Goal: Task Accomplishment & Management: Manage account settings

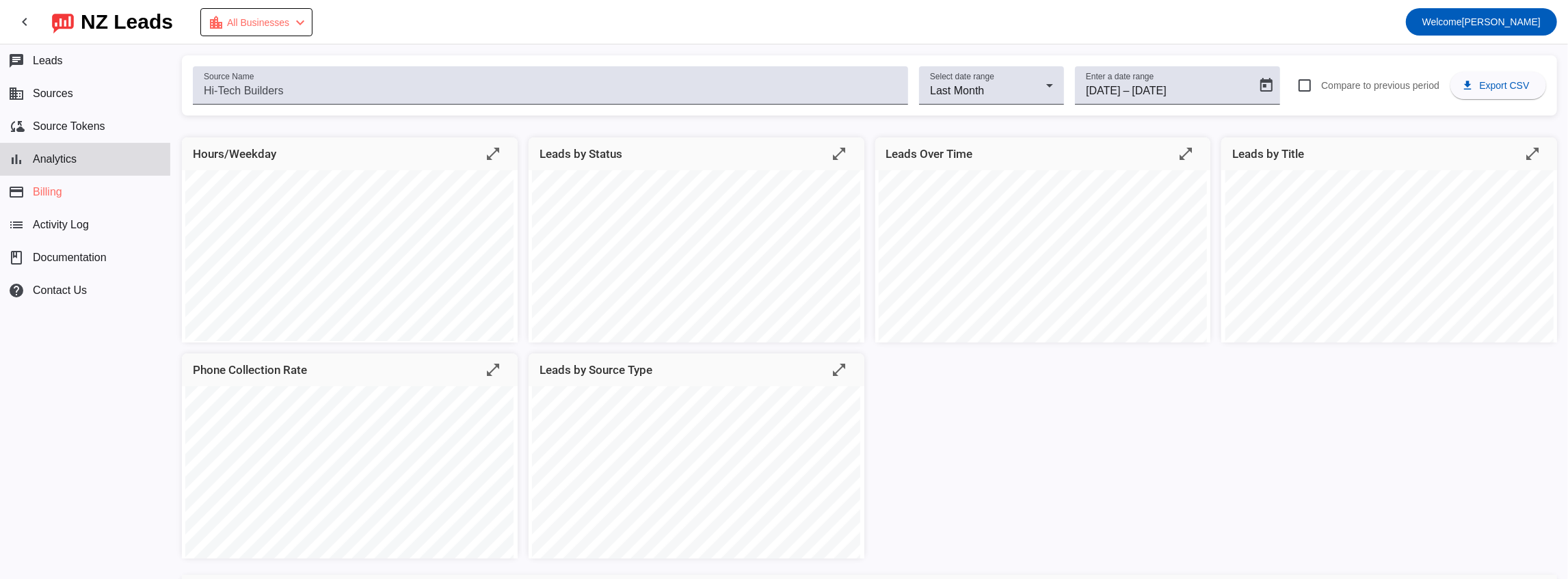
scroll to position [143, 0]
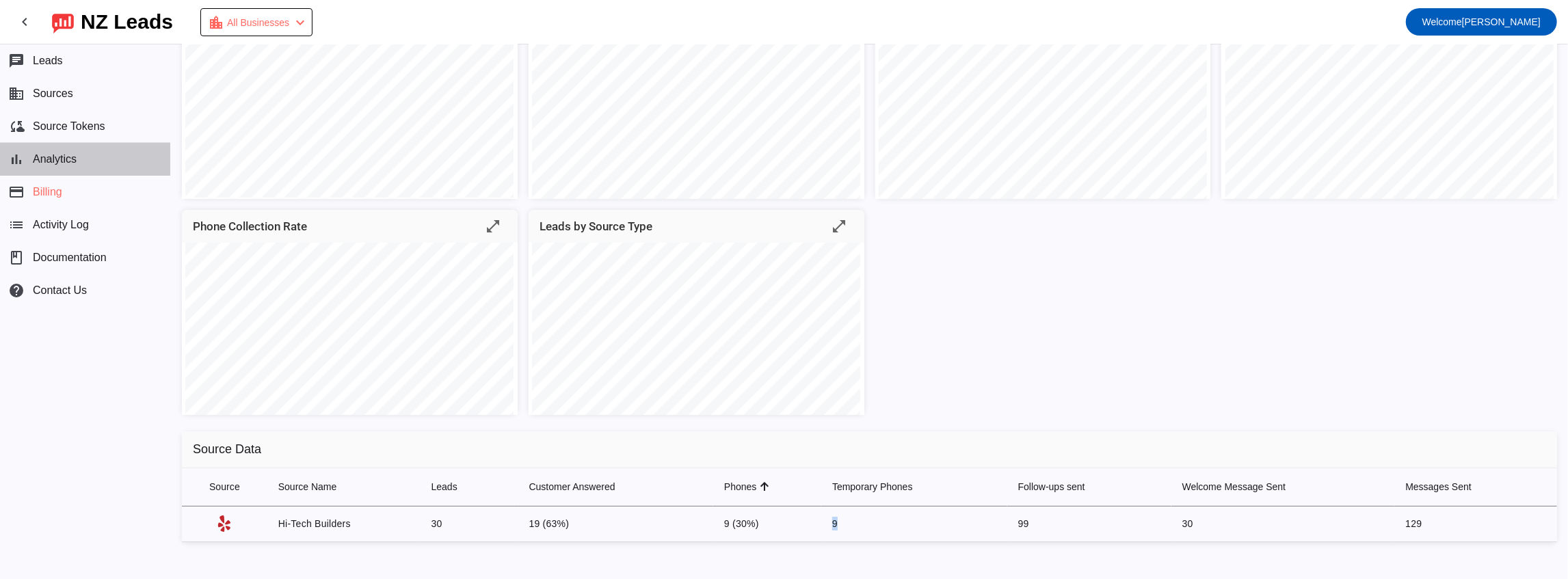
click at [69, 159] on span "Analytics" at bounding box center [54, 159] width 44 height 13
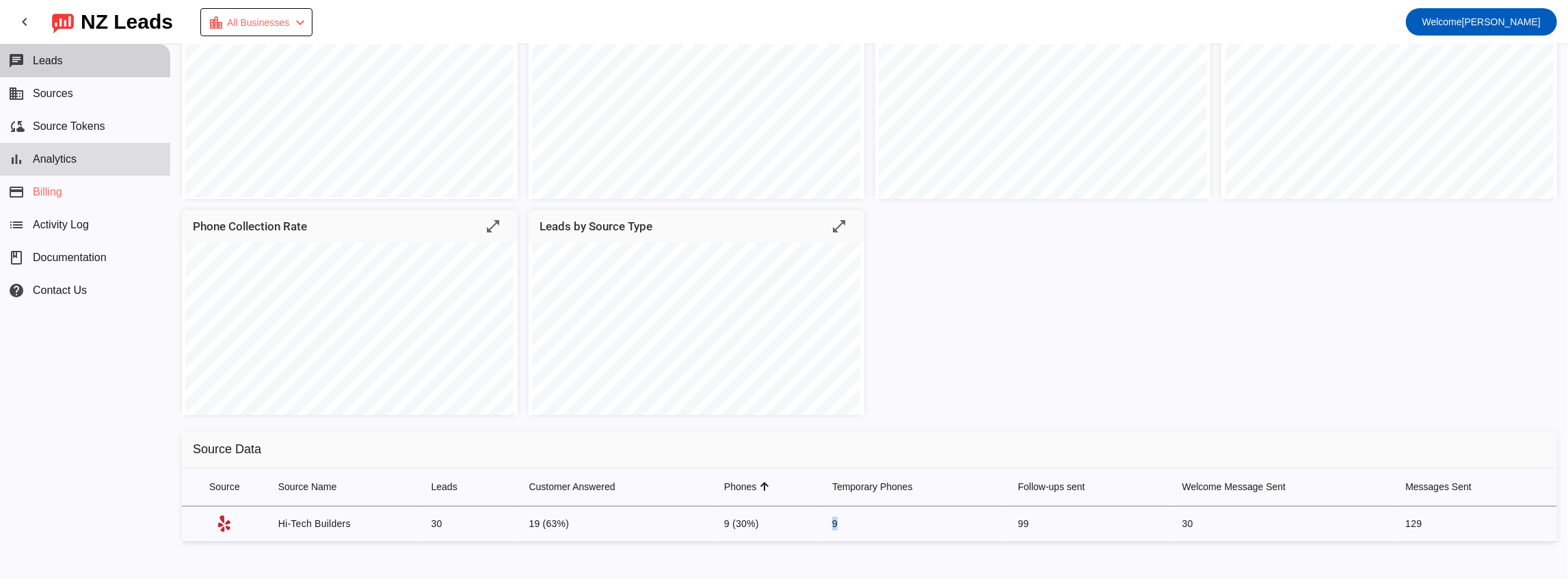
click at [66, 59] on button "chat Leads" at bounding box center [85, 60] width 171 height 32
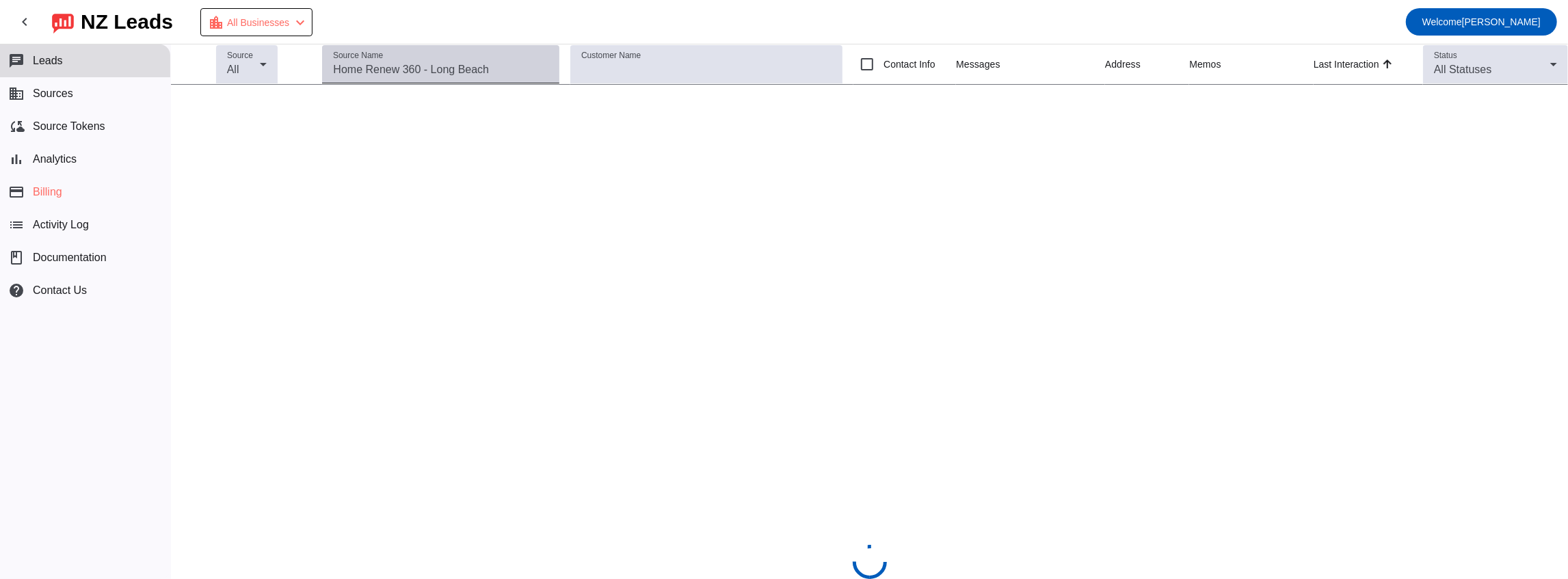
click at [439, 72] on input "Source Name" at bounding box center [441, 70] width 216 height 17
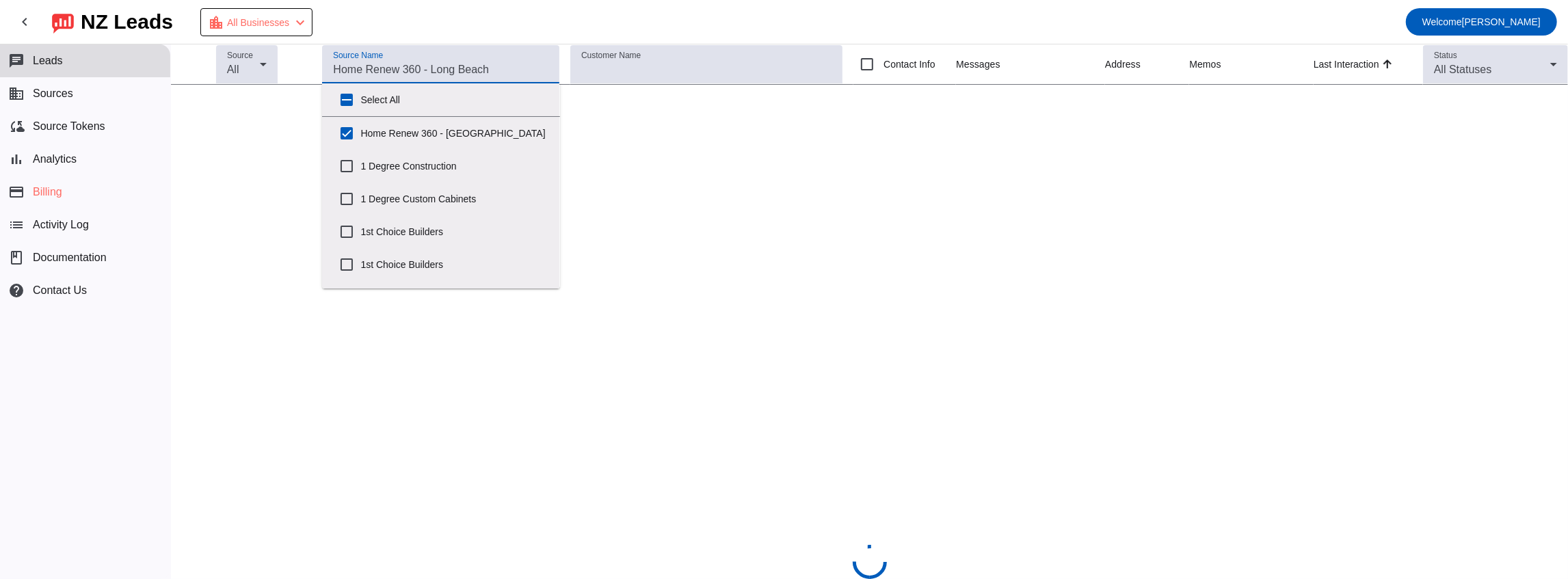
click at [348, 101] on input "Select All" at bounding box center [346, 100] width 27 height 27
checkbox input "true"
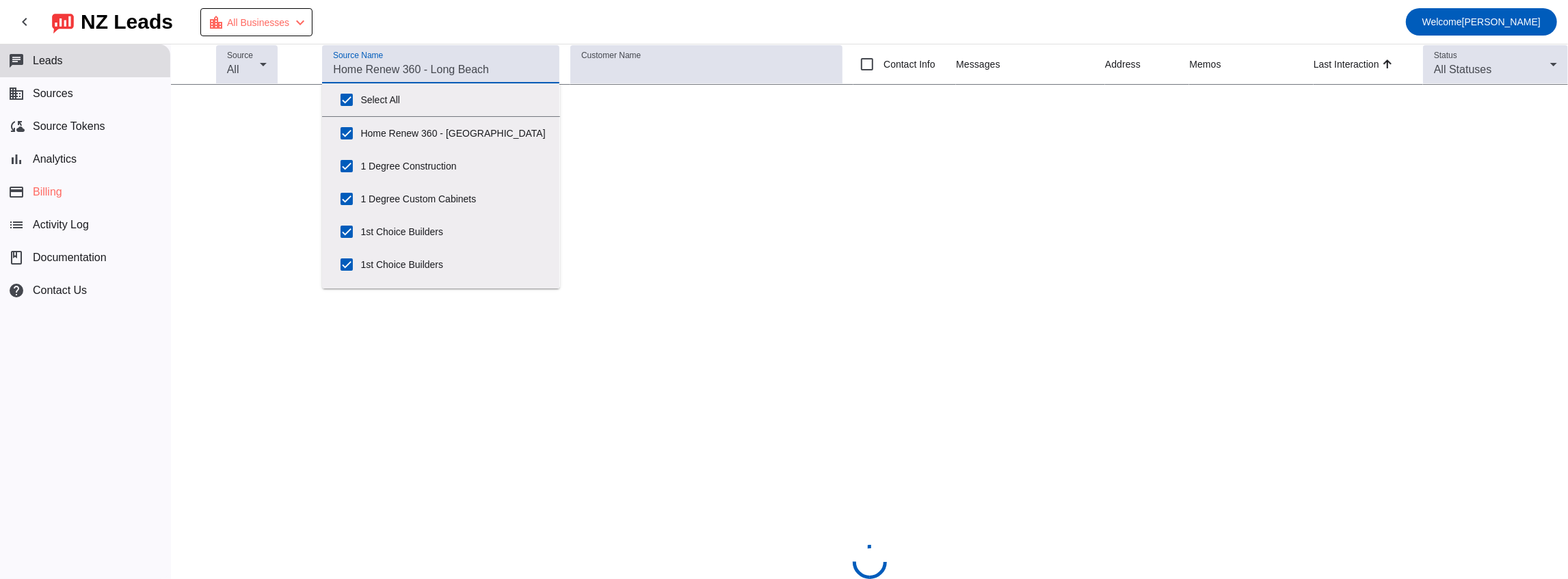
checkbox input "true"
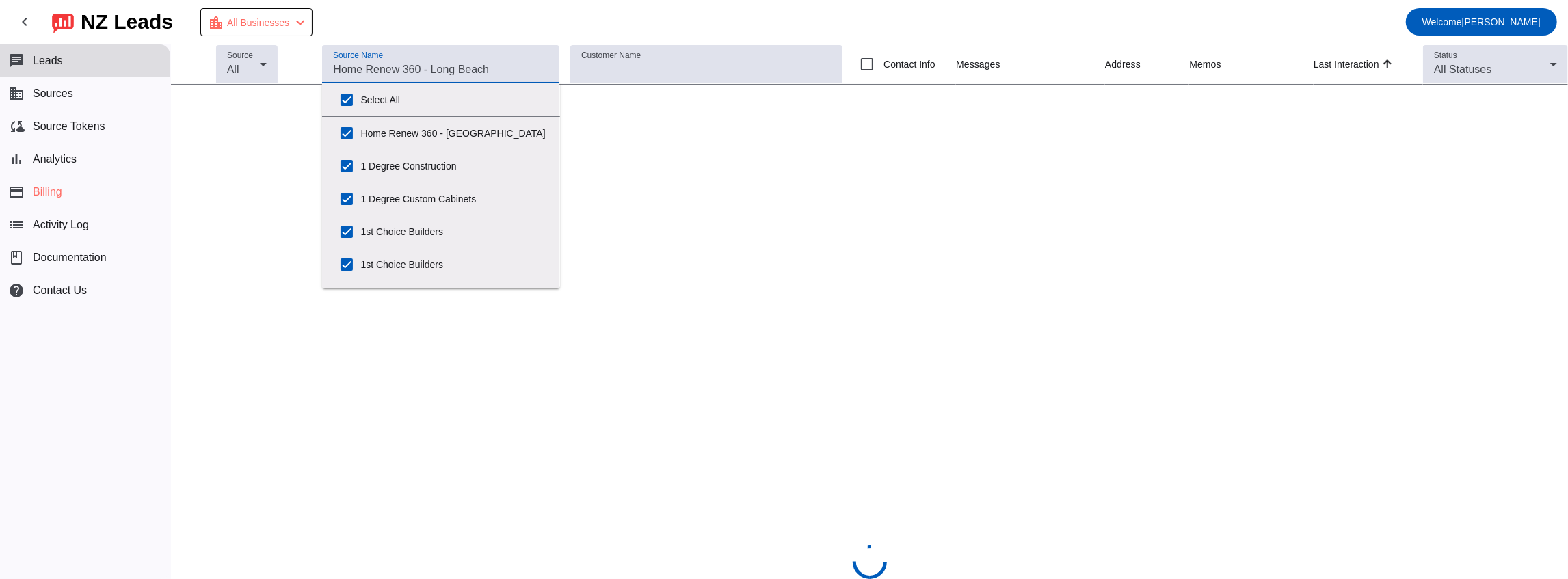
checkbox input "true"
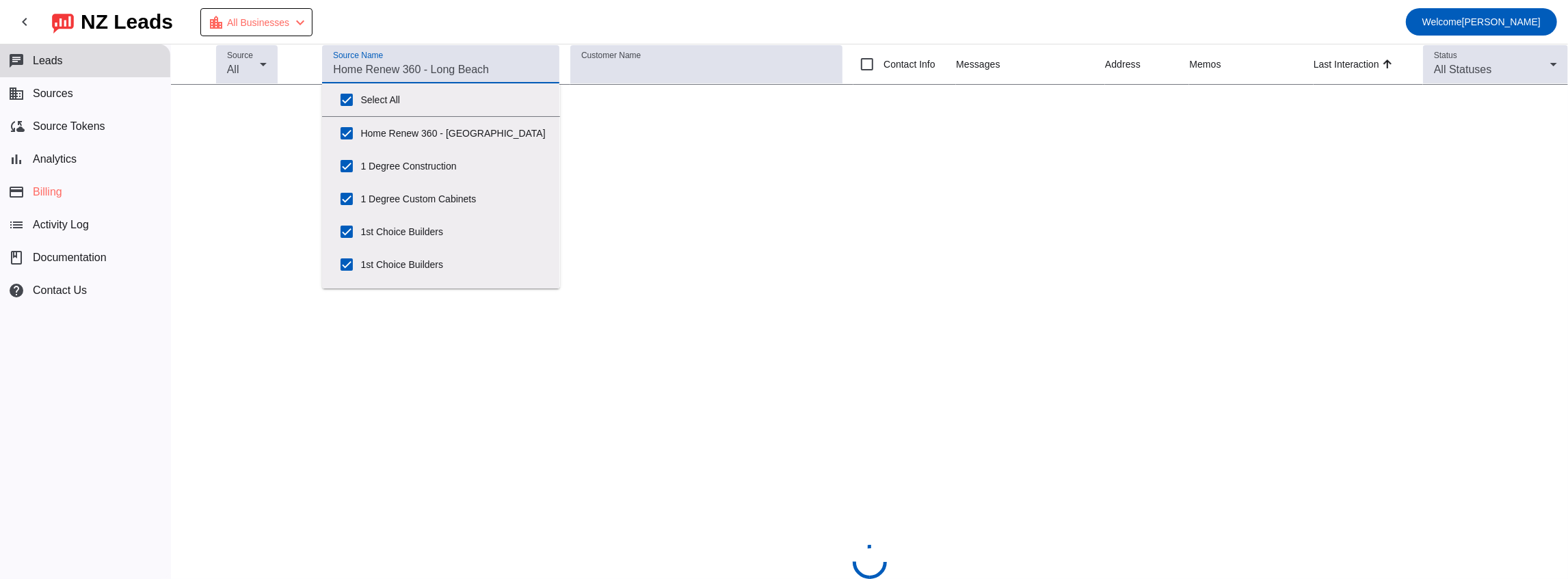
checkbox input "true"
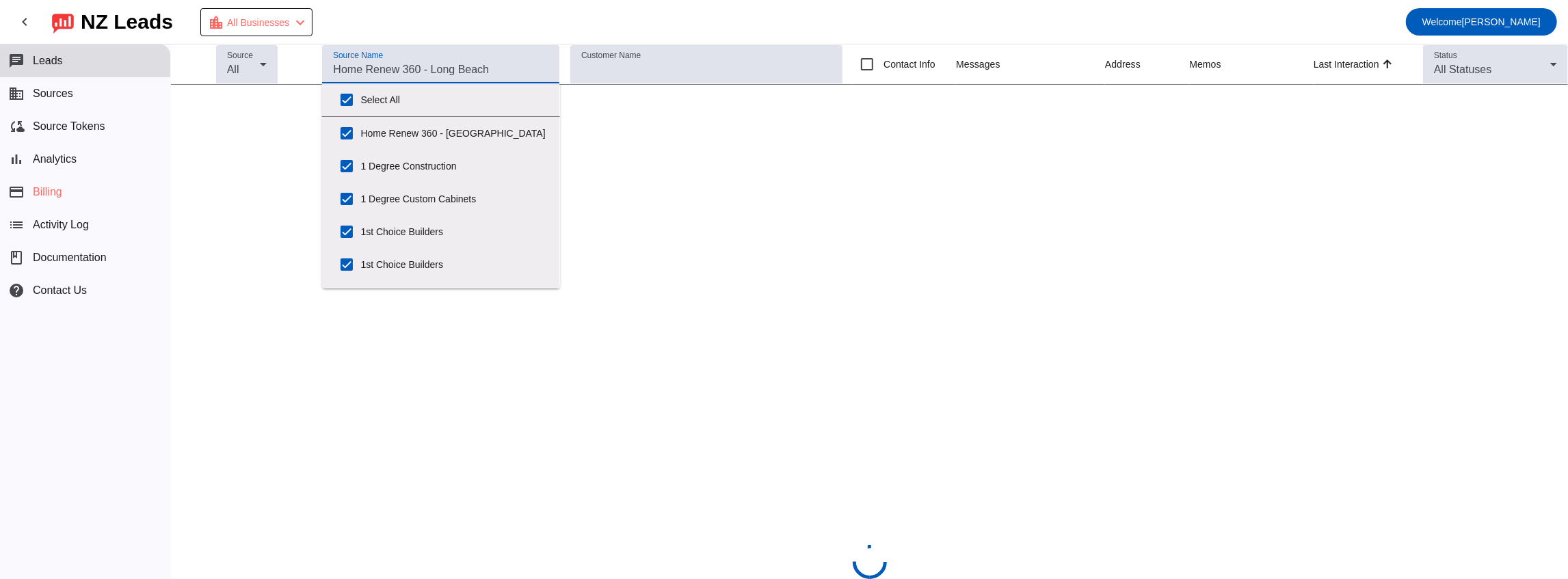
checkbox input "true"
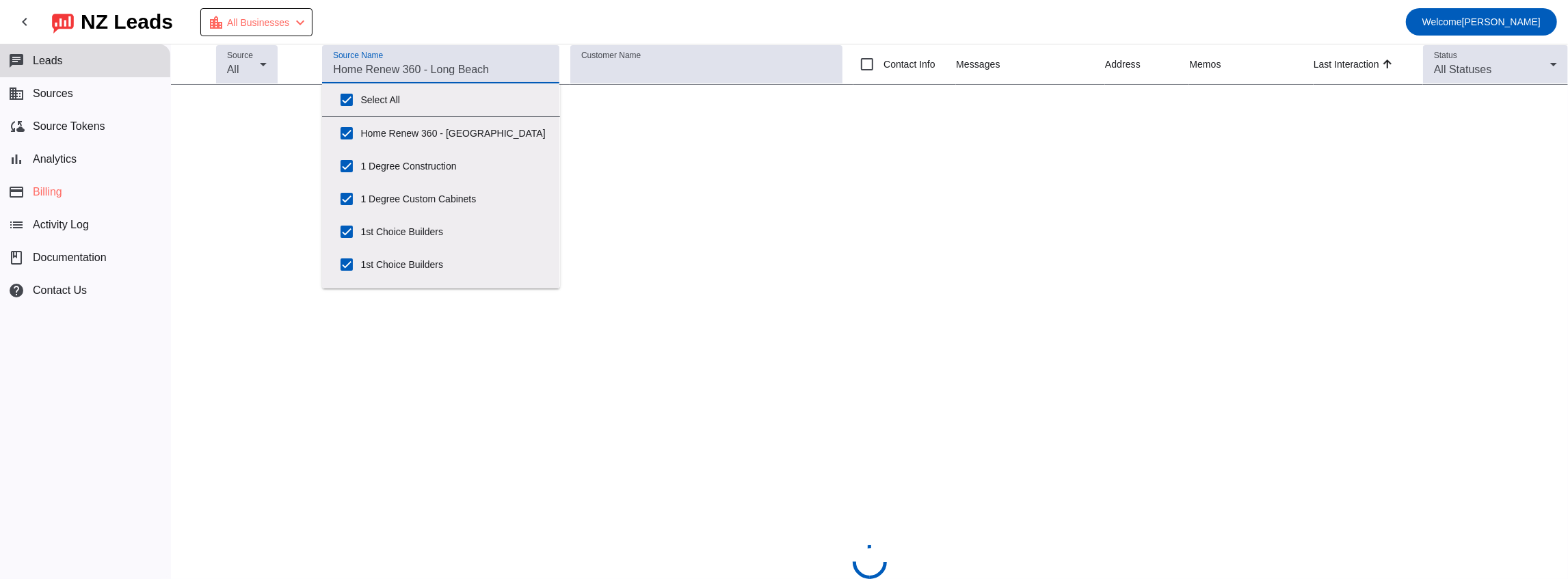
checkbox input "true"
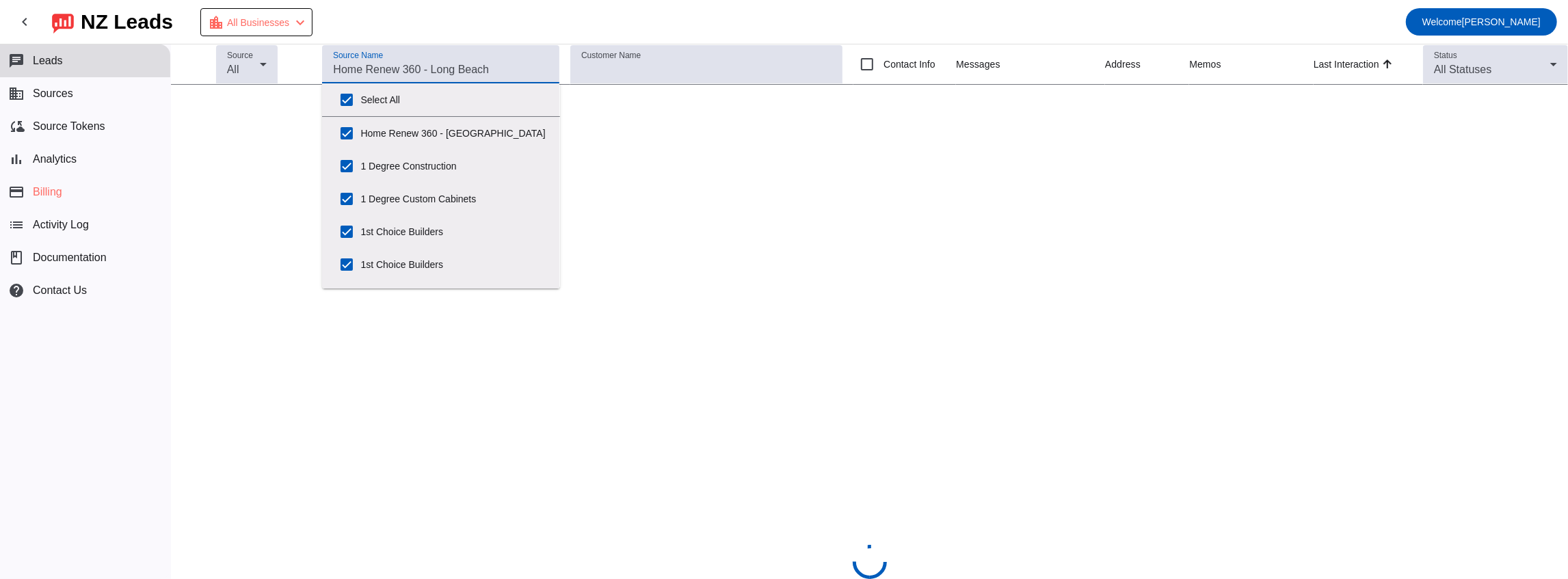
checkbox input "true"
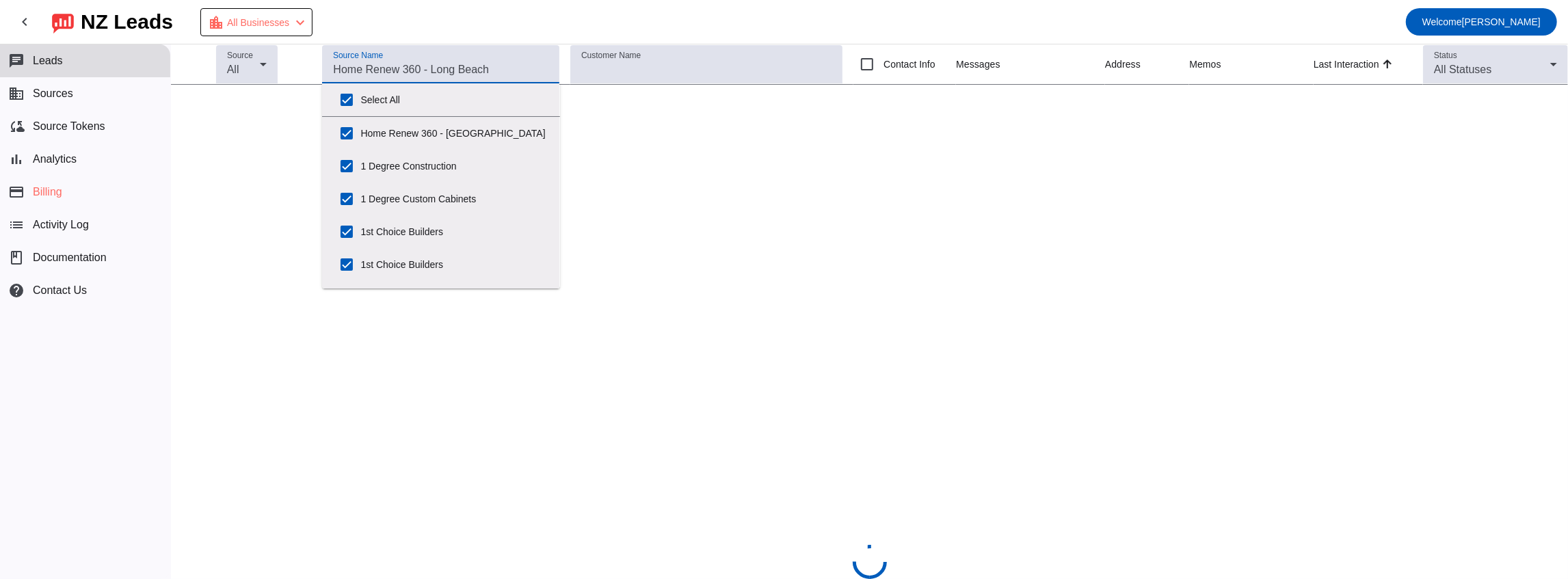
checkbox input "true"
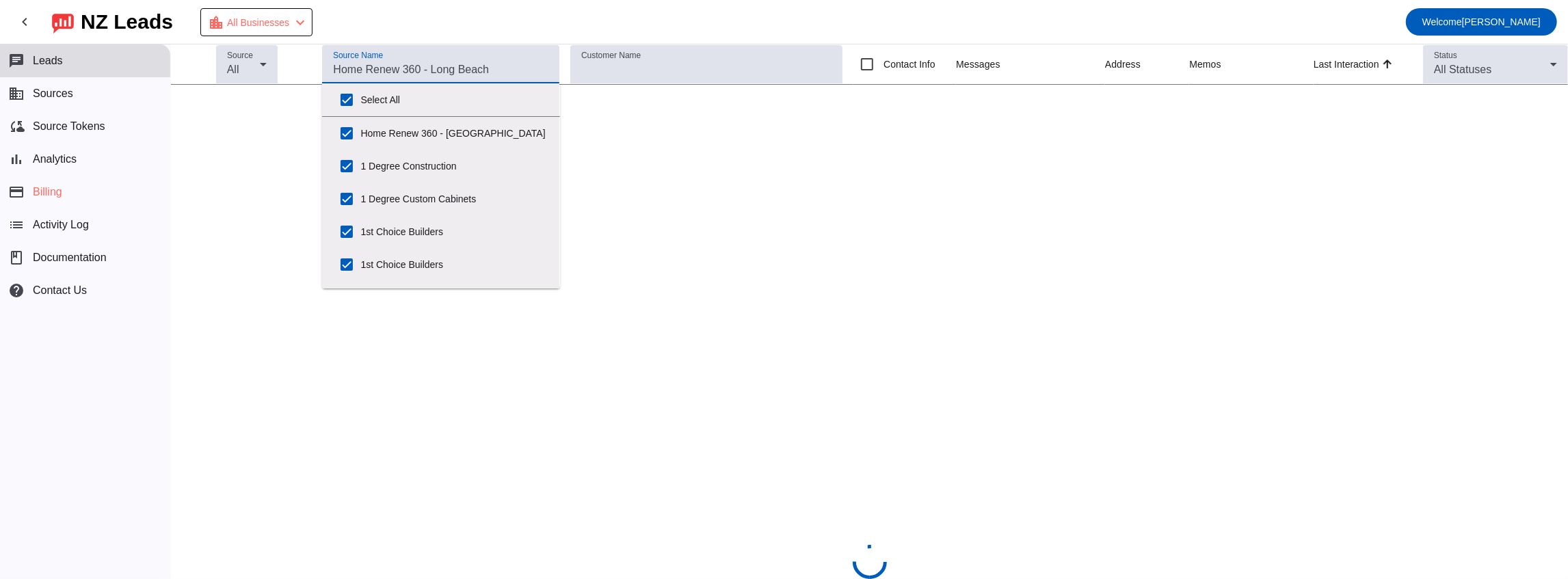
checkbox input "true"
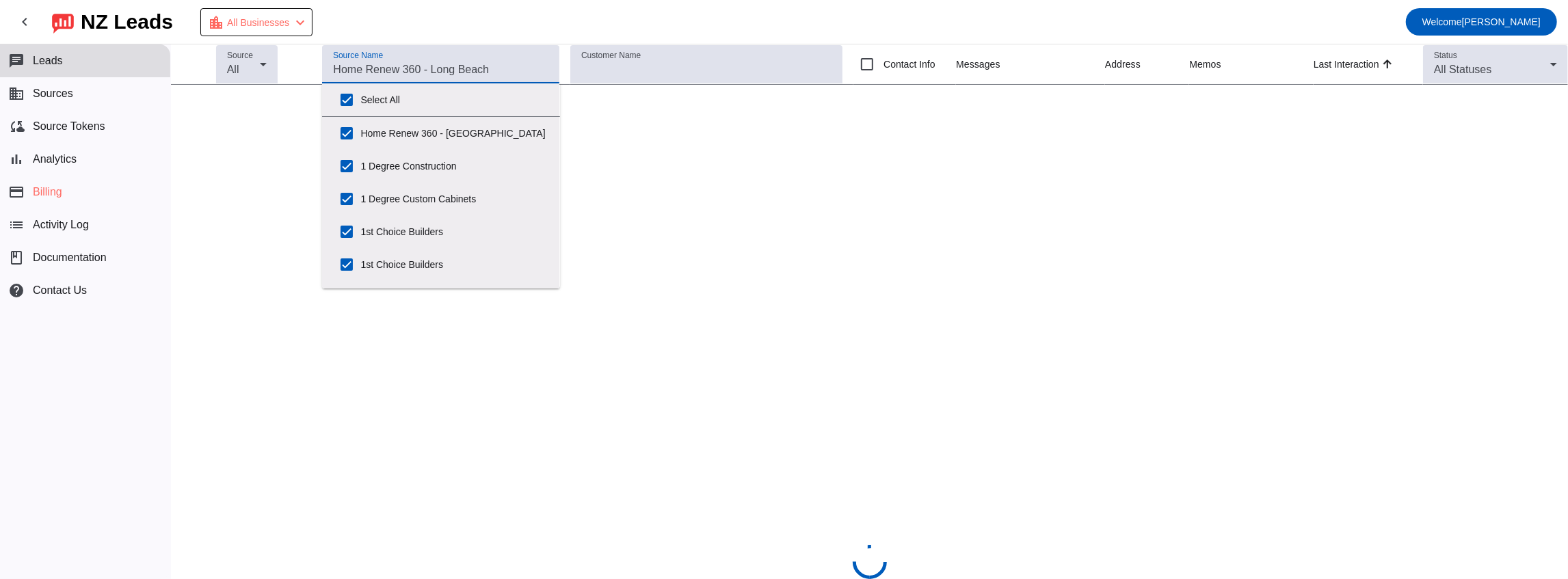
checkbox input "true"
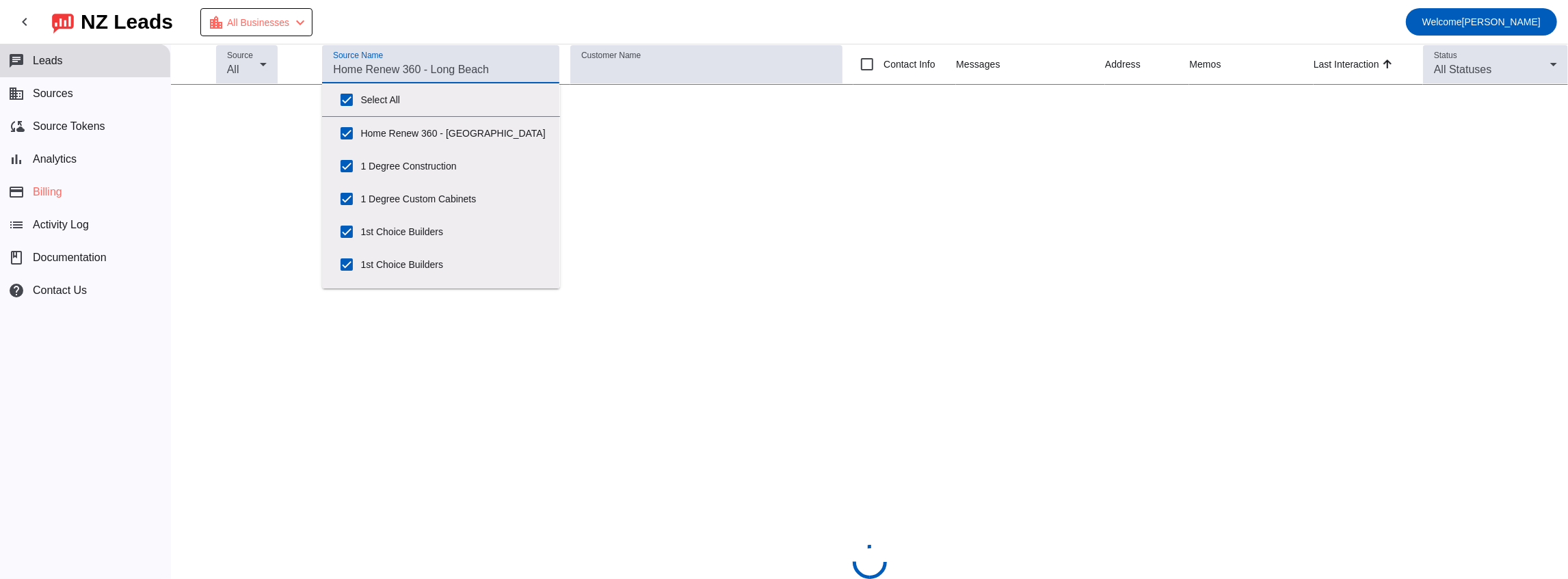
checkbox input "true"
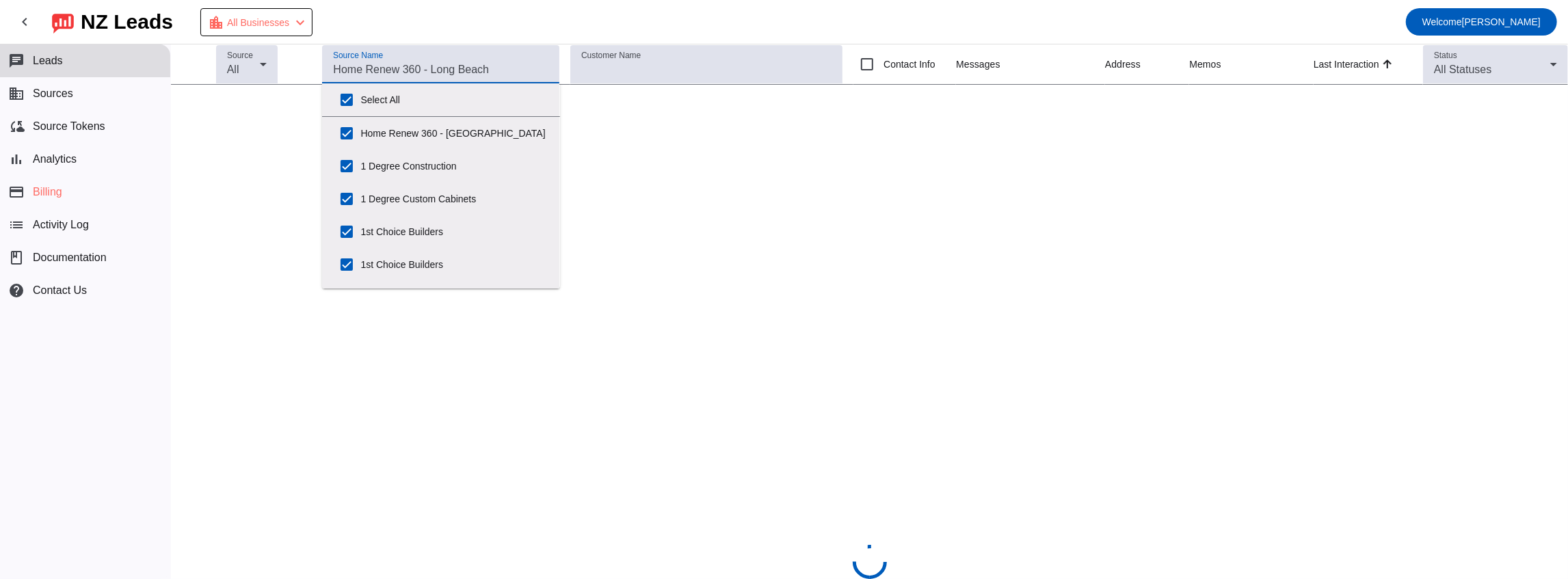
checkbox input "true"
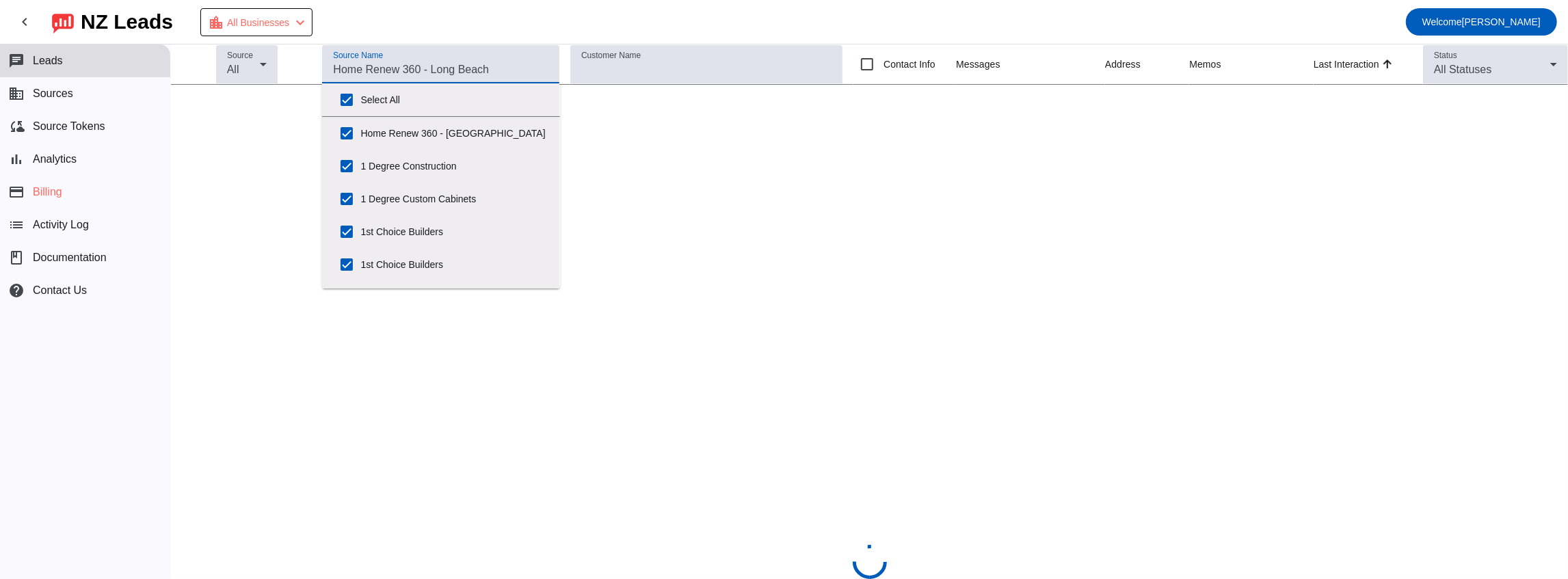
checkbox input "true"
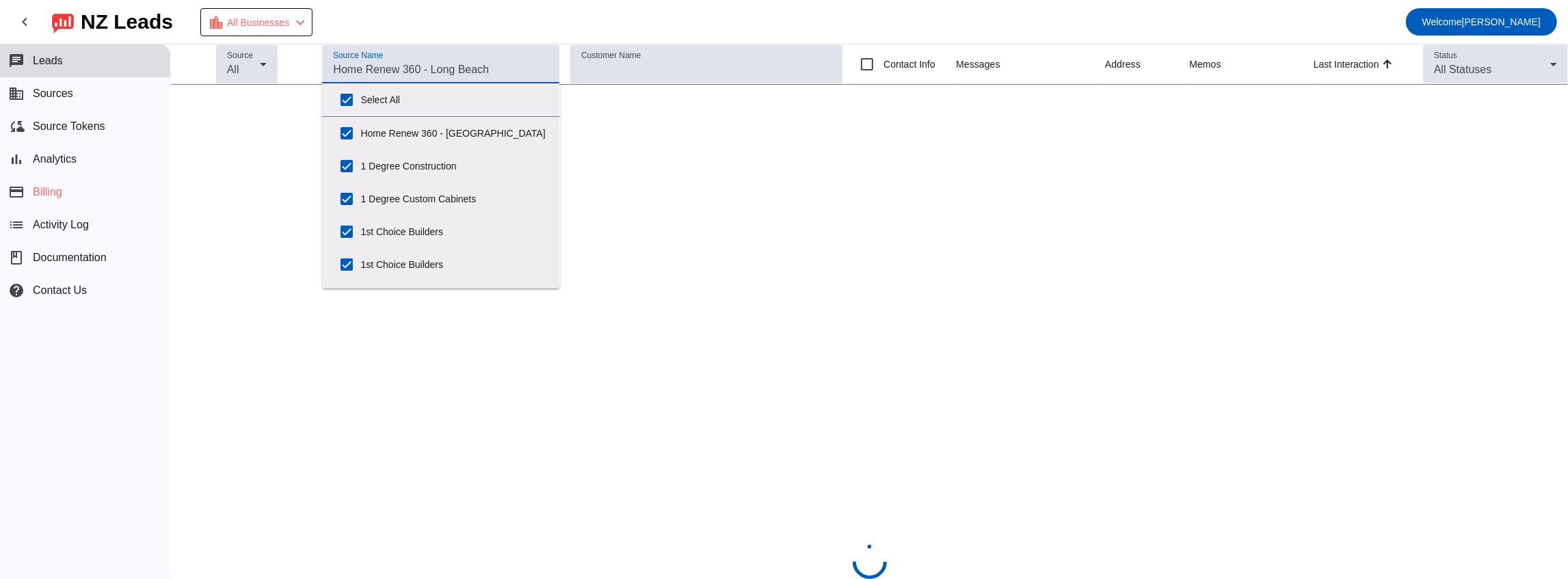
checkbox input "true"
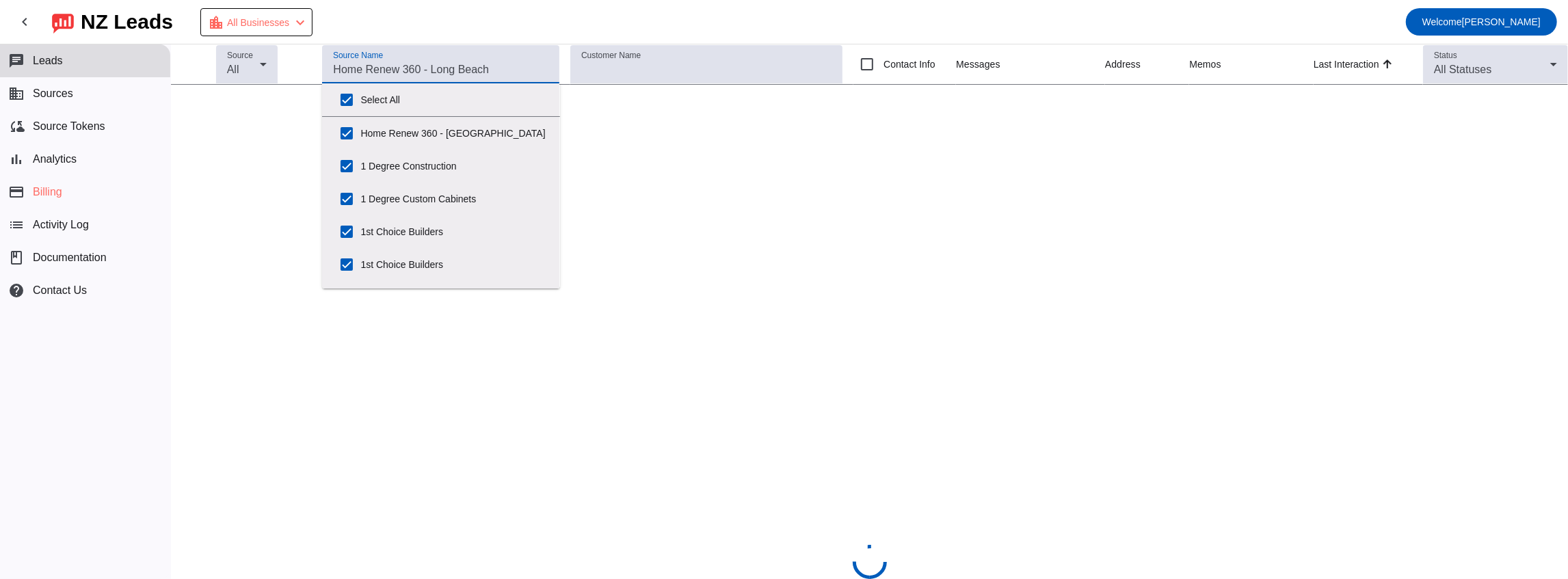
checkbox input "true"
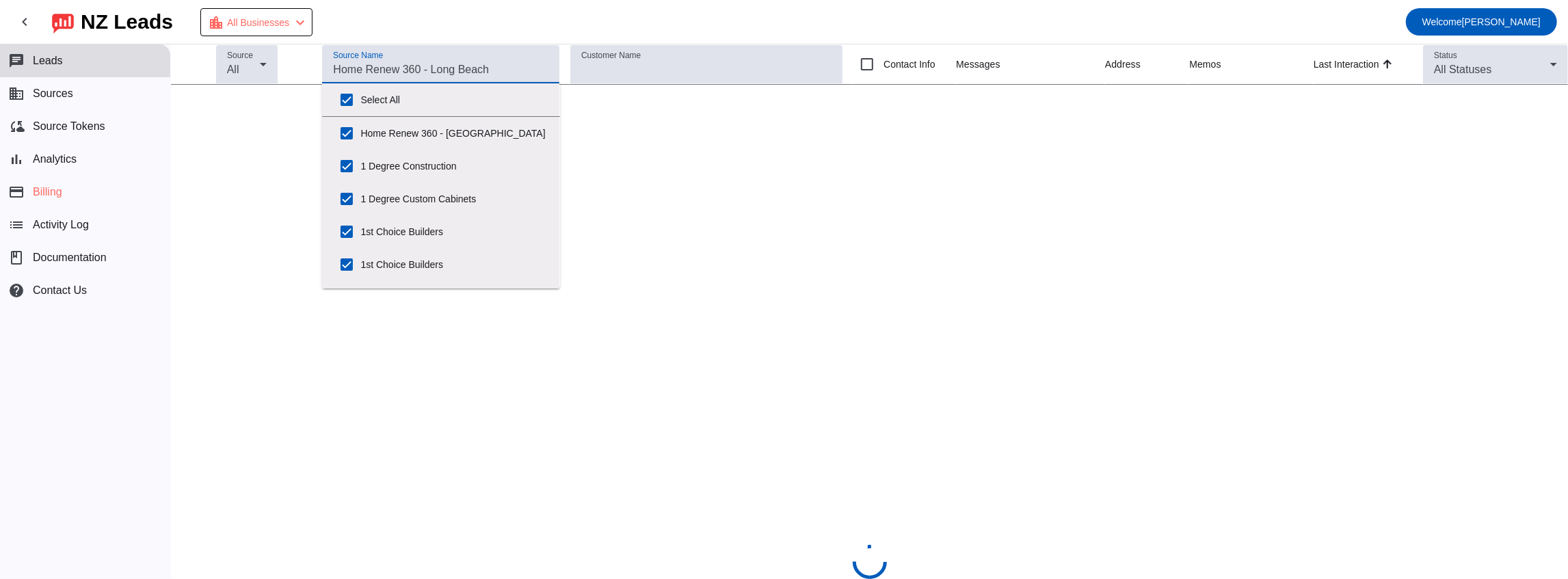
checkbox input "true"
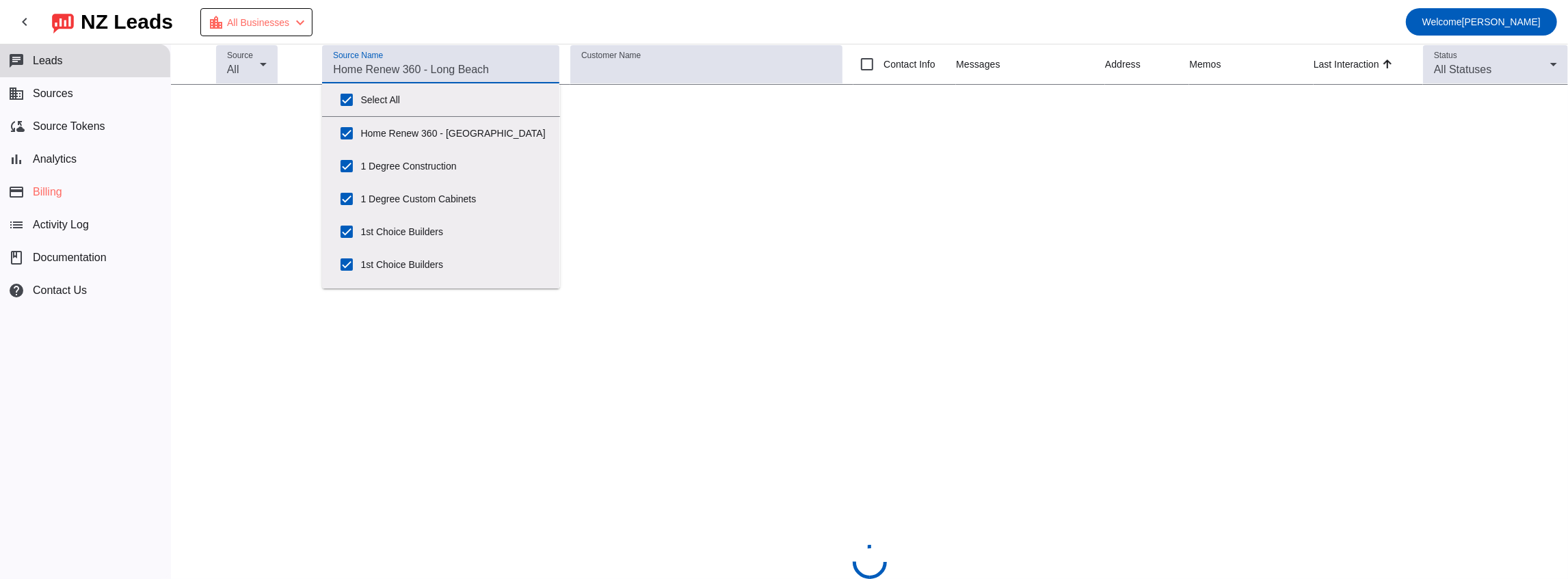
checkbox input "true"
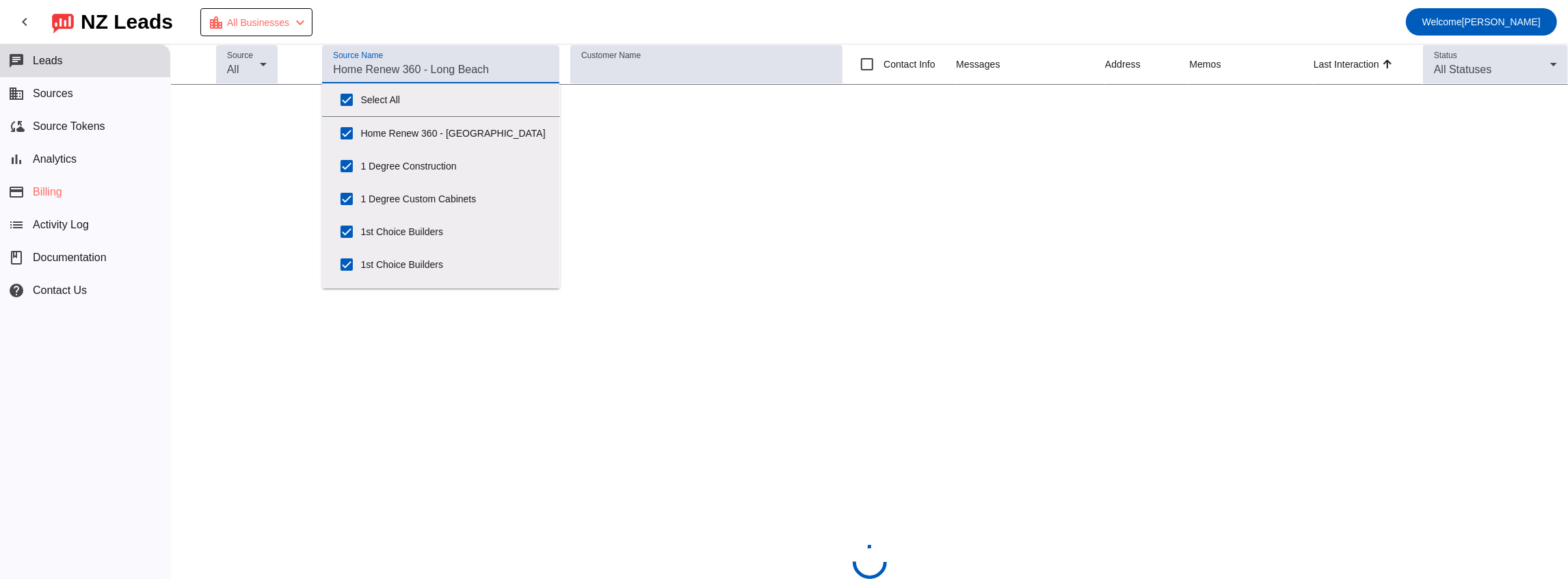
checkbox input "true"
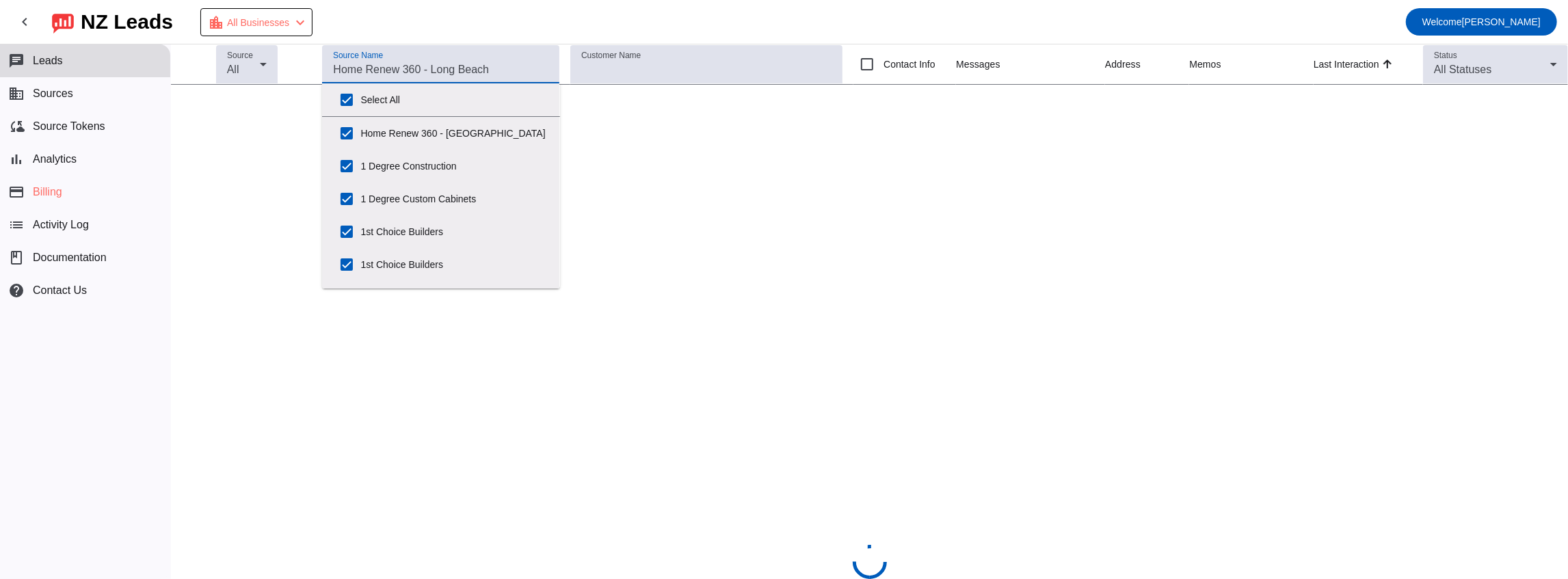
checkbox input "true"
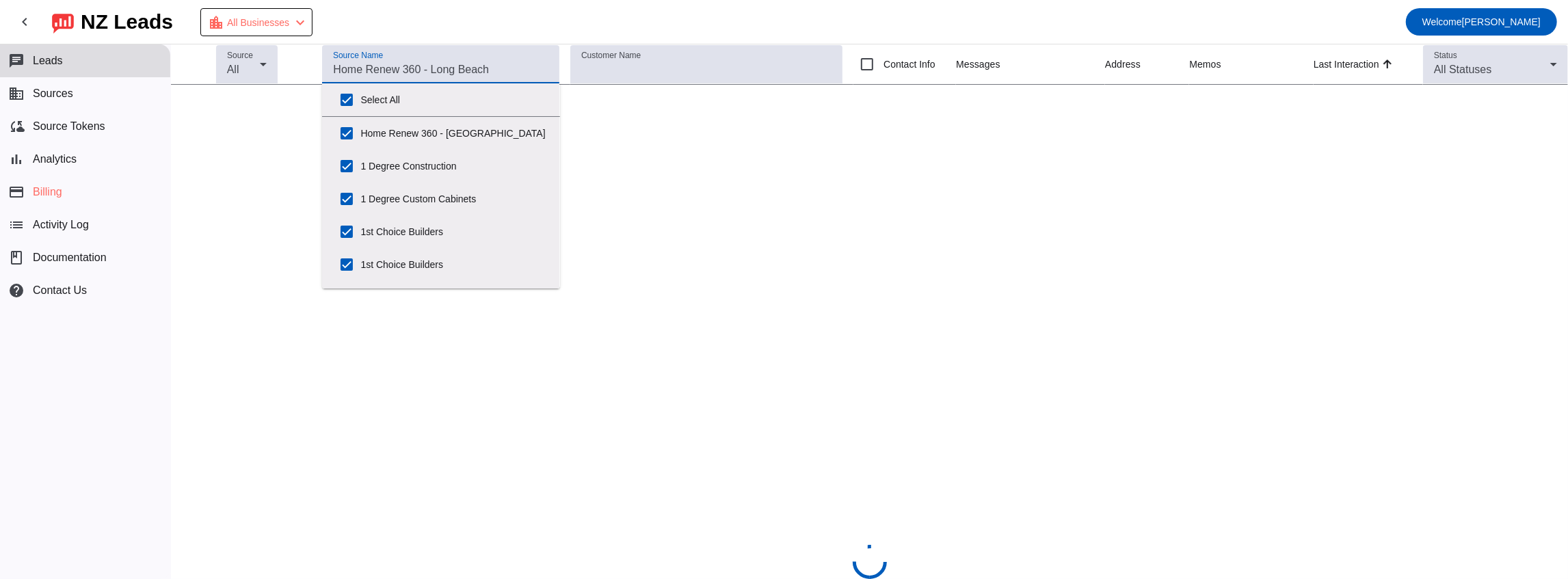
checkbox input "true"
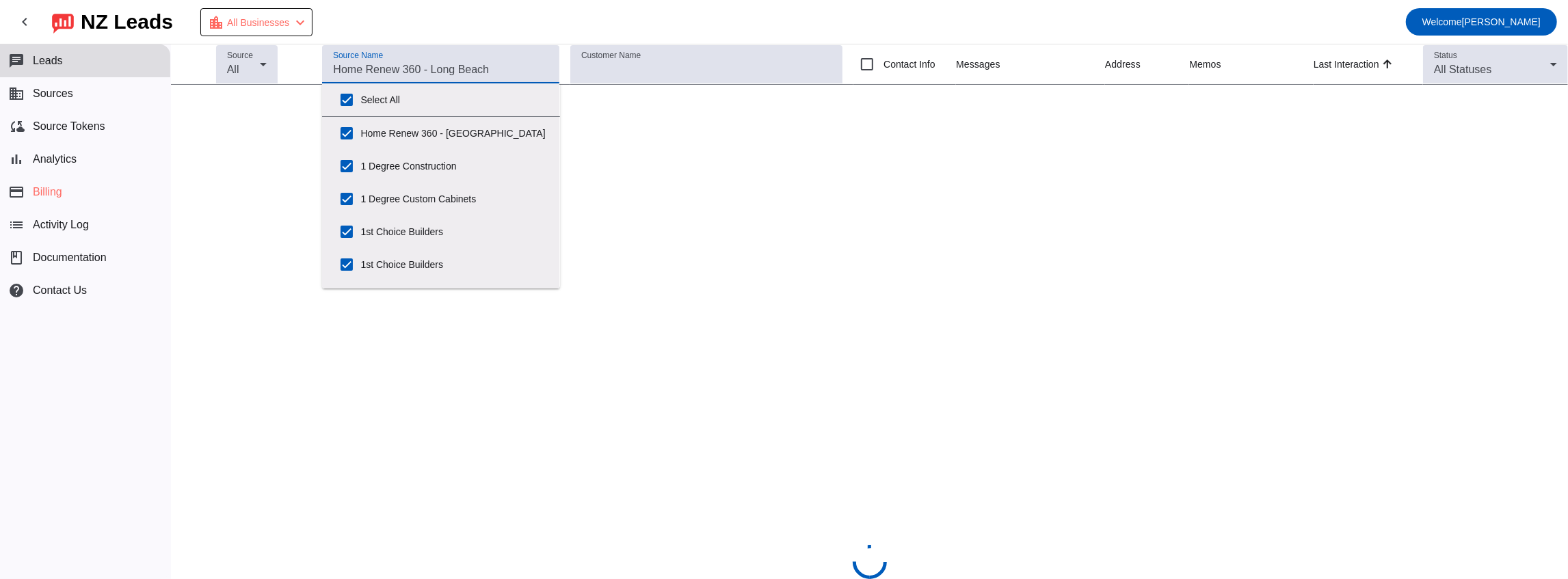
checkbox input "true"
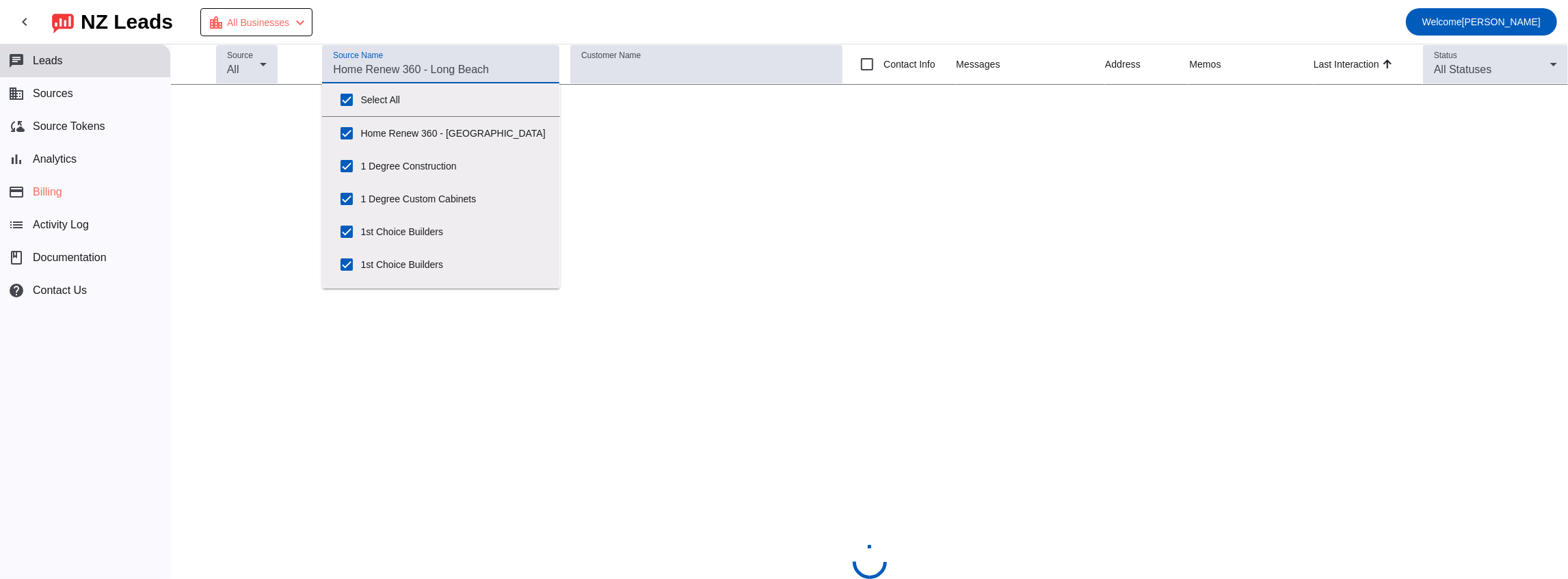
checkbox input "true"
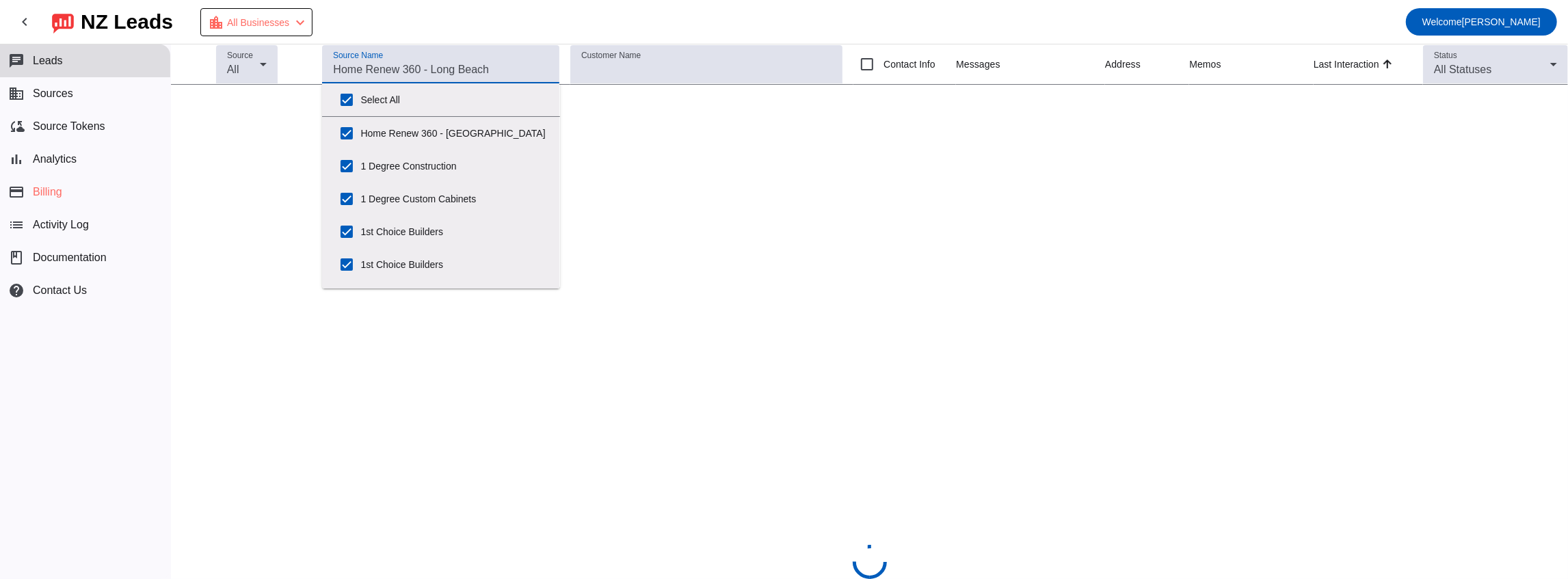
checkbox input "true"
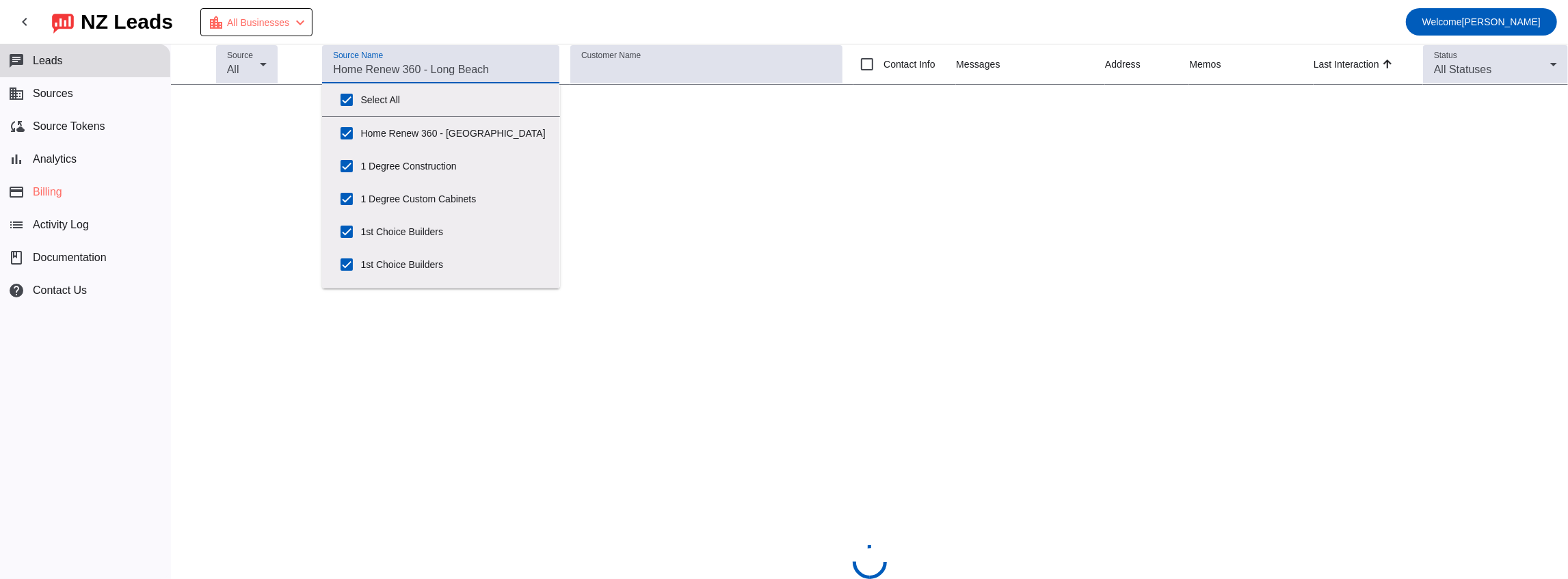
checkbox input "true"
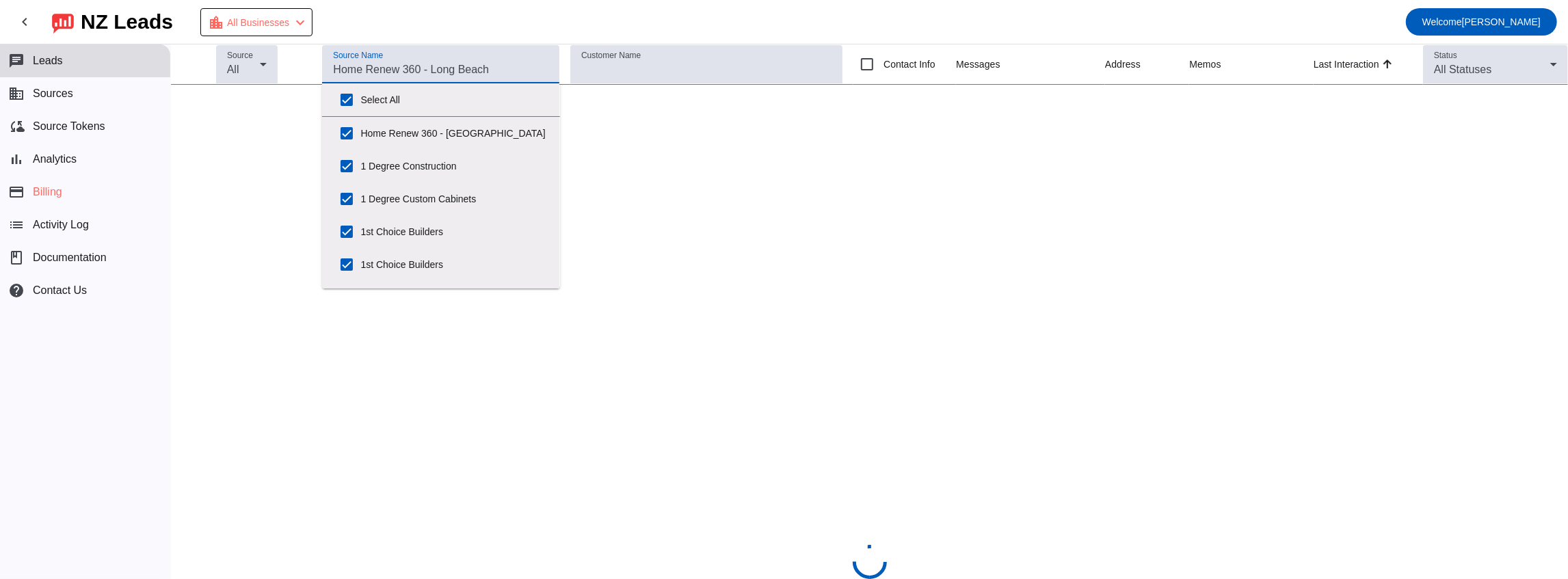
checkbox input "true"
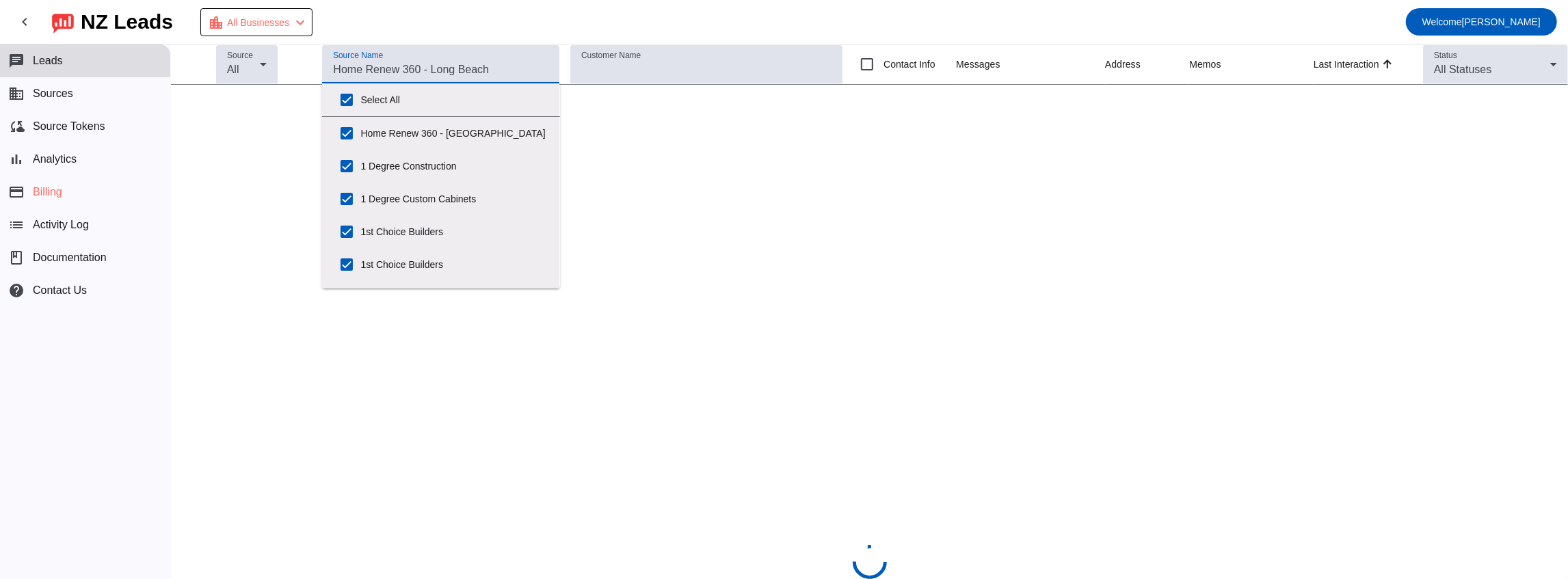
checkbox input "true"
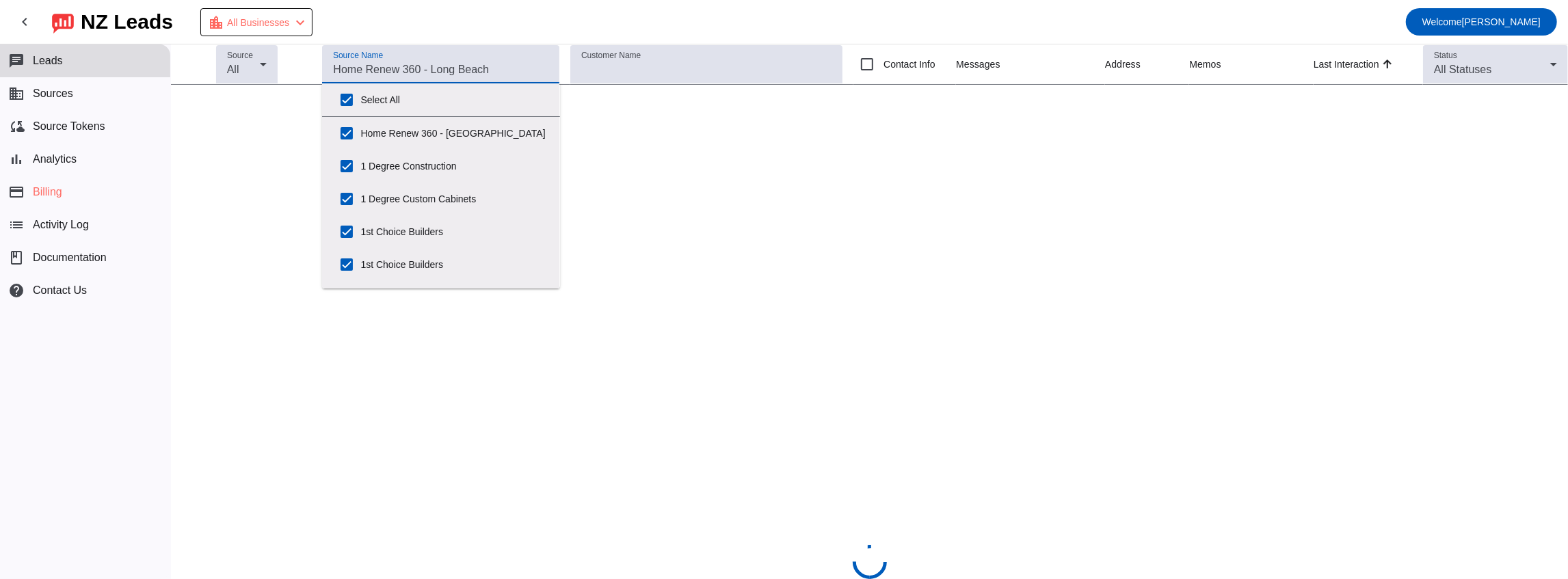
checkbox input "true"
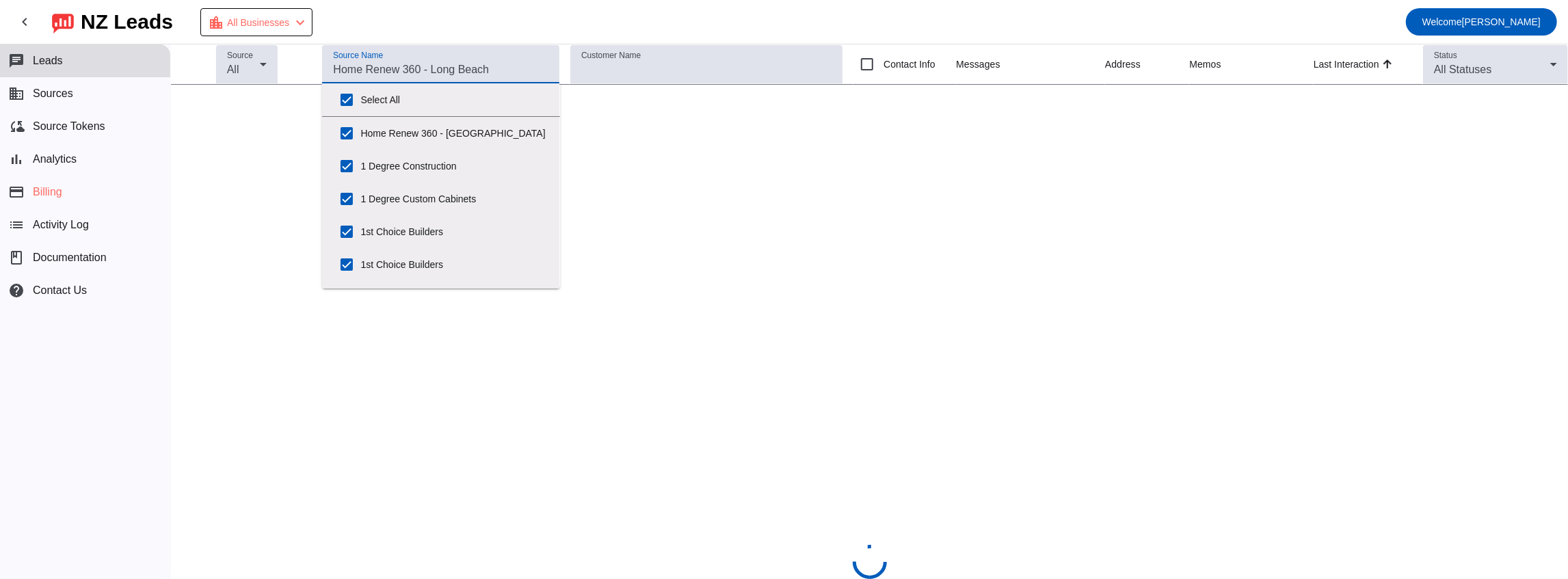
checkbox input "true"
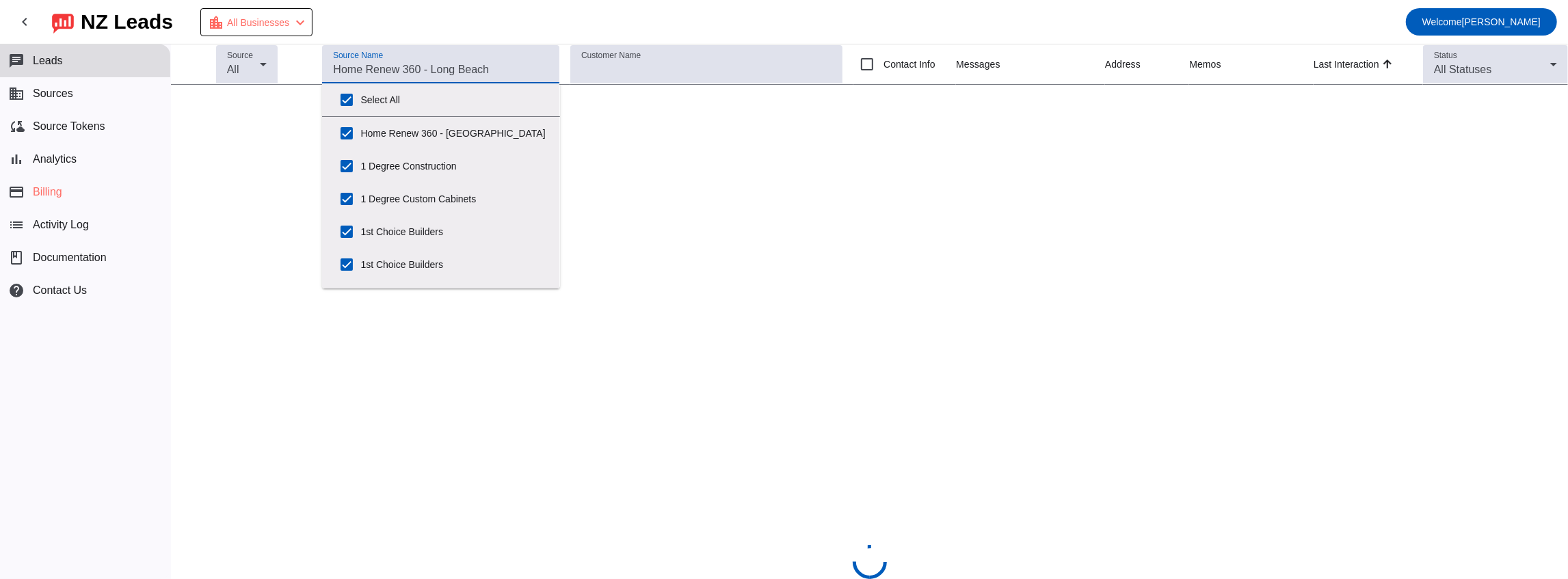
checkbox input "true"
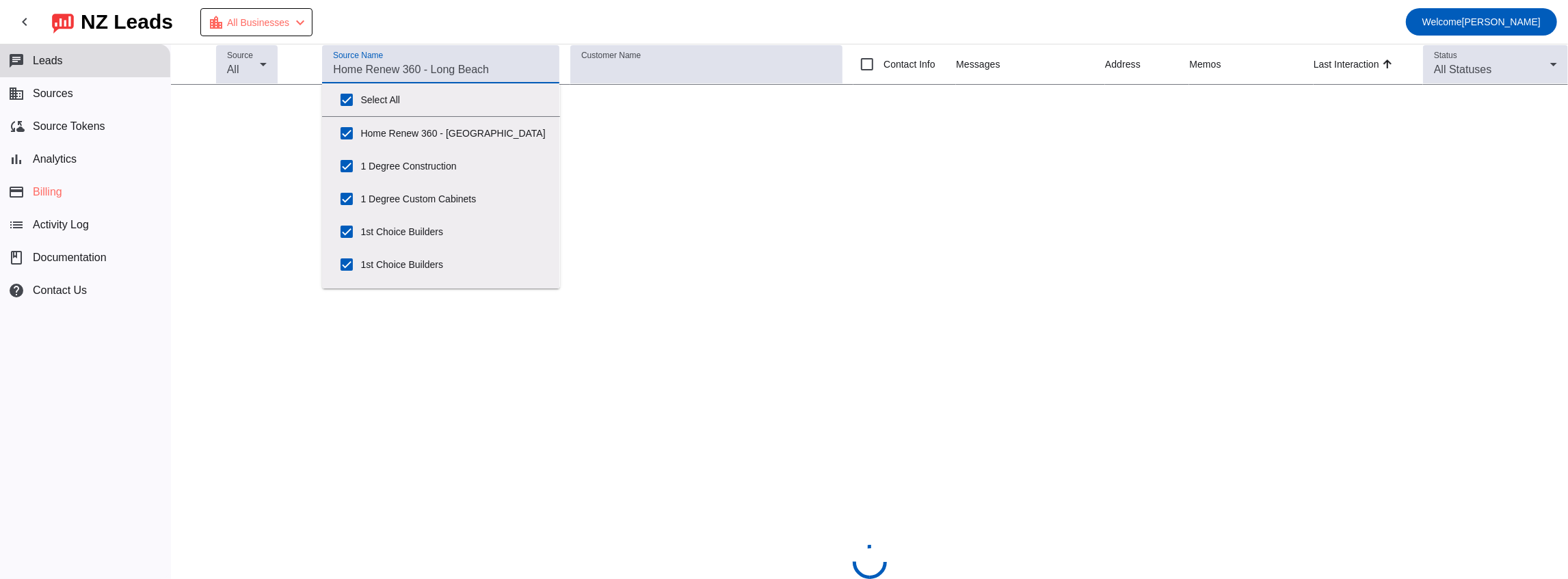
checkbox input "true"
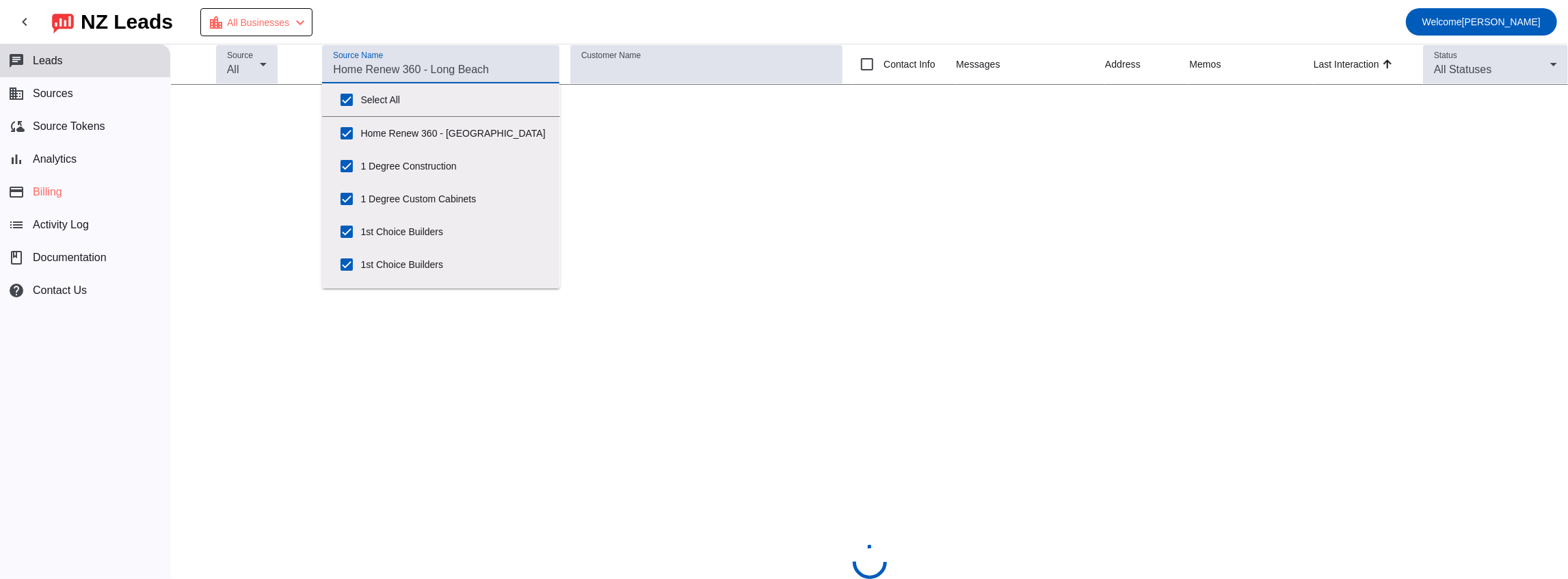
checkbox input "true"
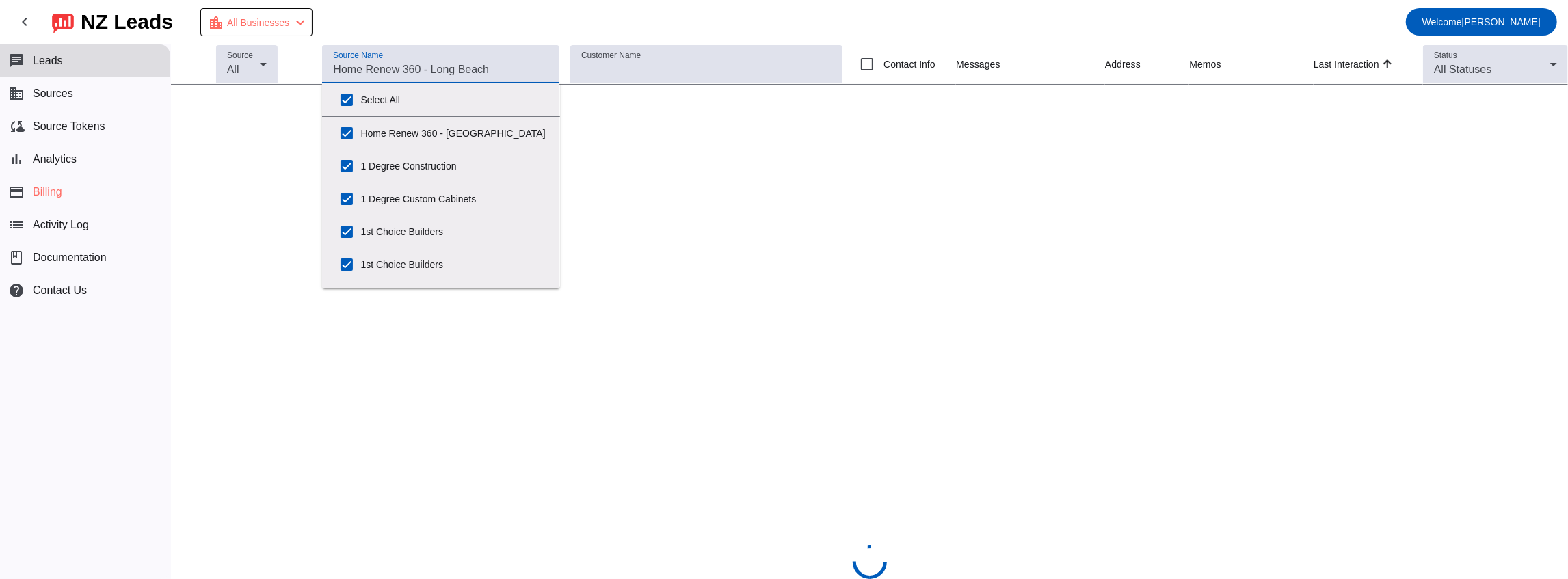
checkbox input "true"
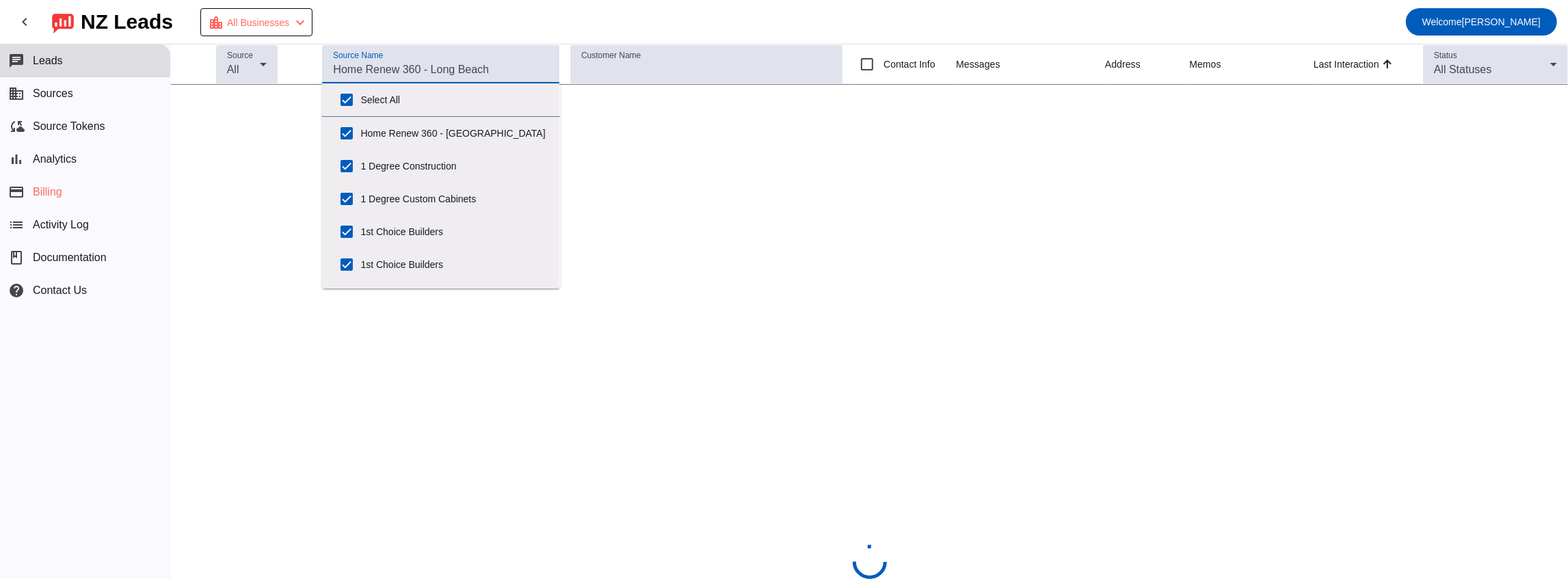
checkbox input "true"
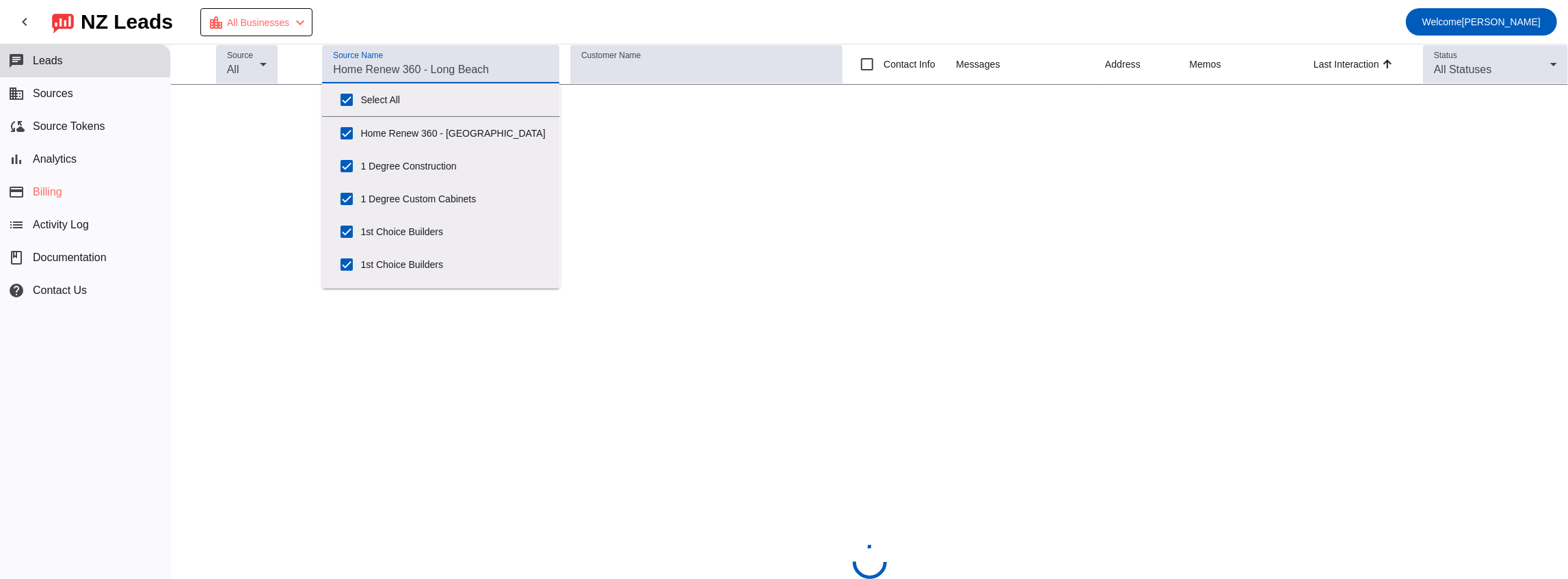
checkbox input "true"
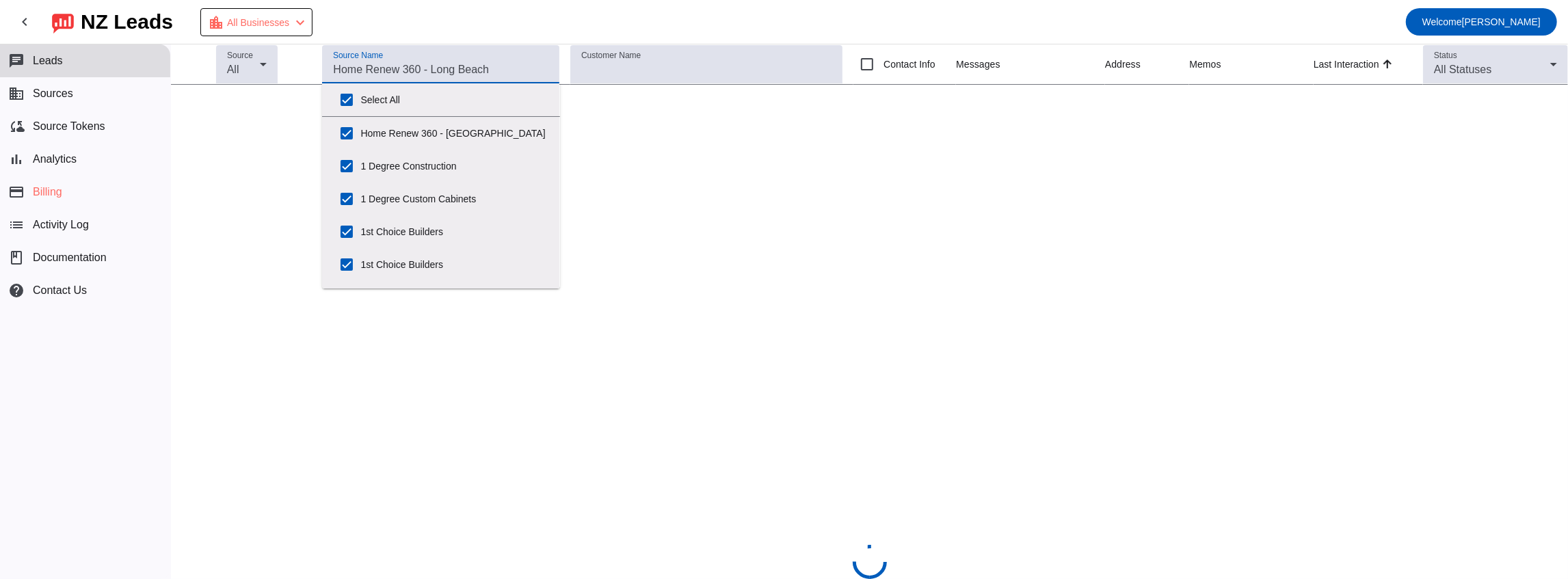
checkbox input "true"
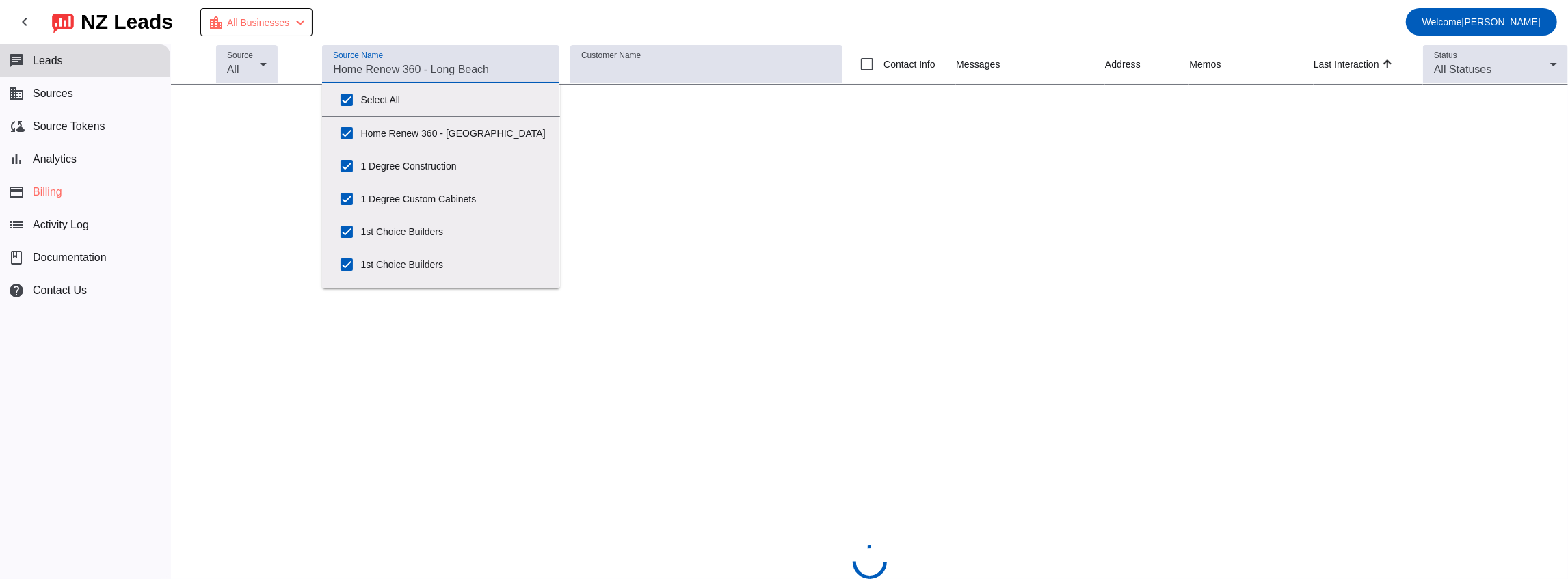
checkbox input "true"
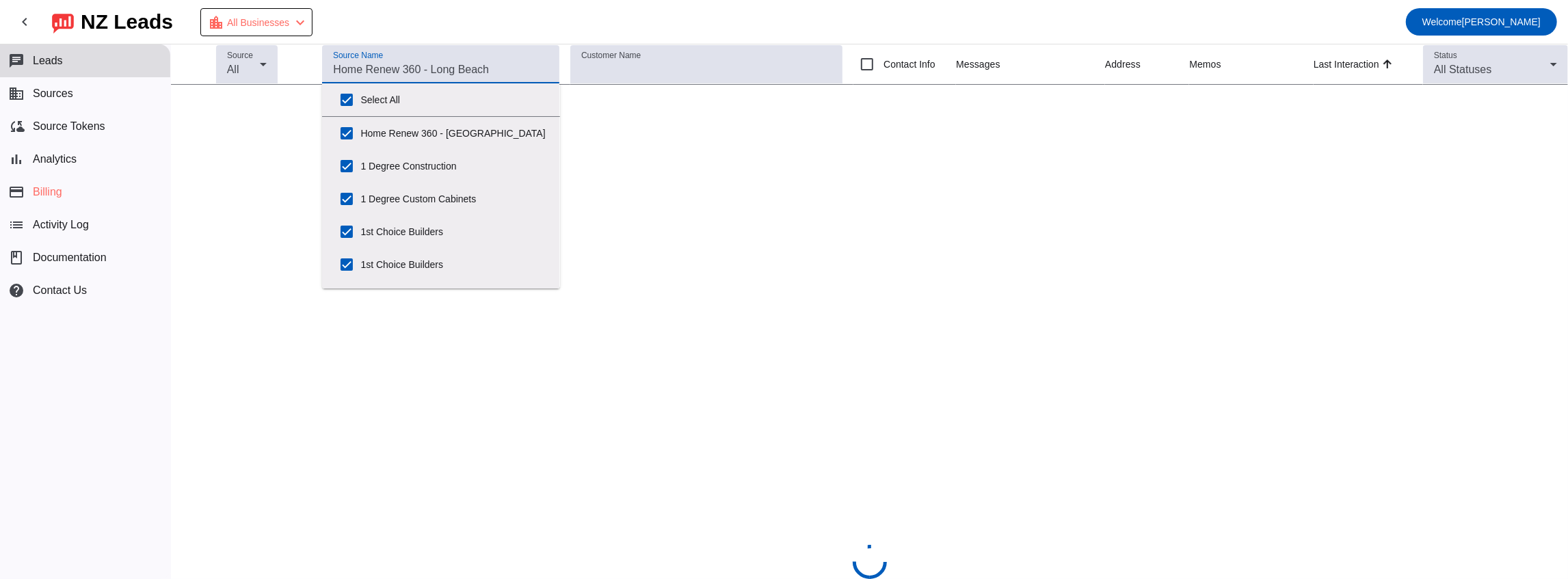
checkbox input "true"
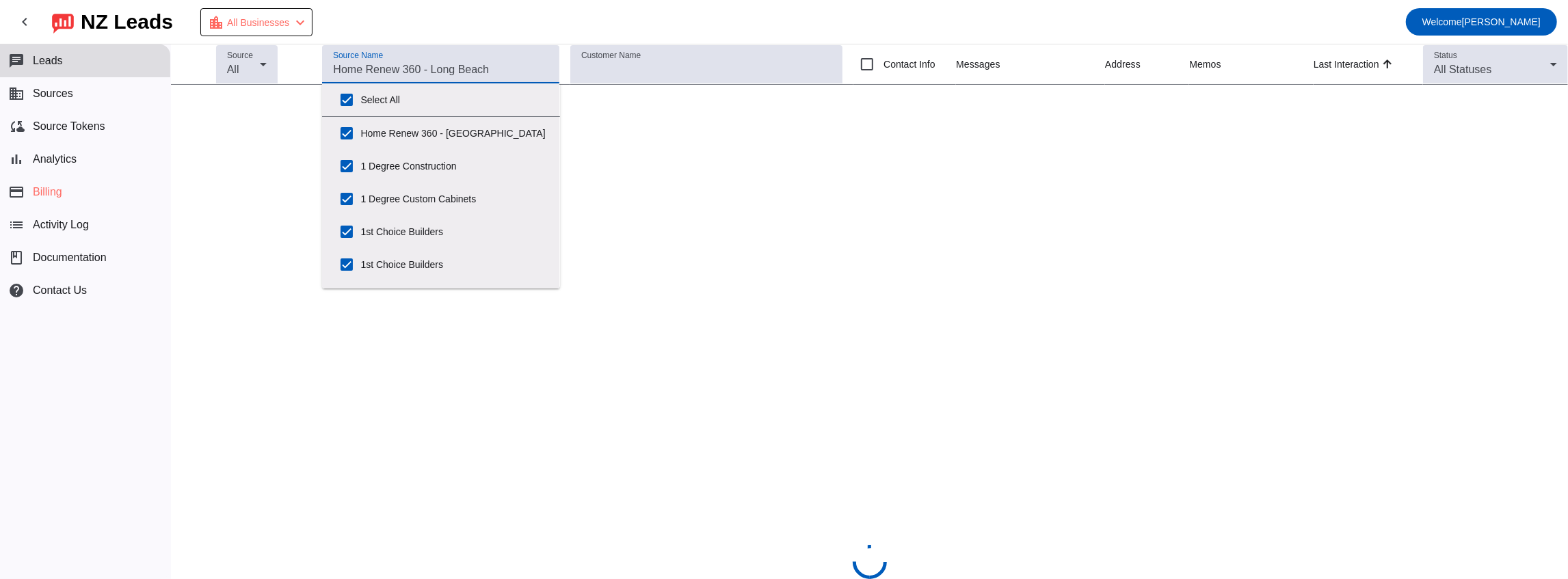
checkbox input "true"
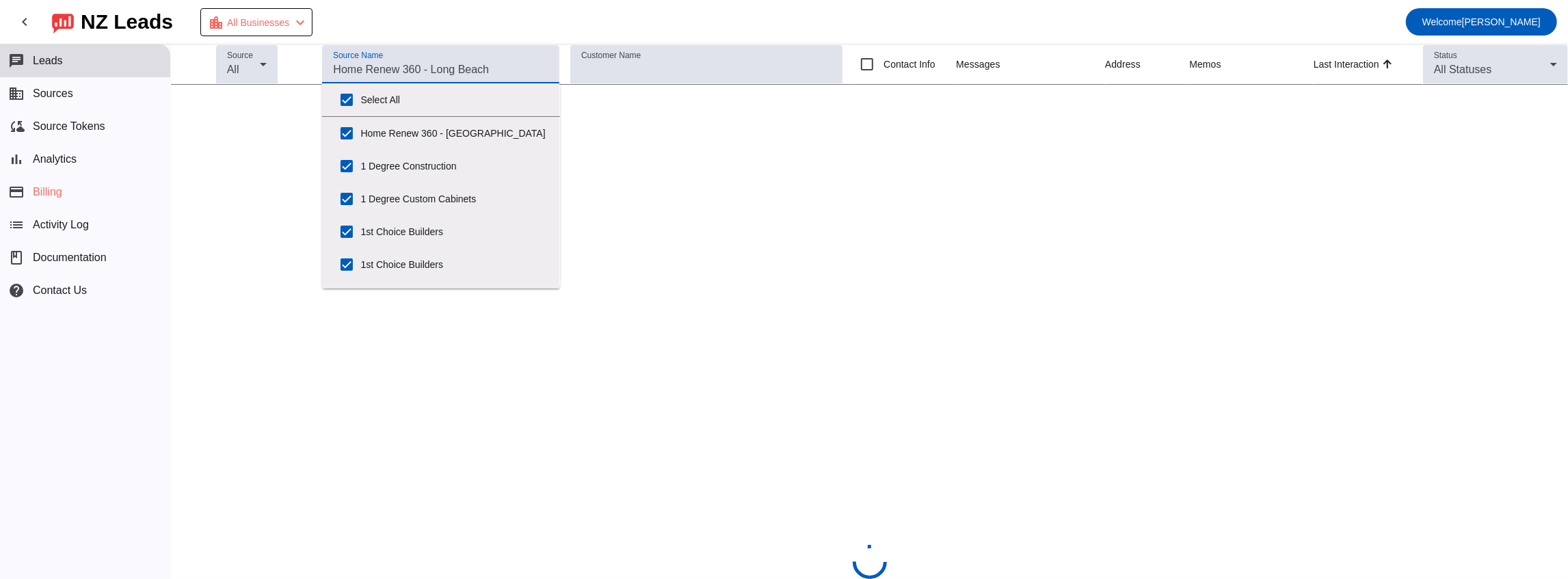
checkbox input "true"
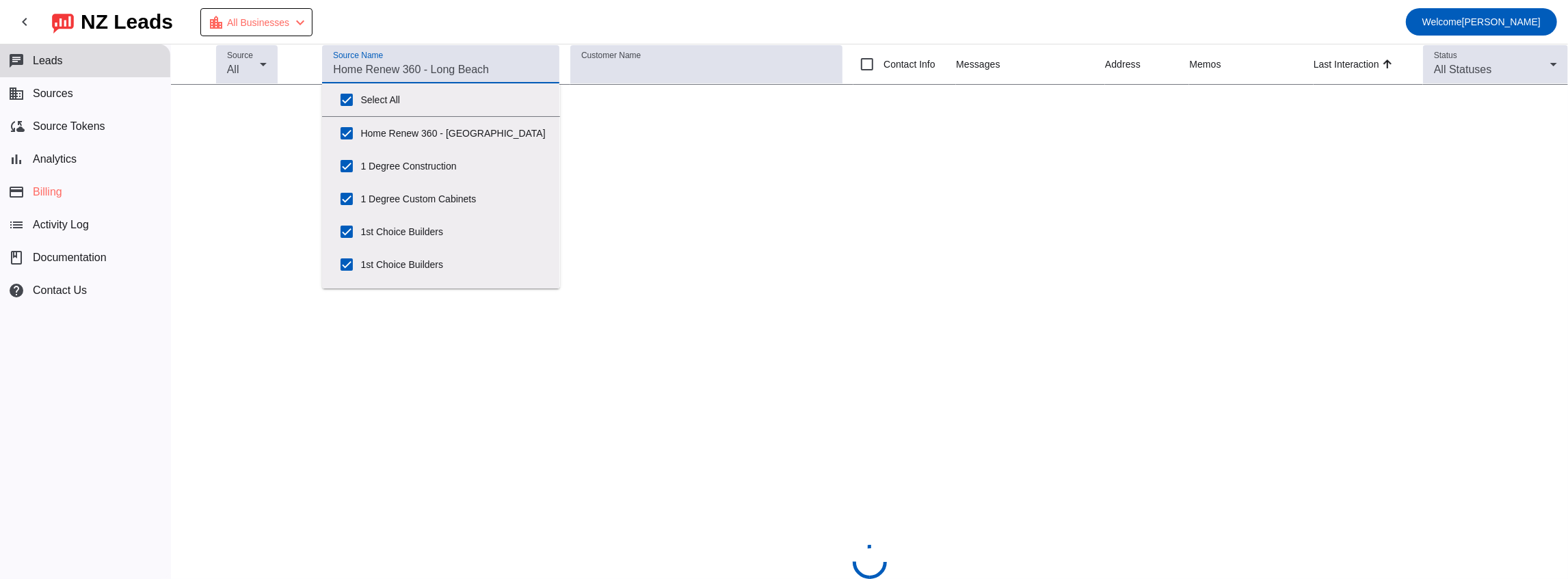
checkbox input "true"
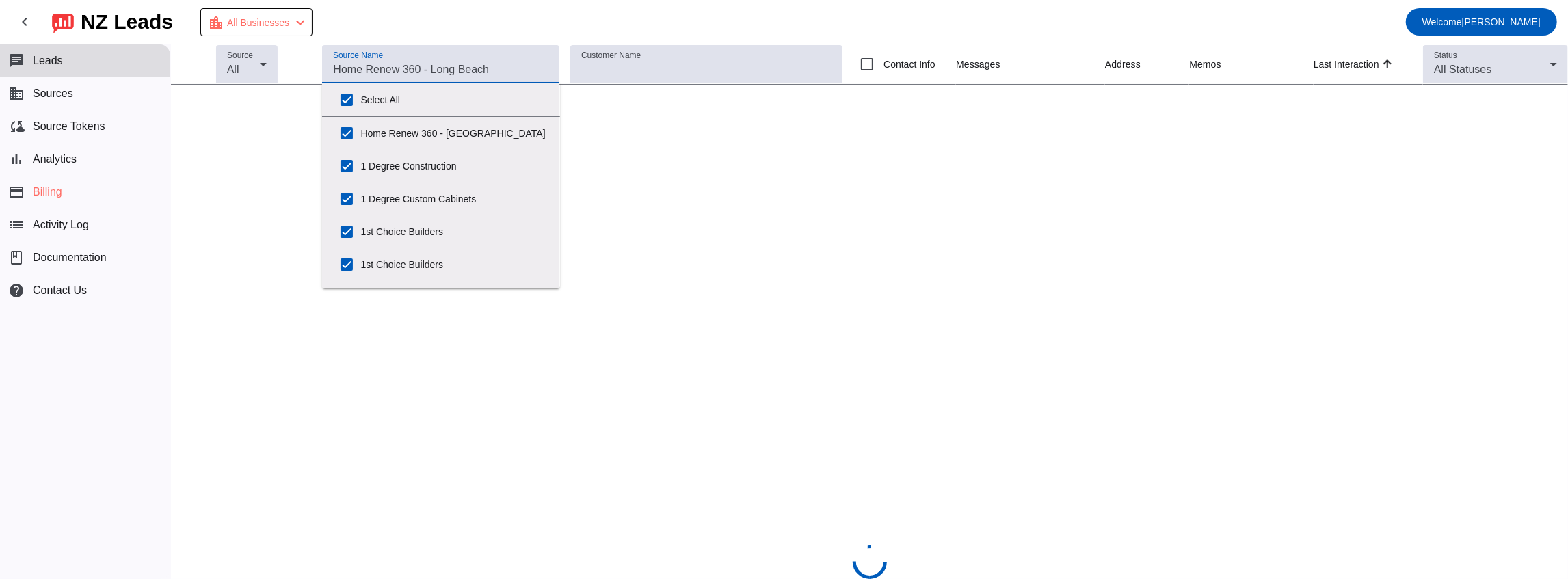
checkbox input "true"
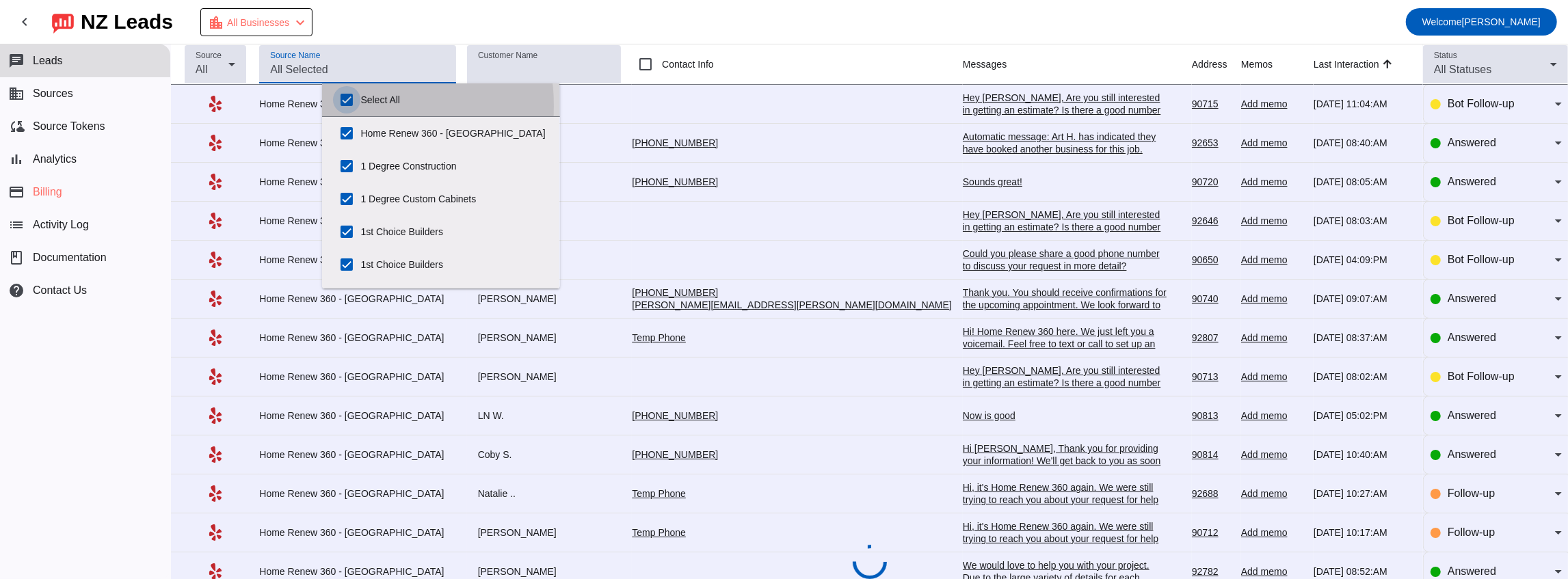
click at [344, 106] on input "Select All" at bounding box center [346, 100] width 27 height 27
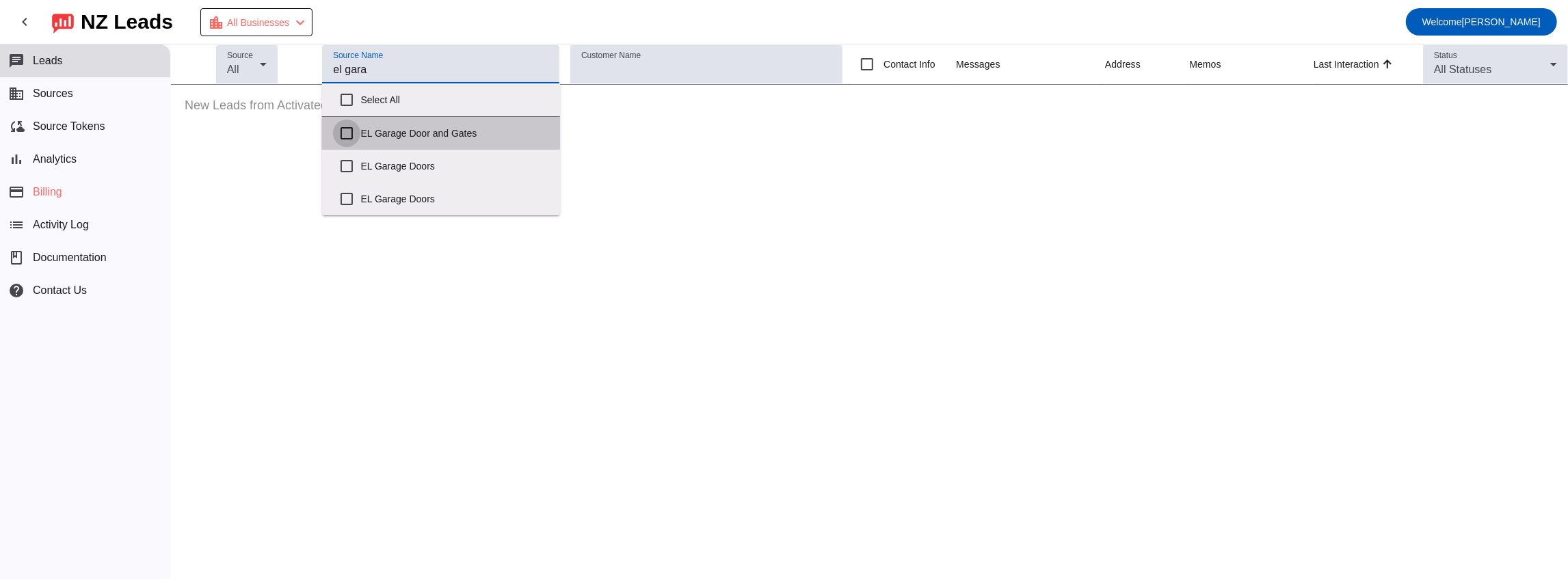
click at [342, 132] on input "EL Garage Door and Gates" at bounding box center [346, 133] width 27 height 27
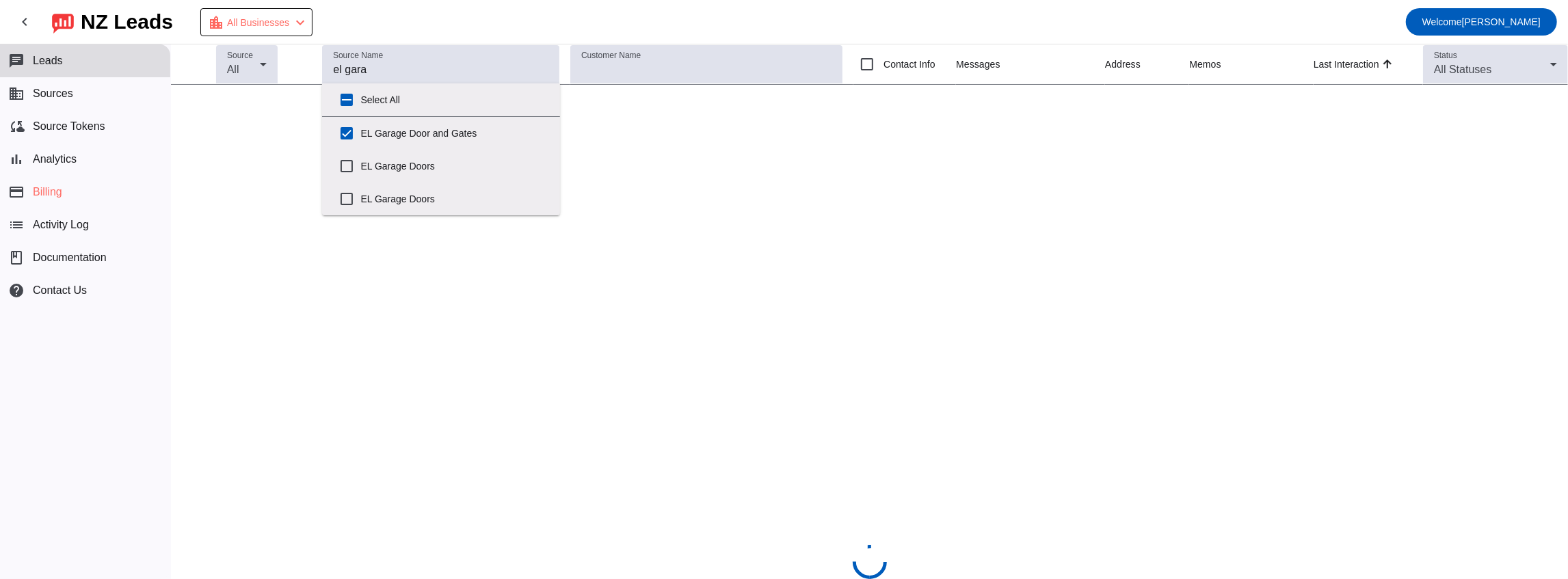
click at [384, 44] on mat-toolbar "chevron_left [GEOGRAPHIC_DATA] Leads location_city All Businesses chevron_left …" at bounding box center [784, 22] width 1568 height 44
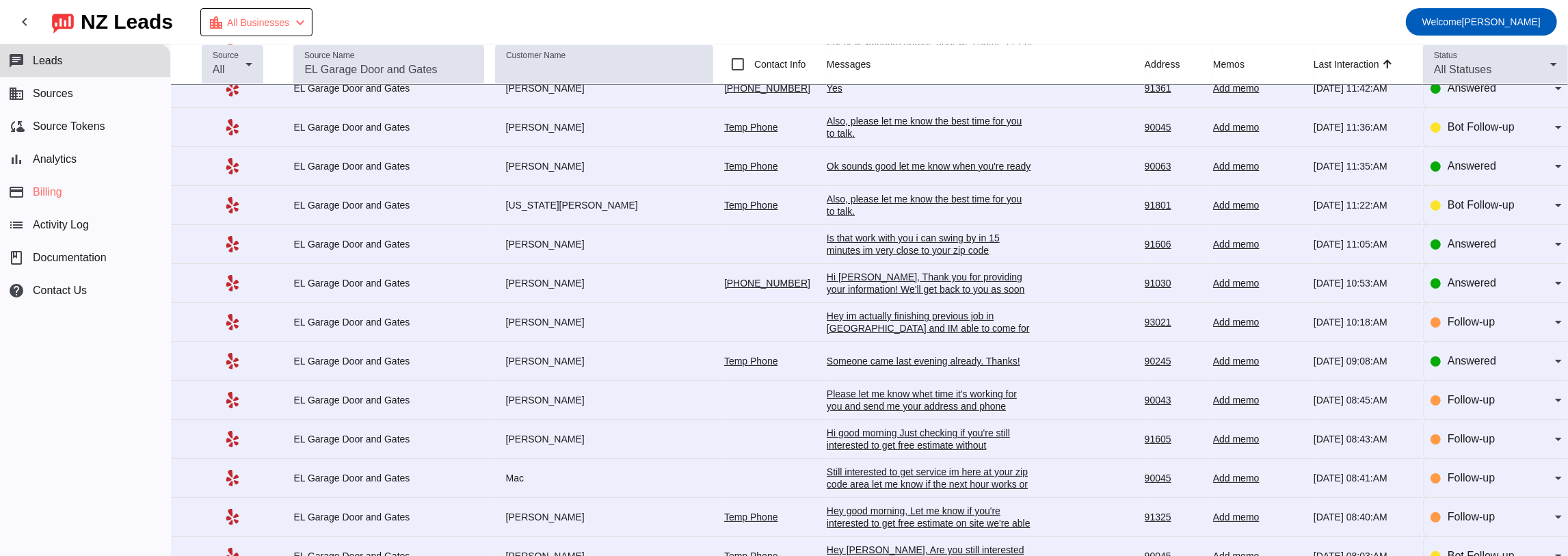
scroll to position [136, 0]
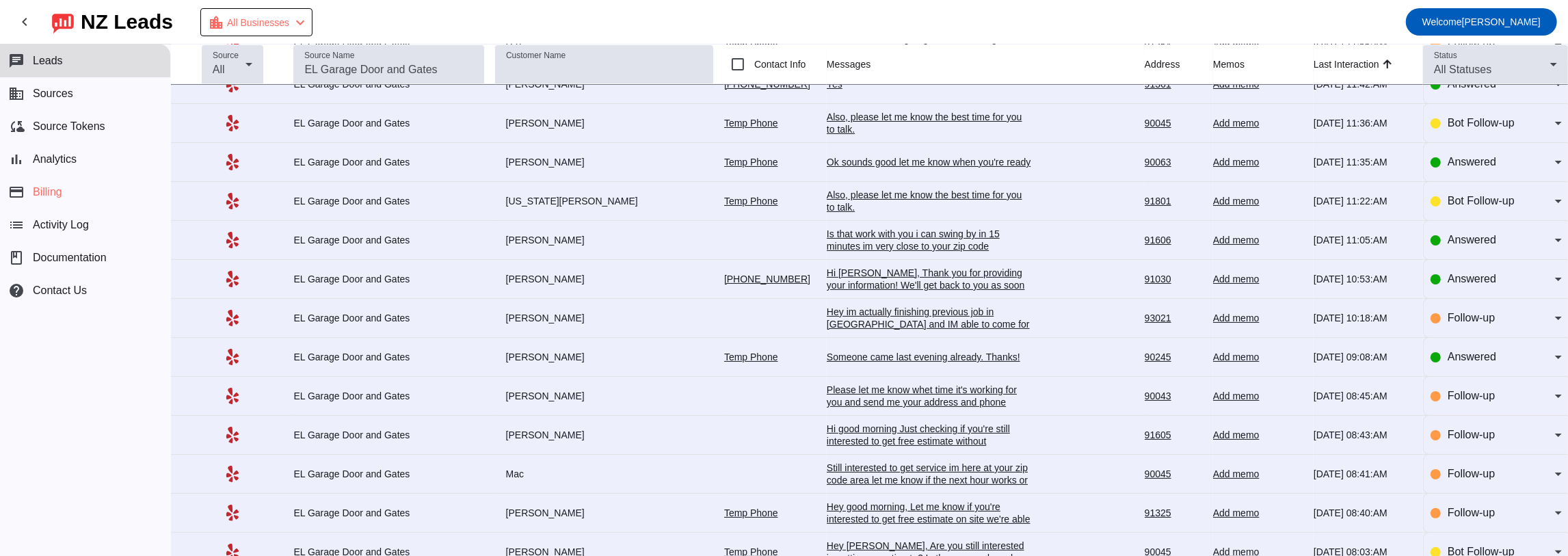
click at [852, 277] on div "Hi [PERSON_NAME], Thank you for providing your information! We'll get back to y…" at bounding box center [929, 285] width 205 height 37
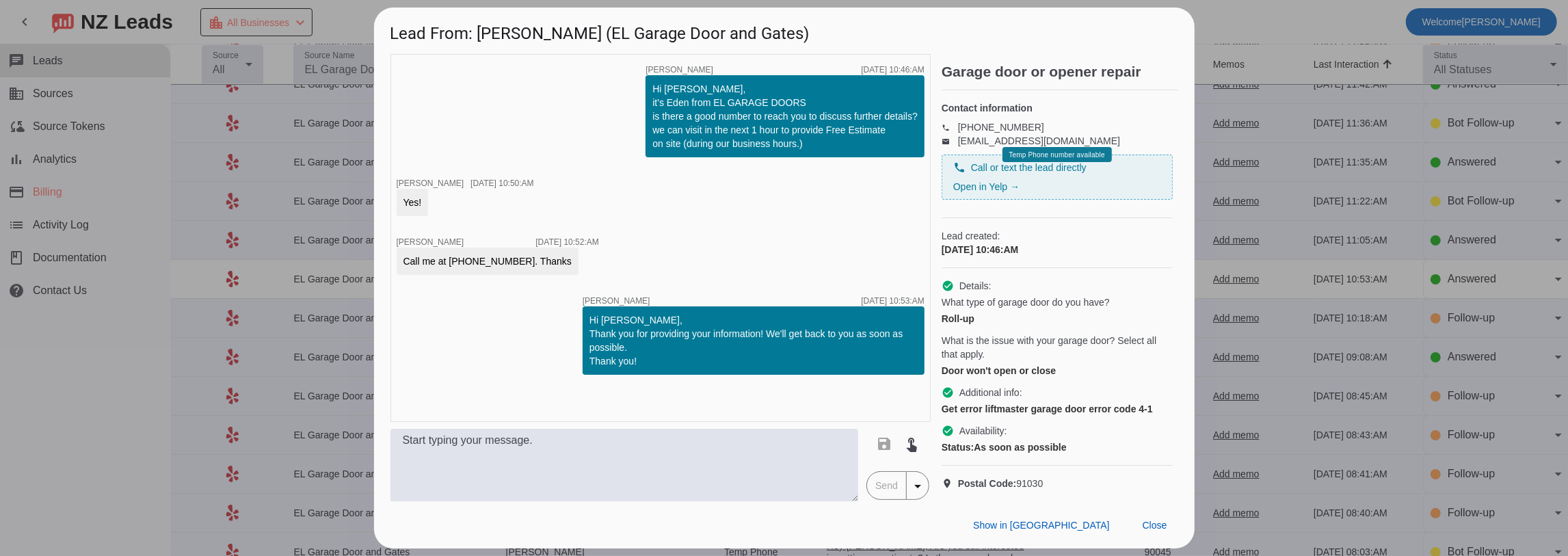
click at [789, 197] on div "timer close [PERSON_NAME] [DATE] 10:46:AM Hi [PERSON_NAME], it's Eden from EL G…" at bounding box center [660, 237] width 541 height 368
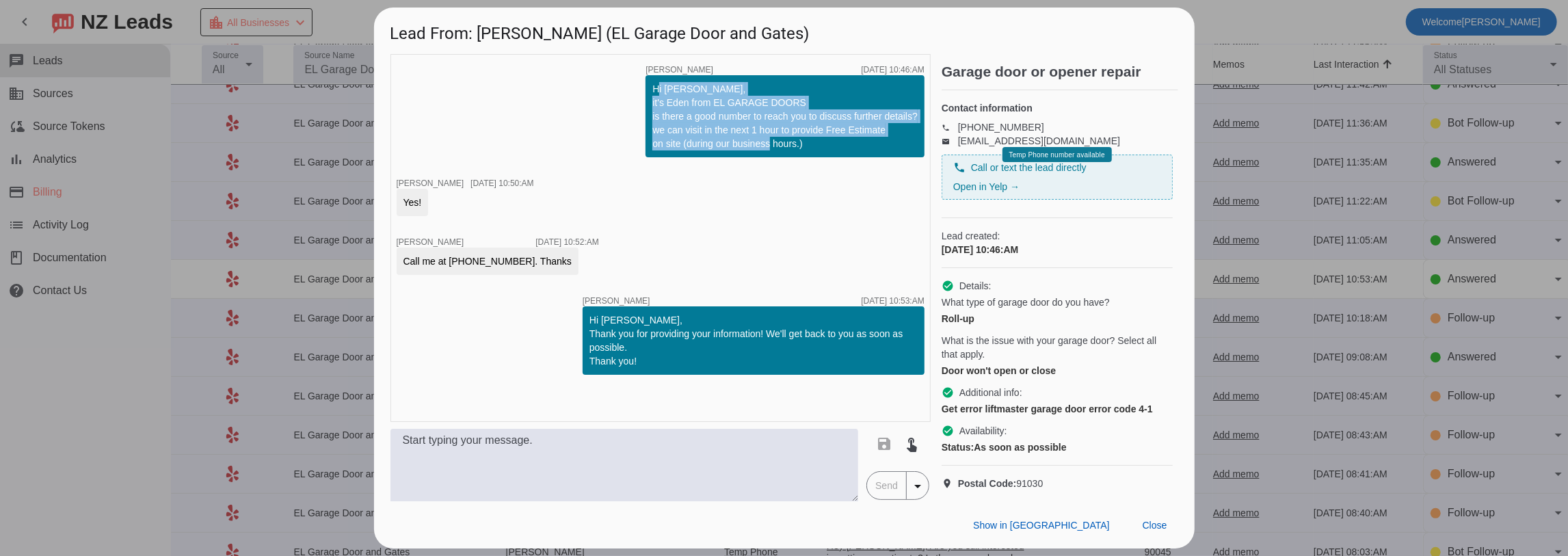
drag, startPoint x: 652, startPoint y: 82, endPoint x: 820, endPoint y: 137, distance: 176.8
click at [807, 135] on div "Hi [PERSON_NAME], it's Eden from EL GARAGE DOORS is there a good number to reac…" at bounding box center [785, 117] width 279 height 82
click at [820, 137] on div "Hi [PERSON_NAME], it's Eden from EL GARAGE DOORS is there a good number to reac…" at bounding box center [785, 117] width 265 height 69
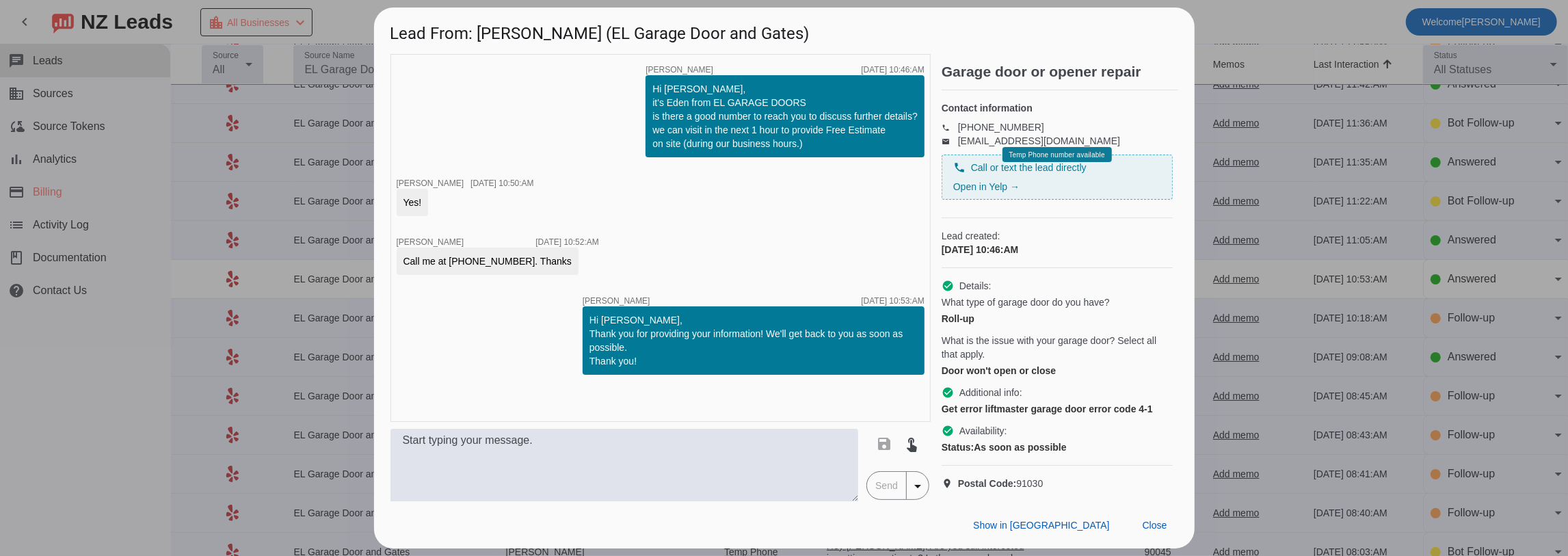
scroll to position [4, 0]
click at [655, 84] on div "Hi [PERSON_NAME], it's Eden from EL GARAGE DOORS is there a good number to reac…" at bounding box center [785, 117] width 265 height 69
click at [671, 84] on div "Hi [PERSON_NAME], it's Eden from EL GARAGE DOORS is there a good number to reac…" at bounding box center [785, 117] width 265 height 69
drag, startPoint x: 441, startPoint y: 190, endPoint x: 395, endPoint y: 199, distance: 46.9
click at [395, 199] on div "timer close [PERSON_NAME] [DATE] 10:46:AM Hi [PERSON_NAME], it's Eden from EL G…" at bounding box center [660, 237] width 541 height 368
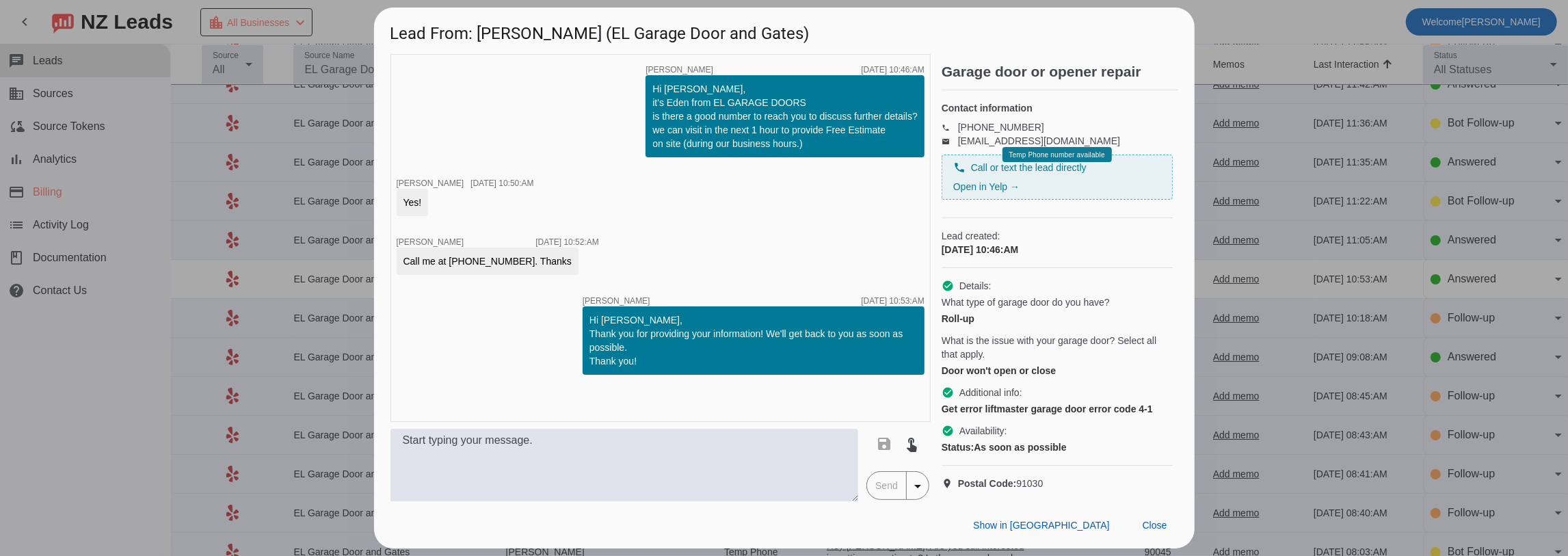
click at [486, 263] on div "Call me at [PHONE_NUMBER]. Thanks" at bounding box center [487, 261] width 182 height 27
click at [507, 254] on div "Call me at [PHONE_NUMBER]. Thanks" at bounding box center [487, 261] width 168 height 14
click at [454, 211] on div "timer close [PERSON_NAME] [DATE] 10:46:AM Hi [PERSON_NAME], it's Eden from EL G…" at bounding box center [660, 237] width 541 height 368
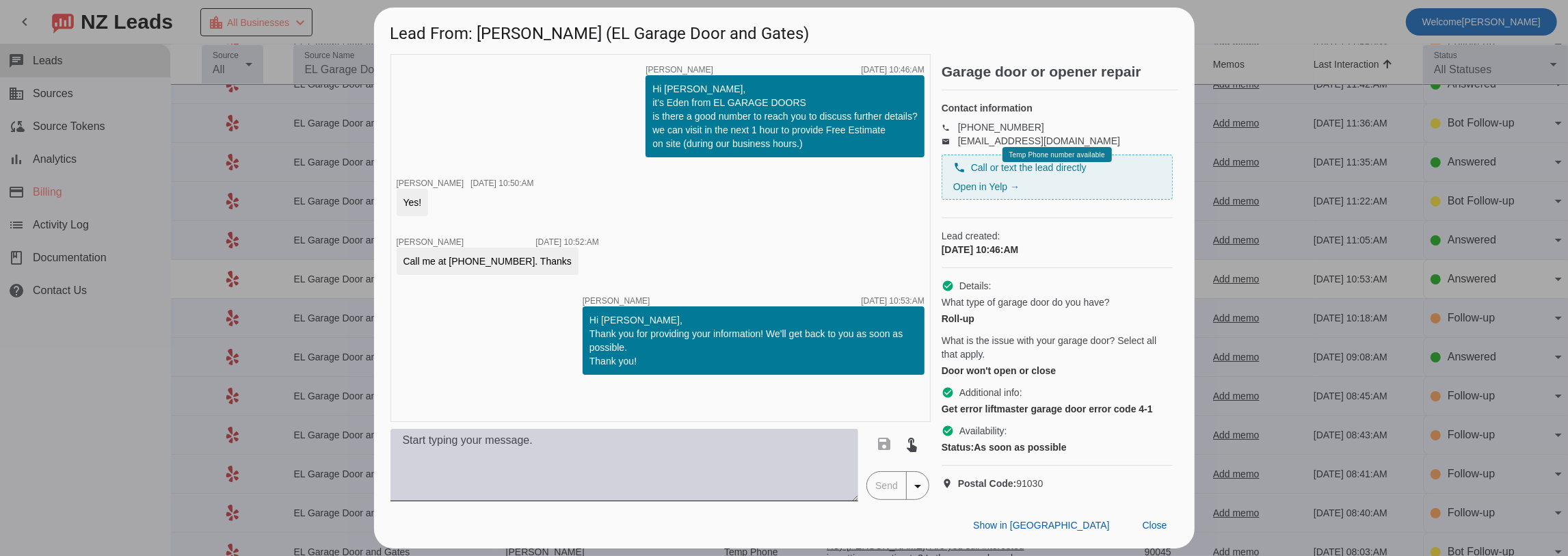
click at [539, 445] on textarea at bounding box center [624, 465] width 468 height 73
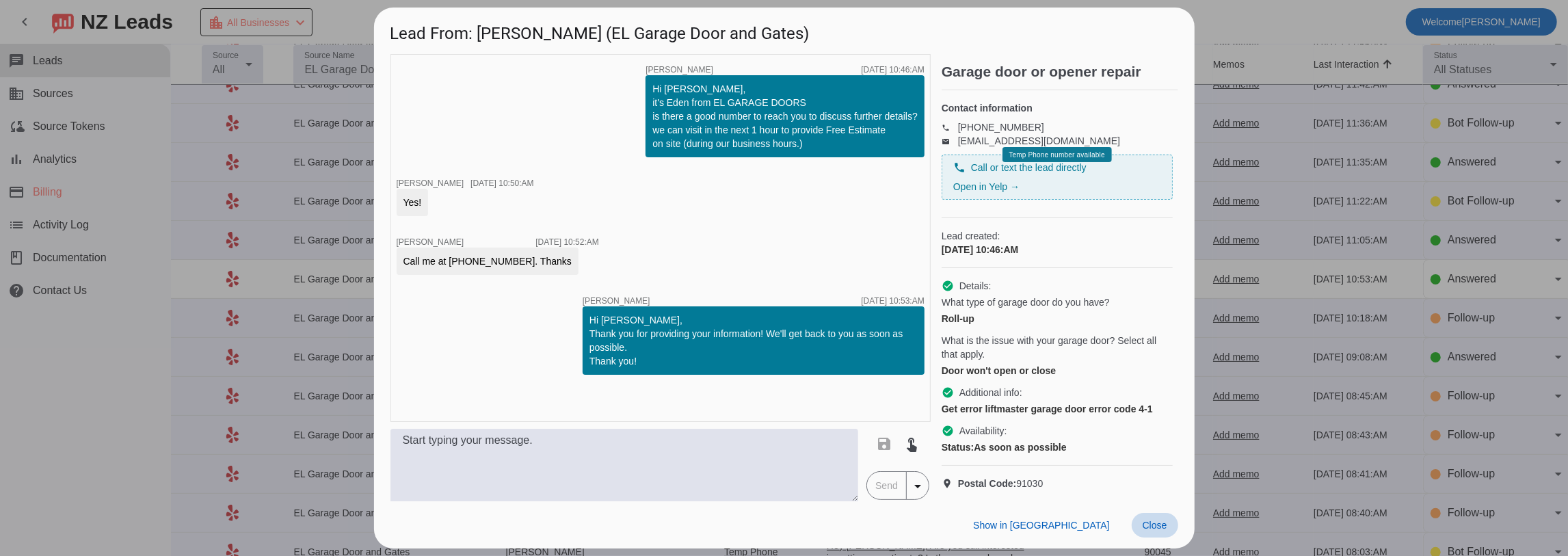
click at [1152, 531] on span "Close" at bounding box center [1155, 525] width 25 height 11
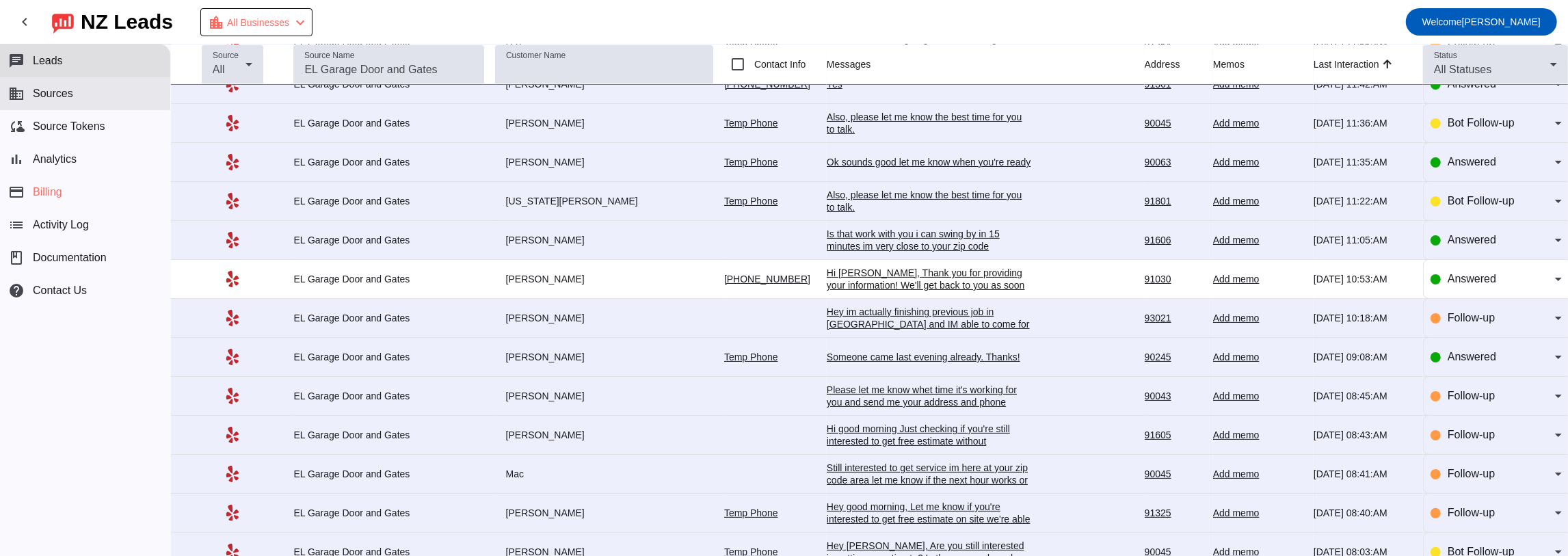
click at [46, 91] on span "Sources" at bounding box center [52, 93] width 40 height 13
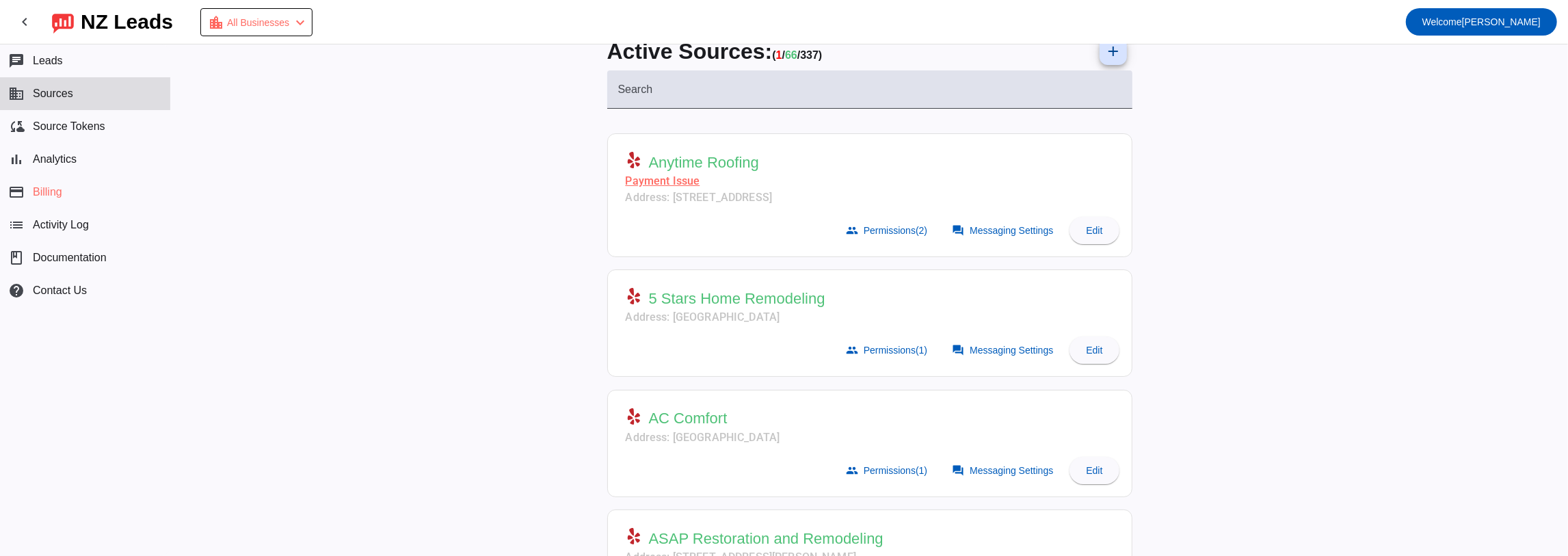
scroll to position [91, 0]
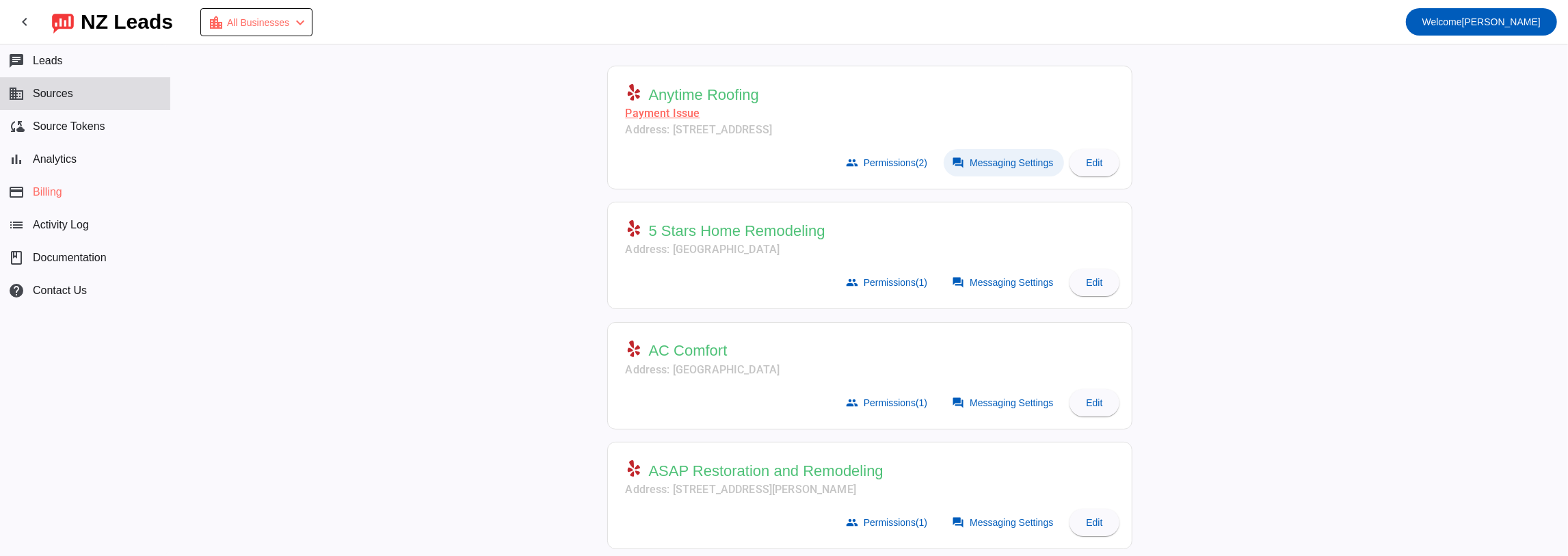
click at [1013, 171] on span at bounding box center [1004, 163] width 121 height 27
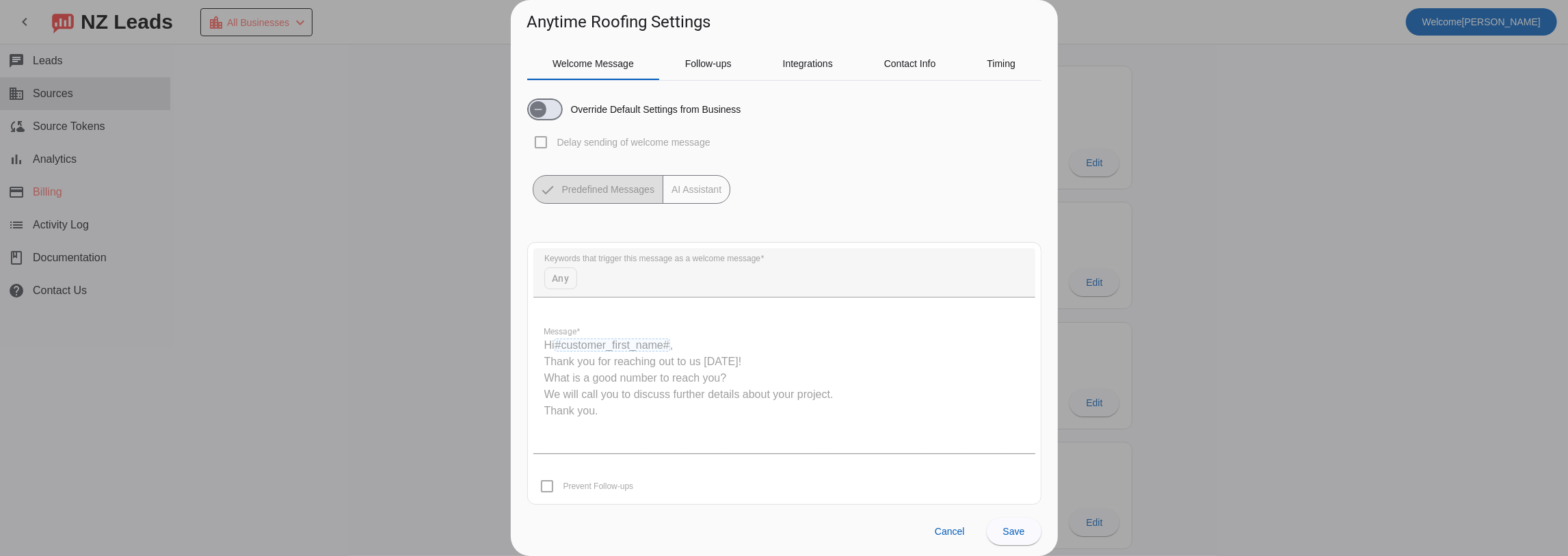
scroll to position [0, 0]
click at [549, 105] on span "button" at bounding box center [539, 114] width 27 height 27
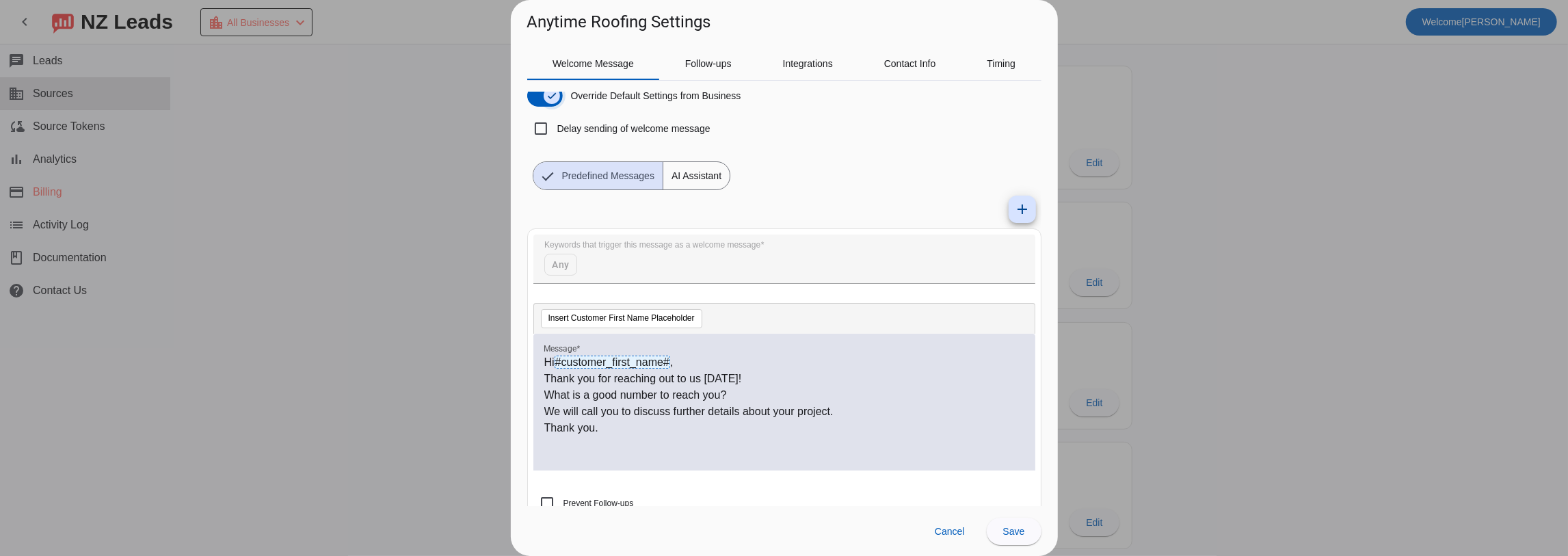
scroll to position [42, 0]
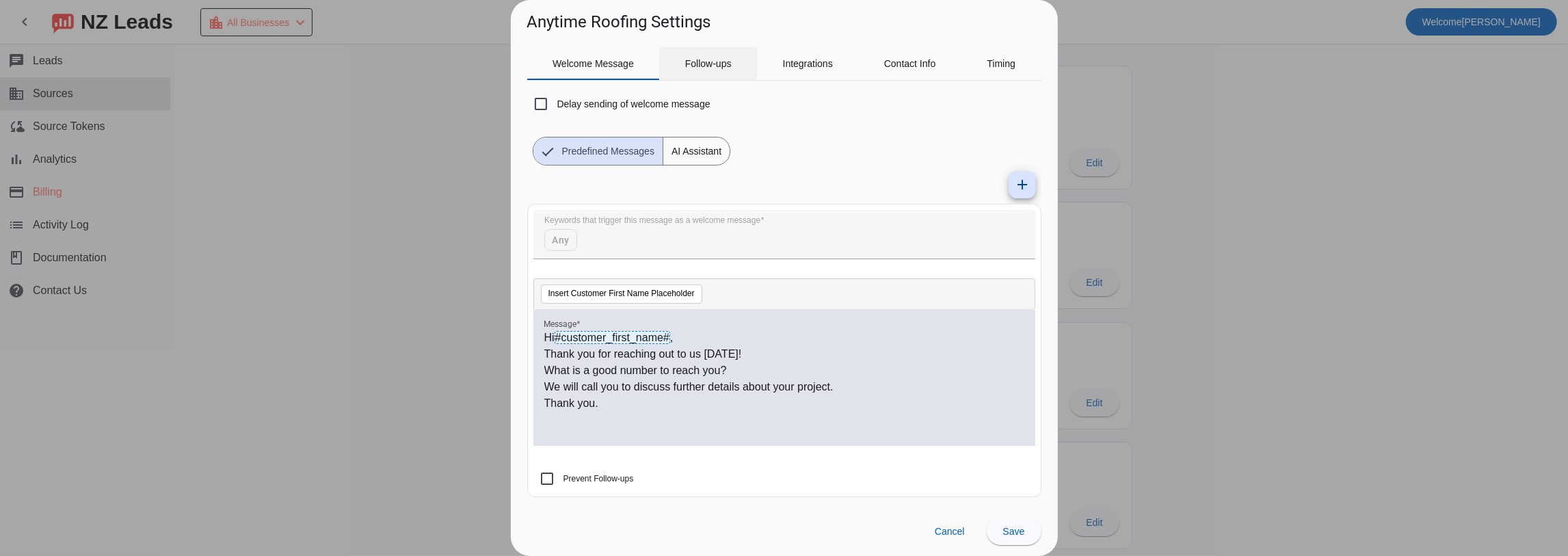
click at [728, 71] on span "Follow-ups" at bounding box center [707, 63] width 46 height 32
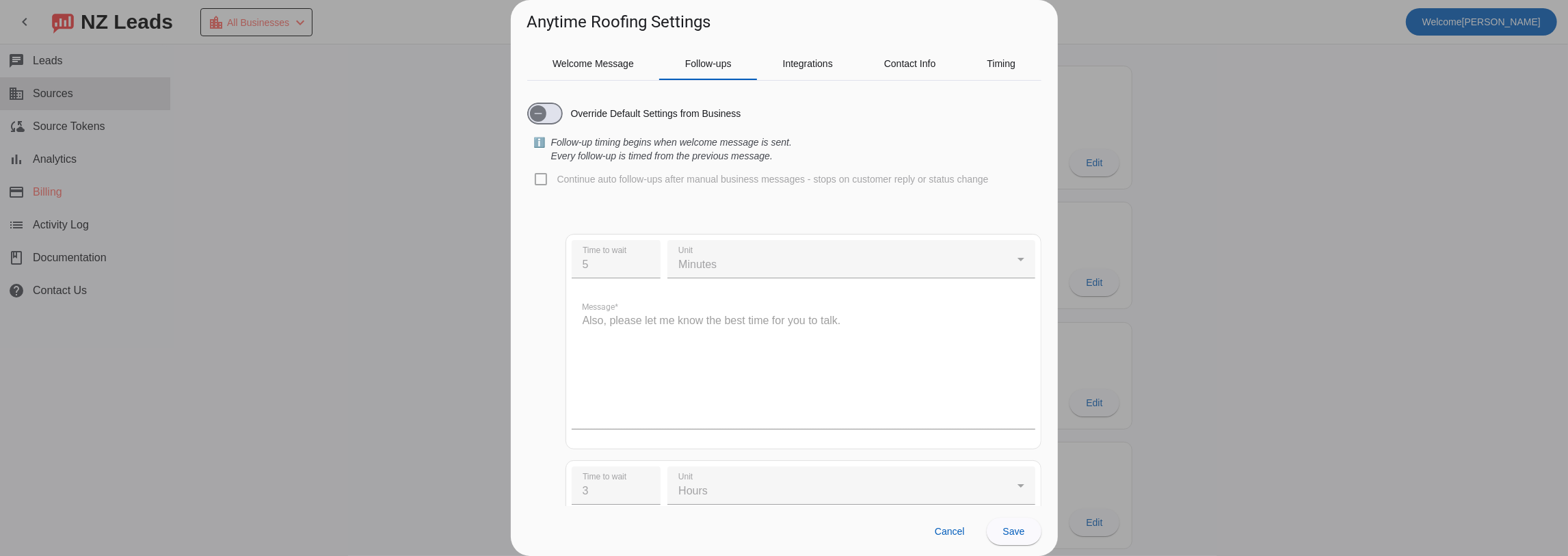
scroll to position [0, 0]
click at [535, 112] on icon "button" at bounding box center [538, 113] width 11 height 11
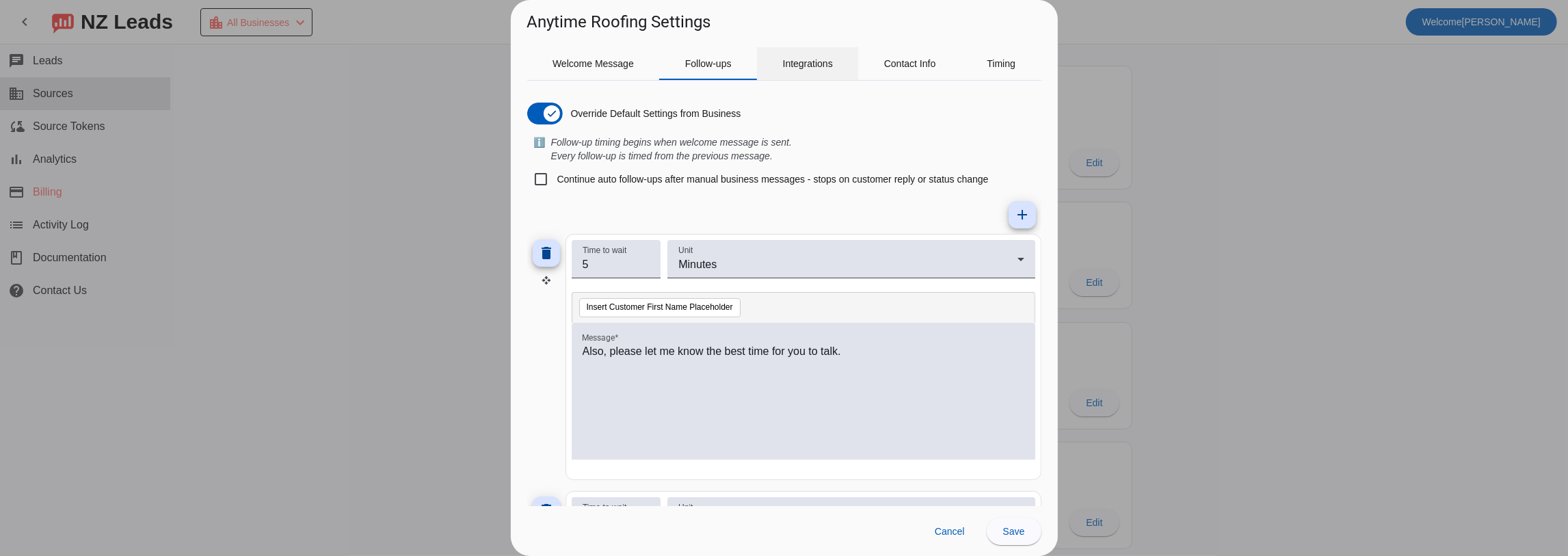
click at [810, 65] on span "Integrations" at bounding box center [808, 64] width 50 height 10
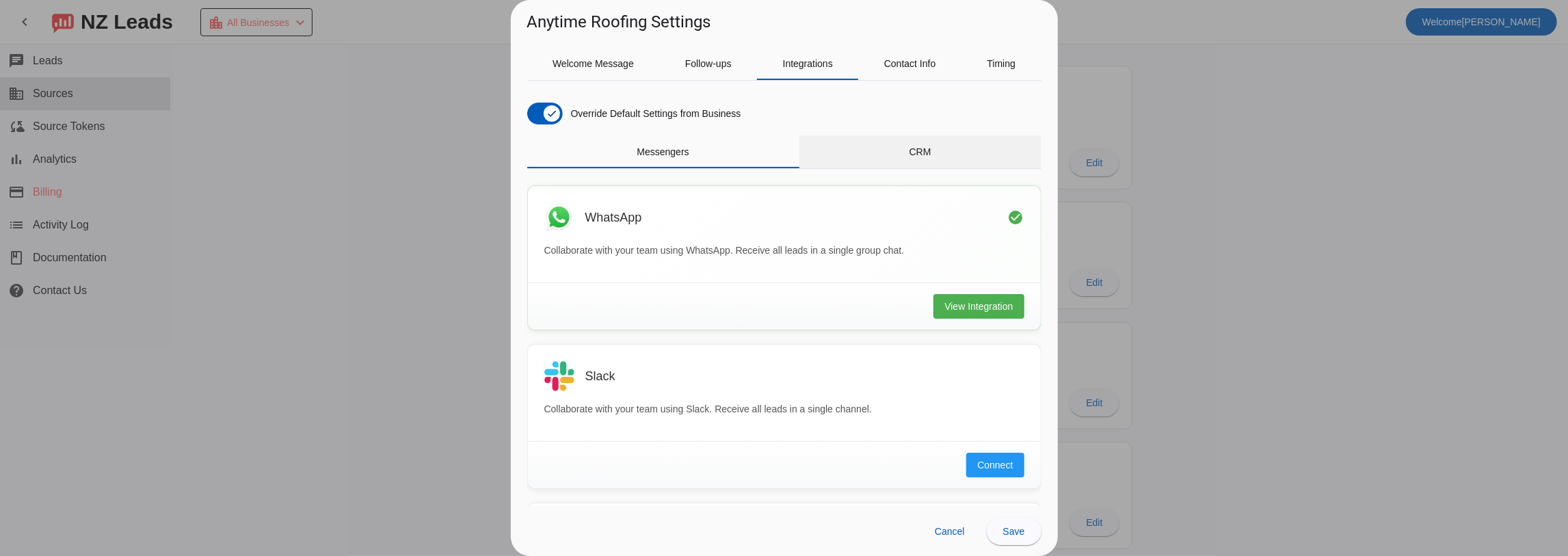
click at [886, 166] on div "CRM" at bounding box center [920, 151] width 242 height 32
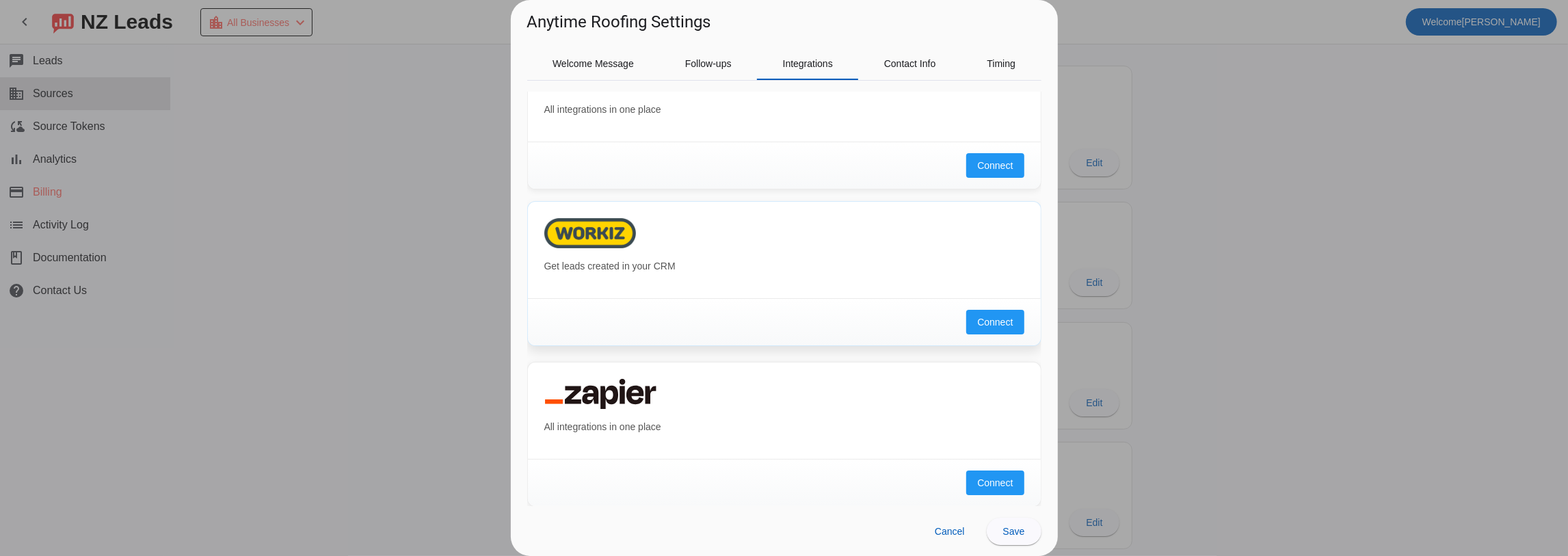
scroll to position [776, 0]
click at [865, 59] on div "Contact Info" at bounding box center [910, 63] width 103 height 32
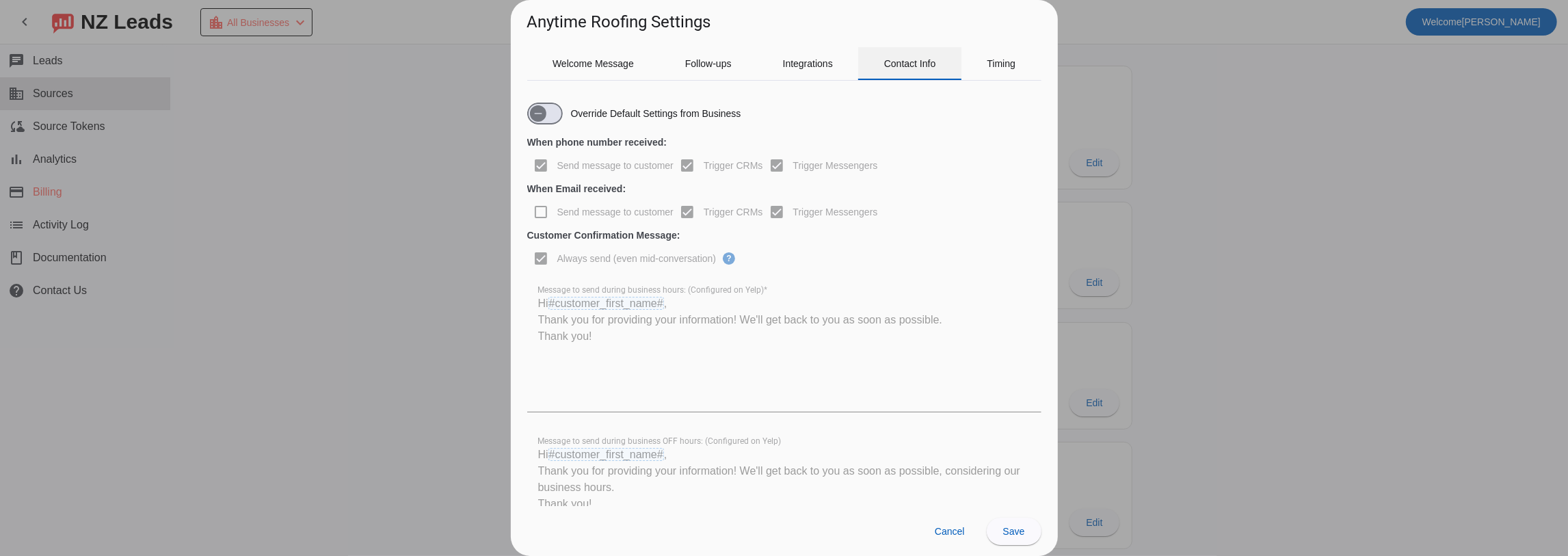
scroll to position [0, 0]
click at [558, 114] on span "button" at bounding box center [545, 114] width 35 height 22
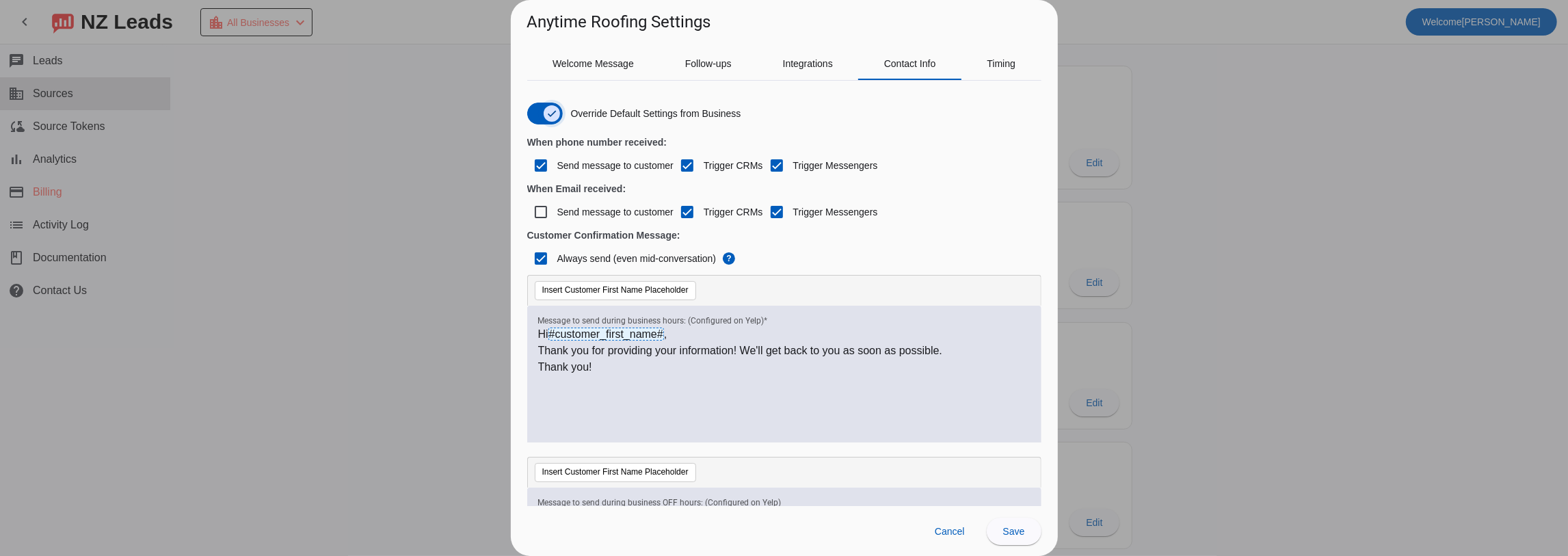
click at [558, 108] on span "button" at bounding box center [551, 113] width 17 height 17
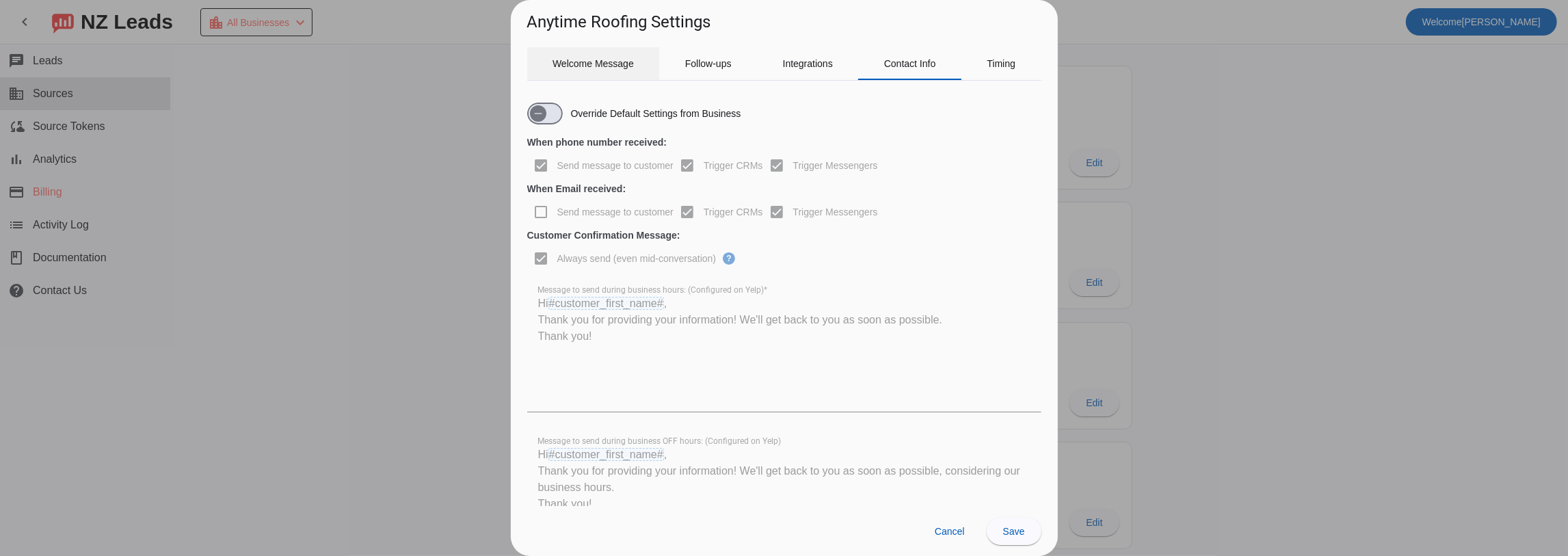
click at [581, 63] on span "Welcome Message" at bounding box center [593, 64] width 81 height 10
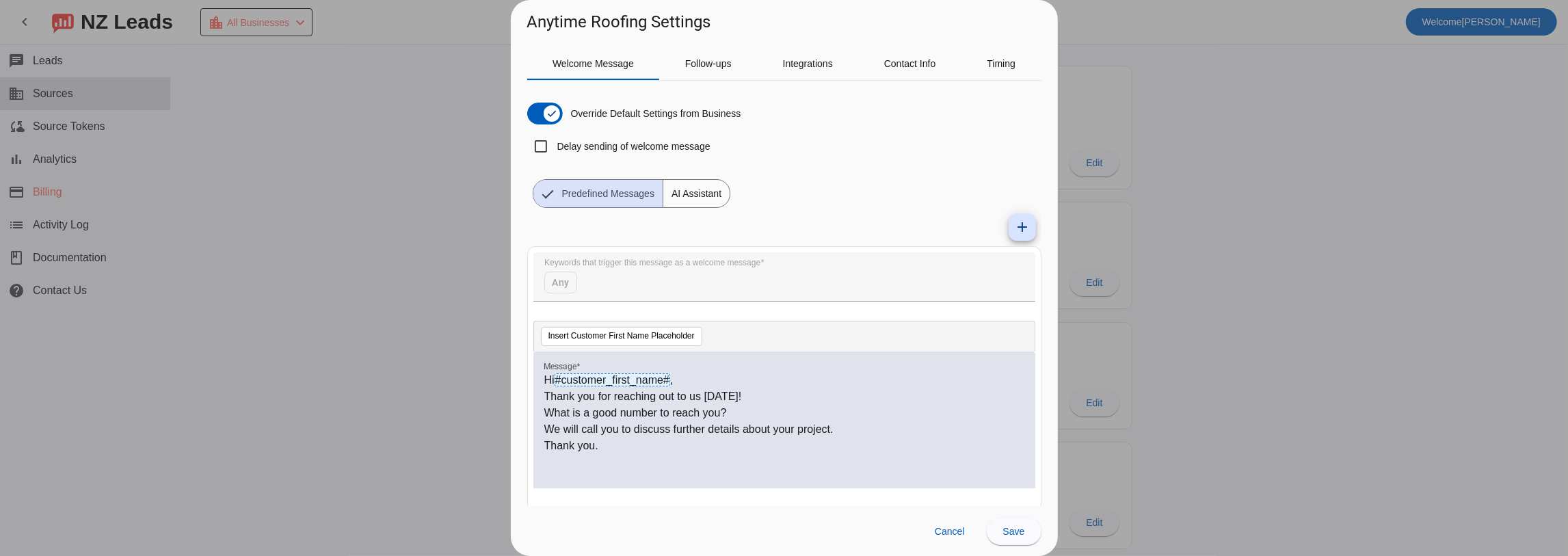
click at [701, 197] on span "AI Assistant" at bounding box center [697, 193] width 67 height 27
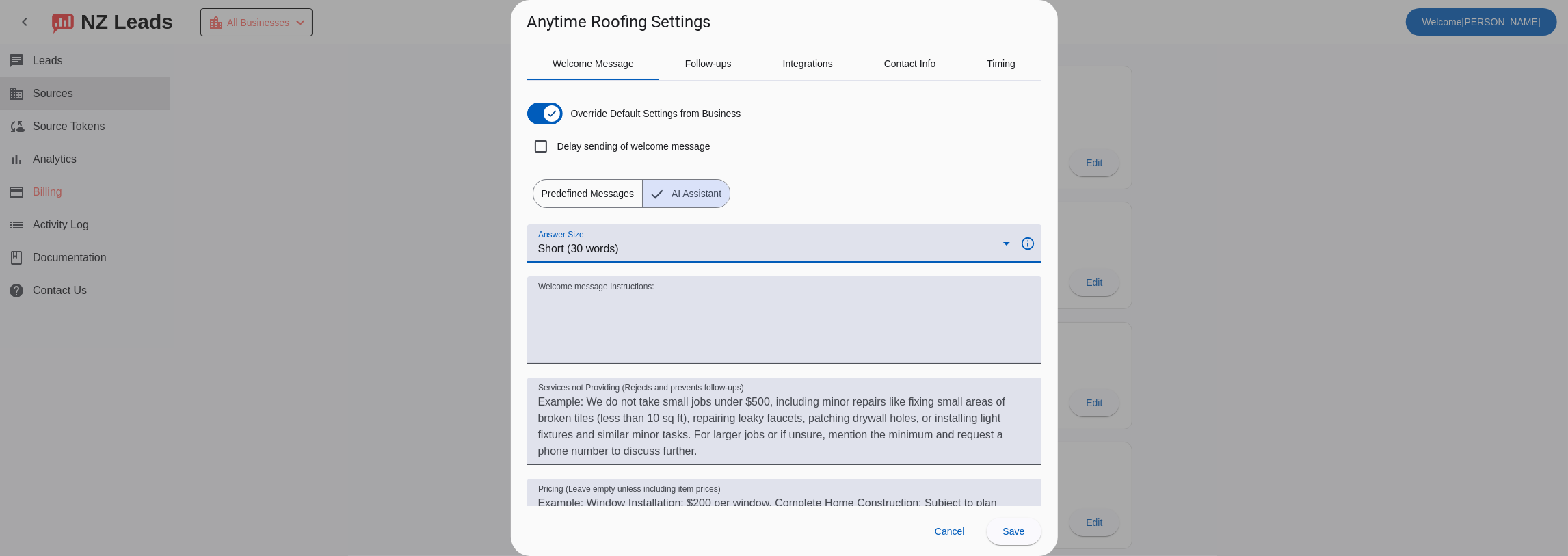
click at [565, 240] on div "Short (30 words)" at bounding box center [771, 248] width 465 height 17
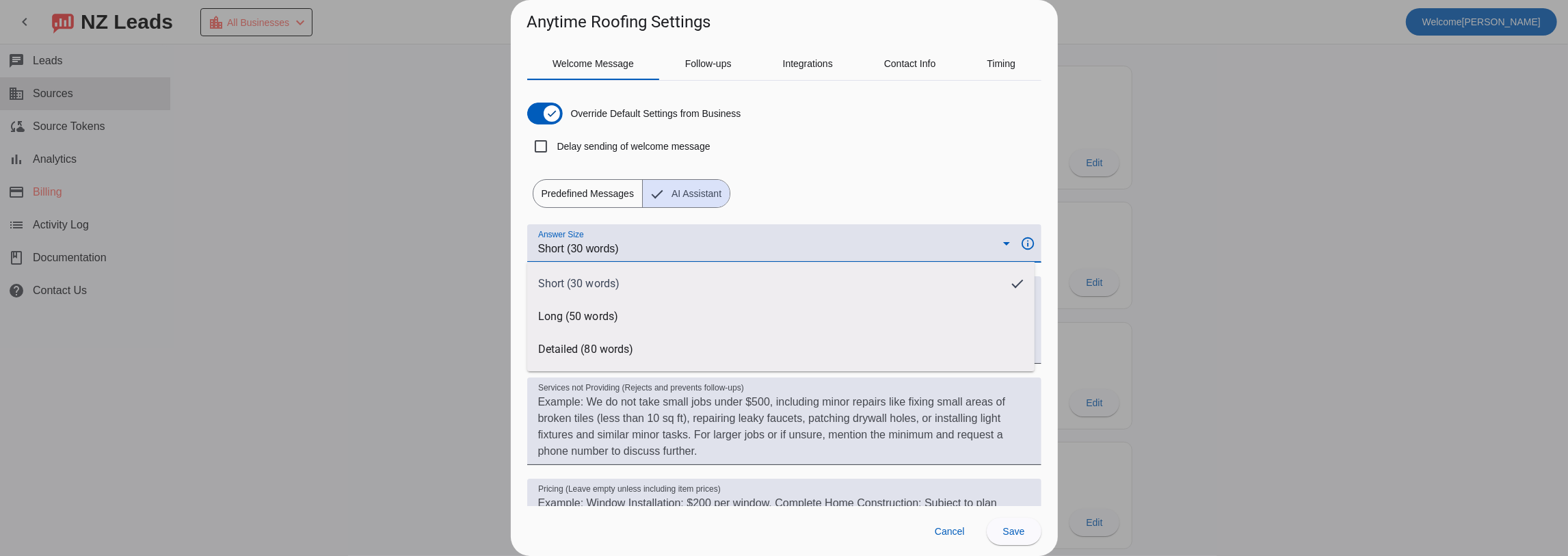
click at [576, 242] on div at bounding box center [784, 278] width 1568 height 556
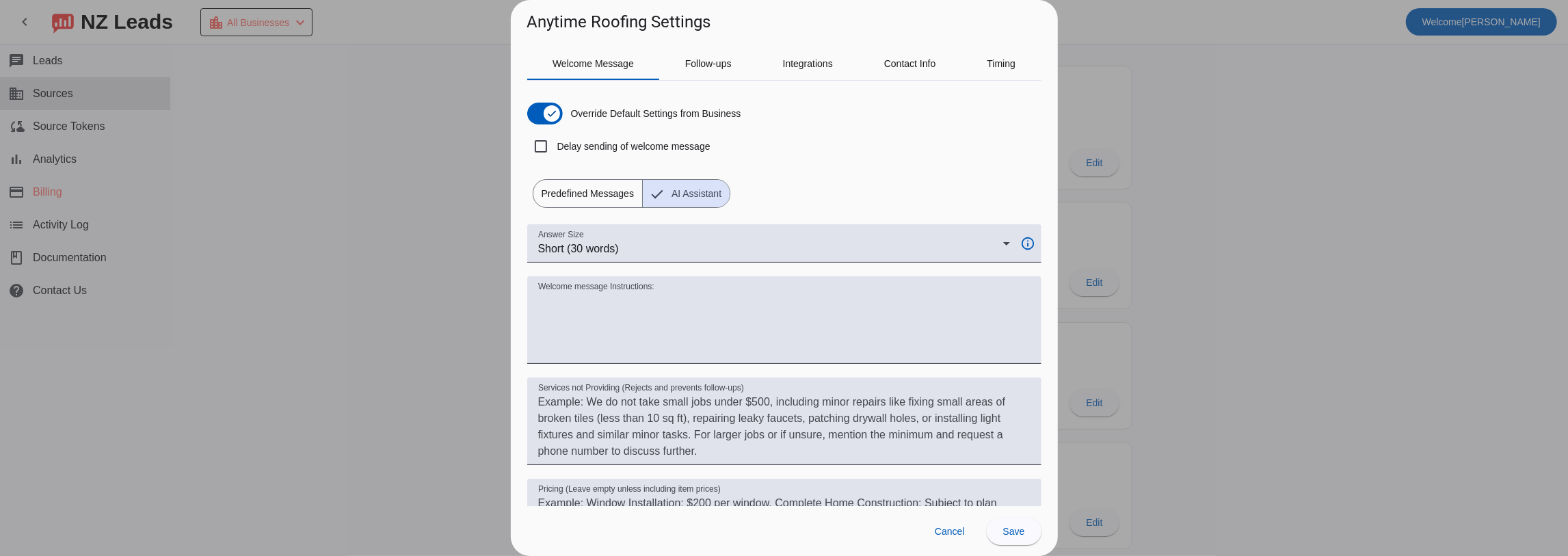
click at [579, 204] on span "Predefined Messages" at bounding box center [588, 193] width 109 height 27
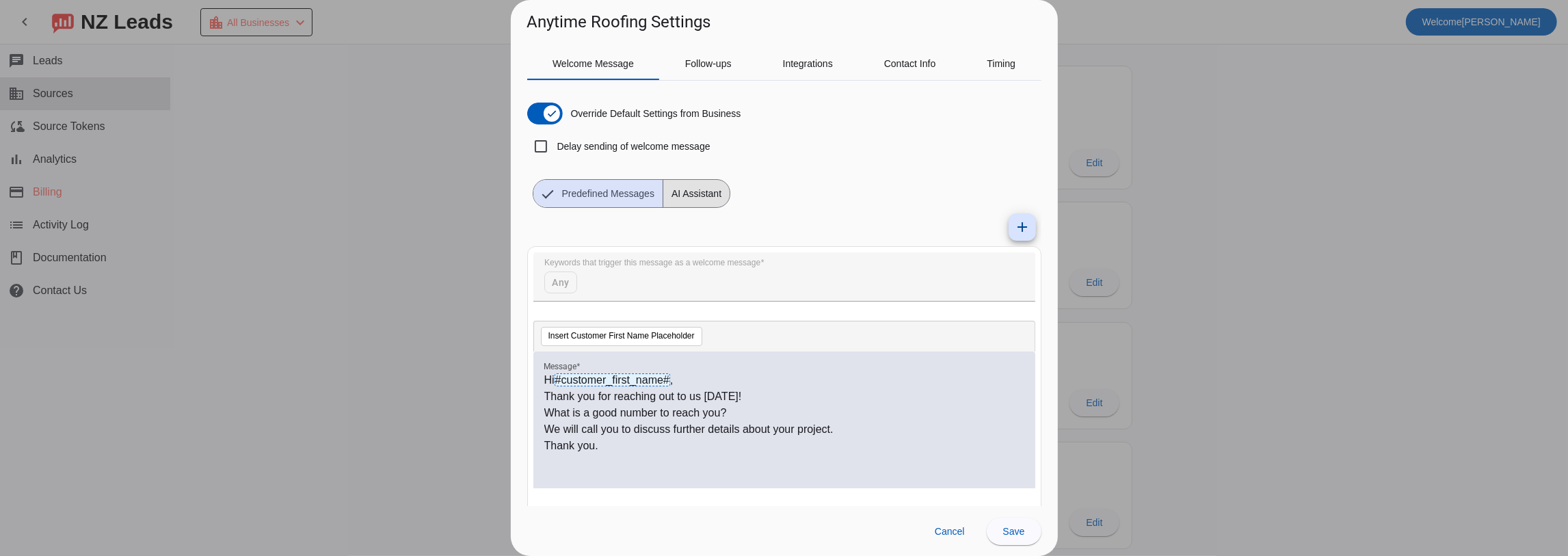
click at [690, 186] on span "AI Assistant" at bounding box center [697, 193] width 67 height 27
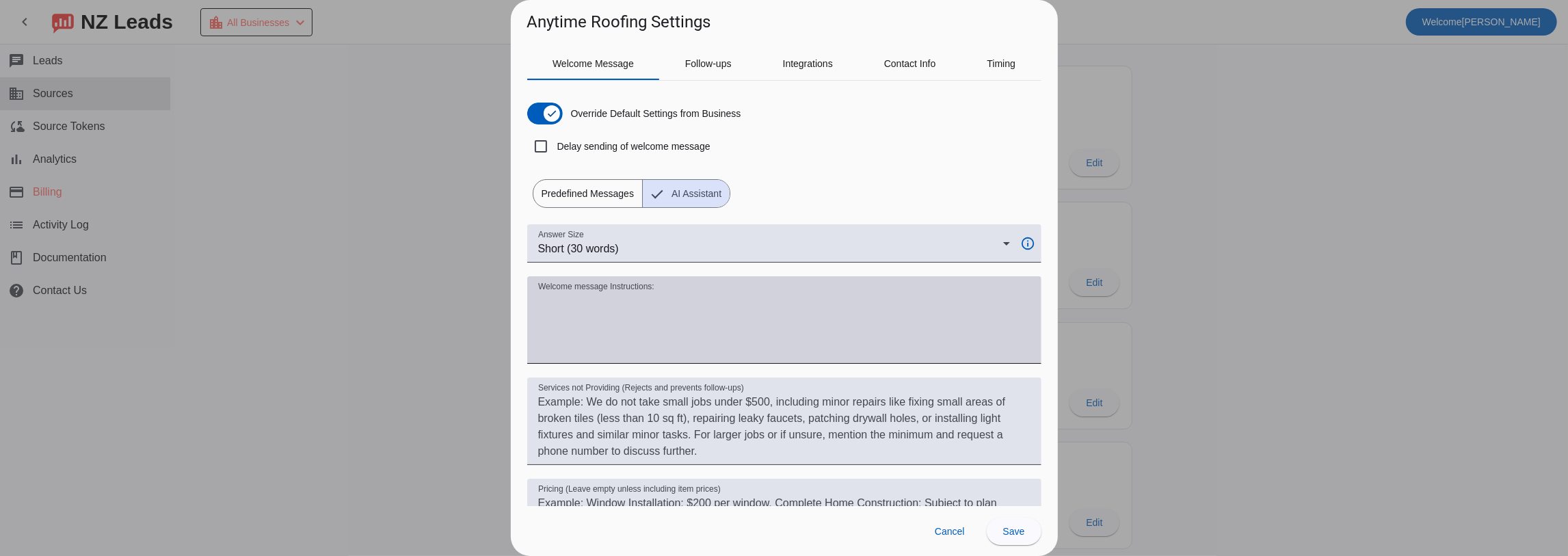
click at [577, 331] on textarea "Welcome message Instructions:" at bounding box center [785, 325] width 493 height 66
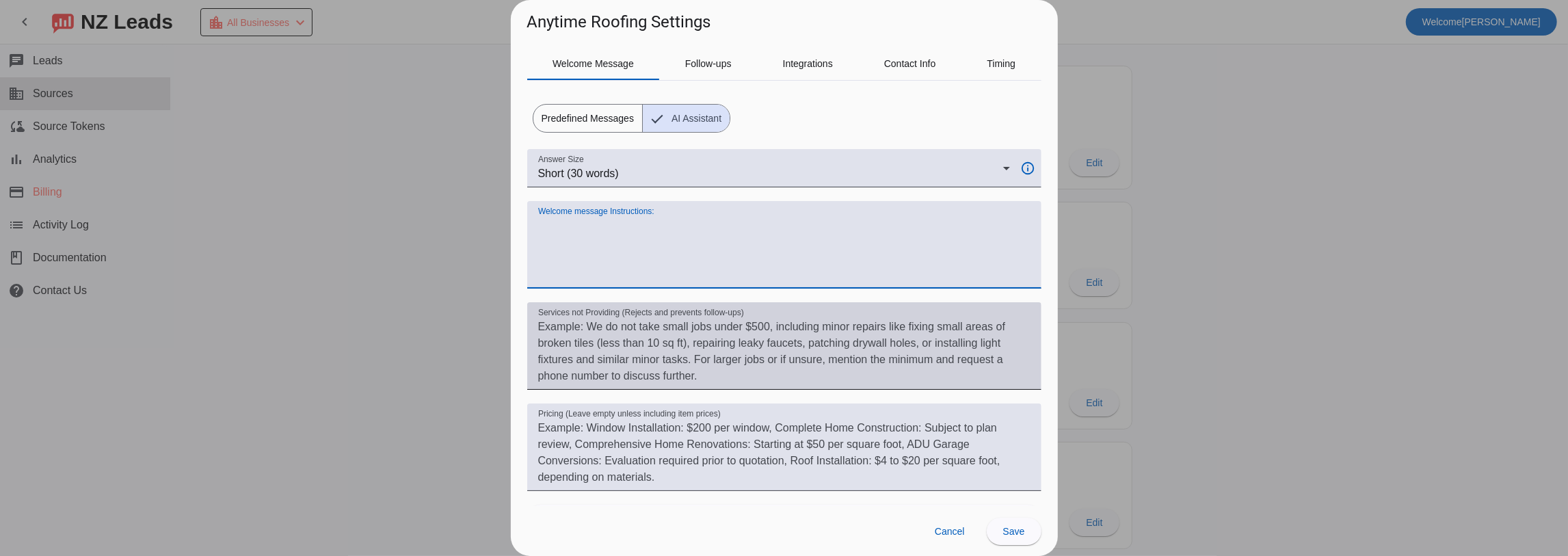
scroll to position [91, 0]
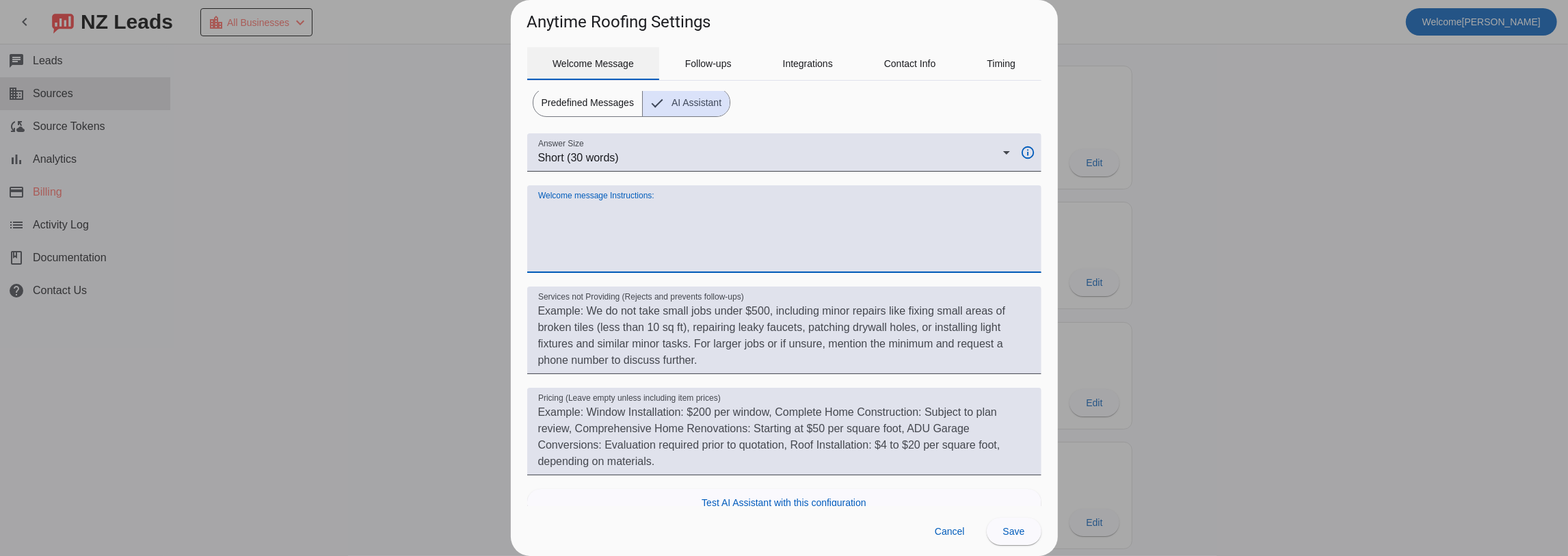
click at [617, 61] on span "Welcome Message" at bounding box center [593, 64] width 81 height 10
drag, startPoint x: 971, startPoint y: 536, endPoint x: 1152, endPoint y: 149, distance: 427.2
click at [1136, 190] on div "Anytime Roofing Settings Welcome Message Follow-ups Integrations Contact Info T…" at bounding box center [784, 278] width 1568 height 556
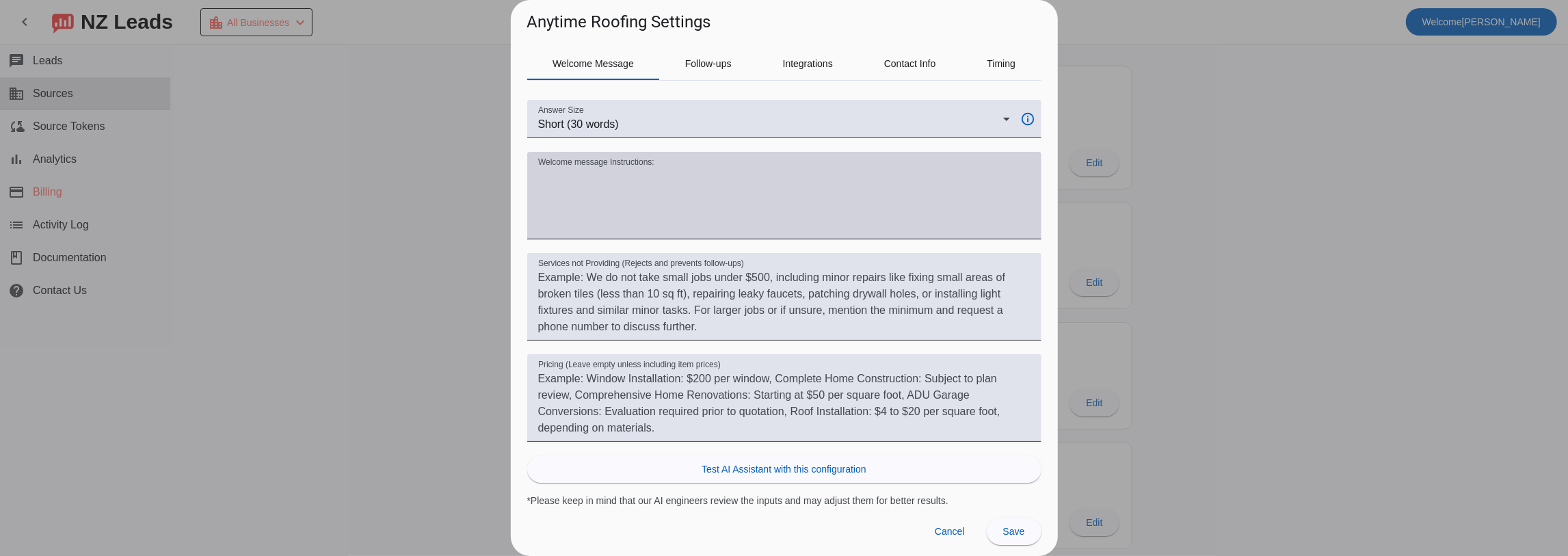
scroll to position [0, 0]
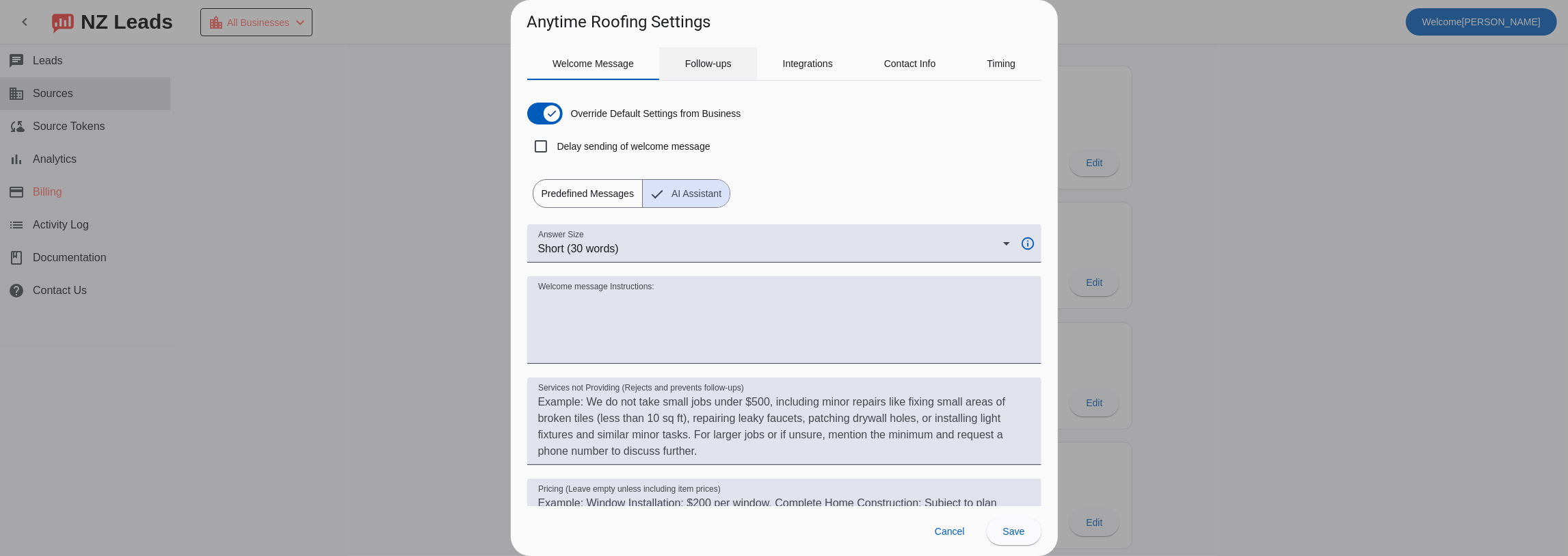
click at [728, 63] on span "Follow-ups" at bounding box center [707, 64] width 46 height 10
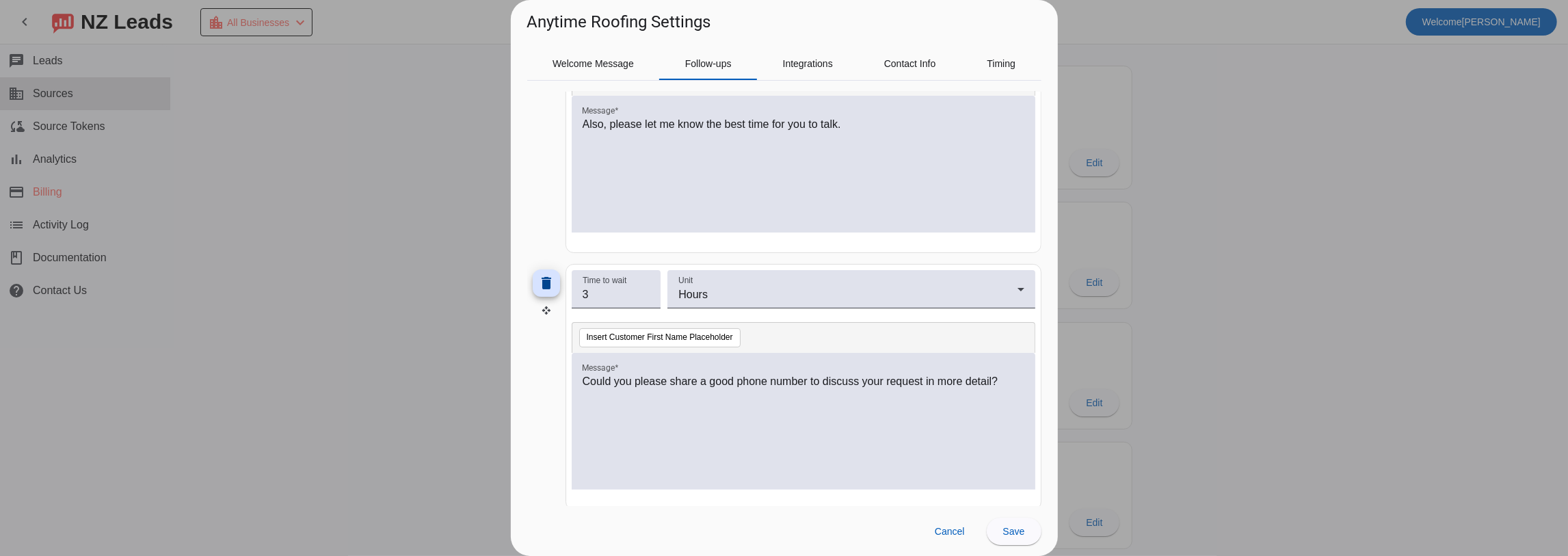
scroll to position [227, 0]
click at [1023, 51] on div "Timing" at bounding box center [1002, 63] width 80 height 32
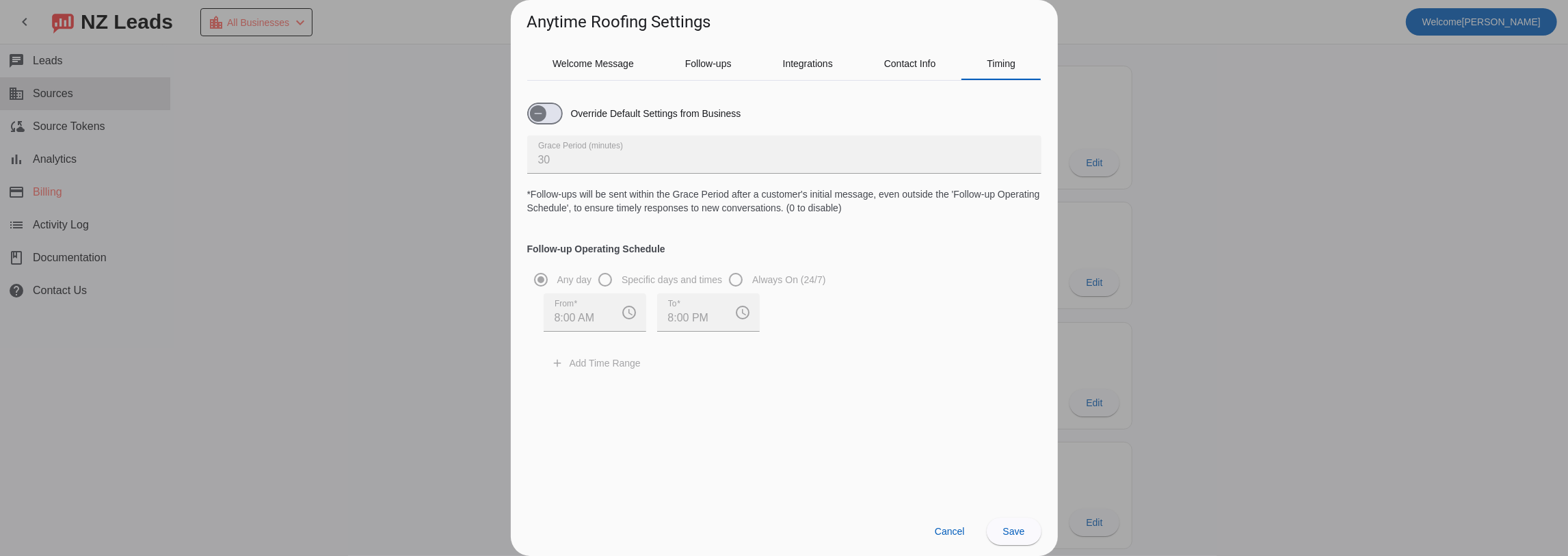
scroll to position [0, 0]
click at [552, 115] on span "button" at bounding box center [545, 114] width 35 height 22
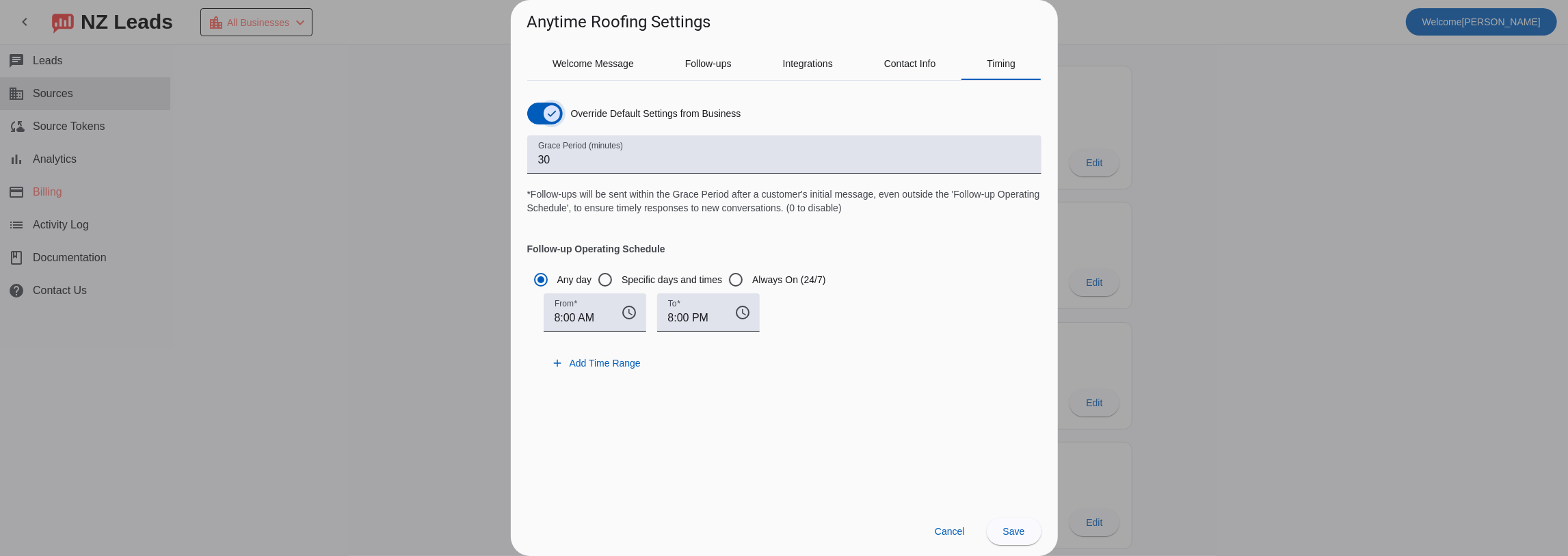
click at [551, 116] on icon "button" at bounding box center [551, 113] width 11 height 11
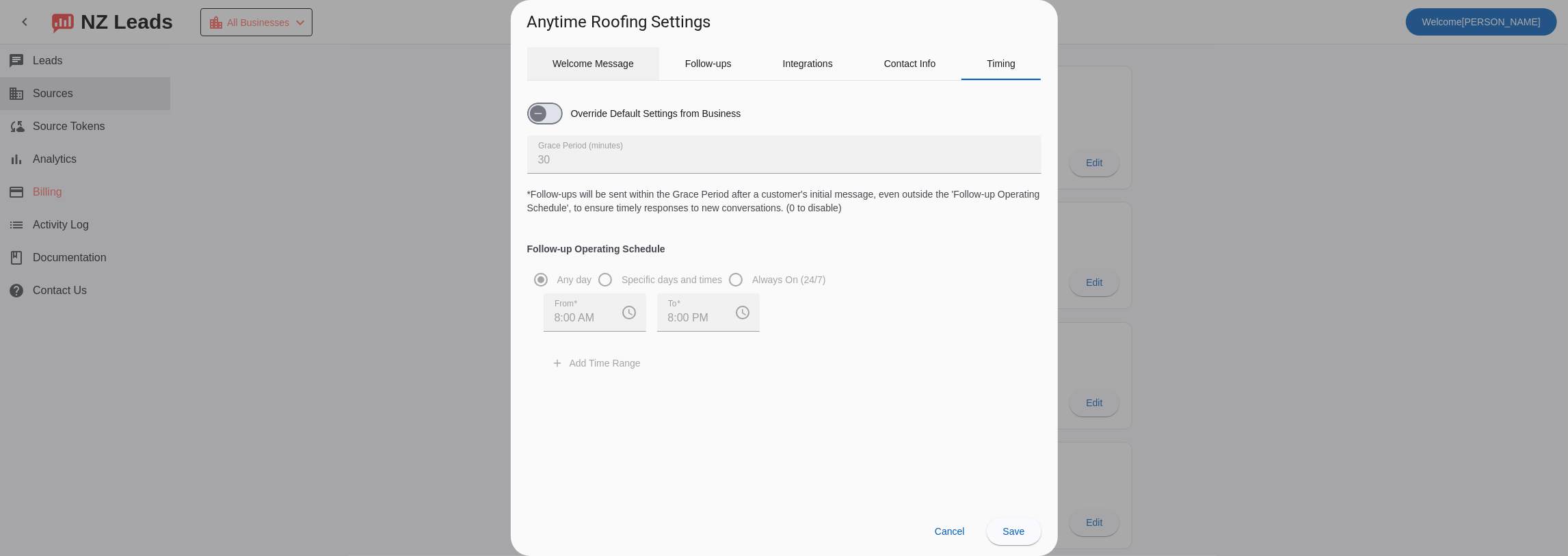
click at [608, 70] on span "Welcome Message" at bounding box center [593, 63] width 81 height 32
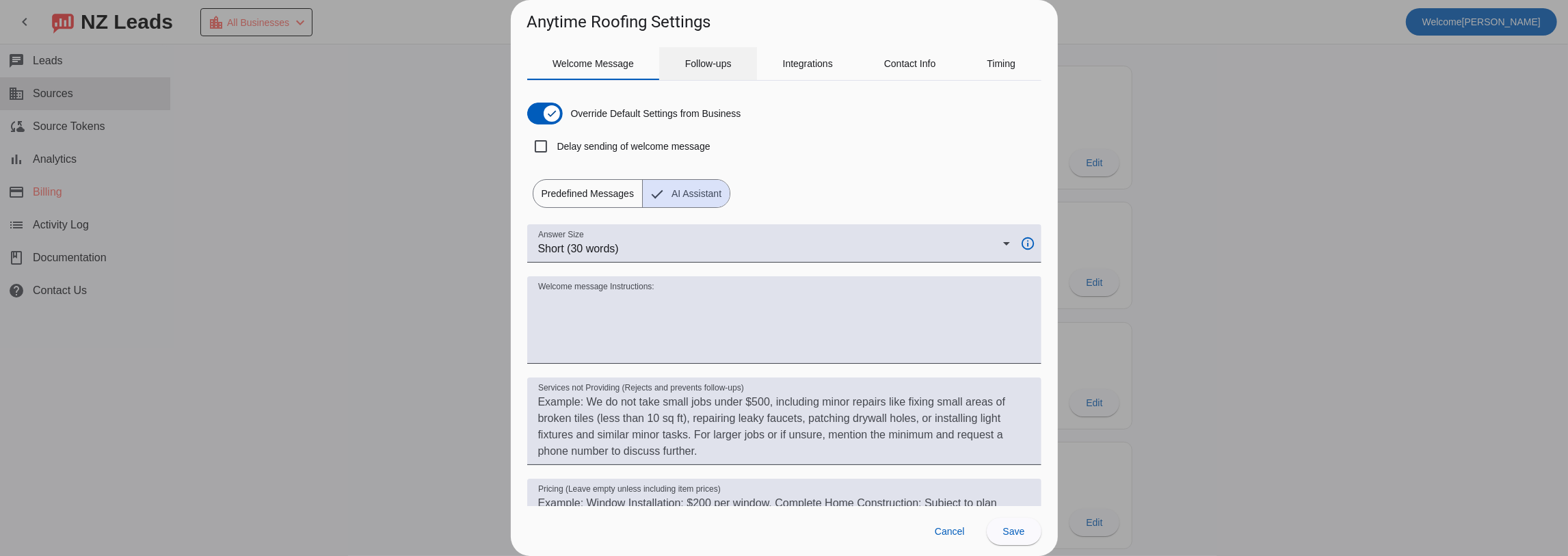
click at [697, 65] on span "Follow-ups" at bounding box center [707, 64] width 46 height 10
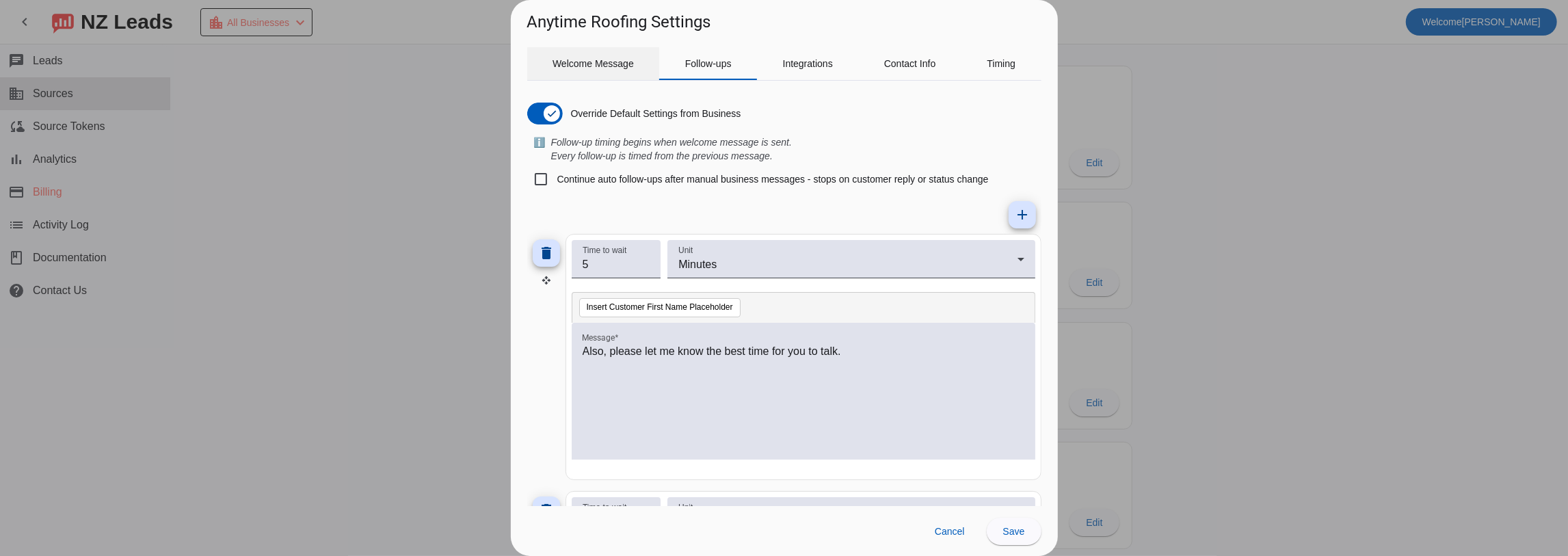
click at [579, 55] on span "Welcome Message" at bounding box center [593, 63] width 81 height 32
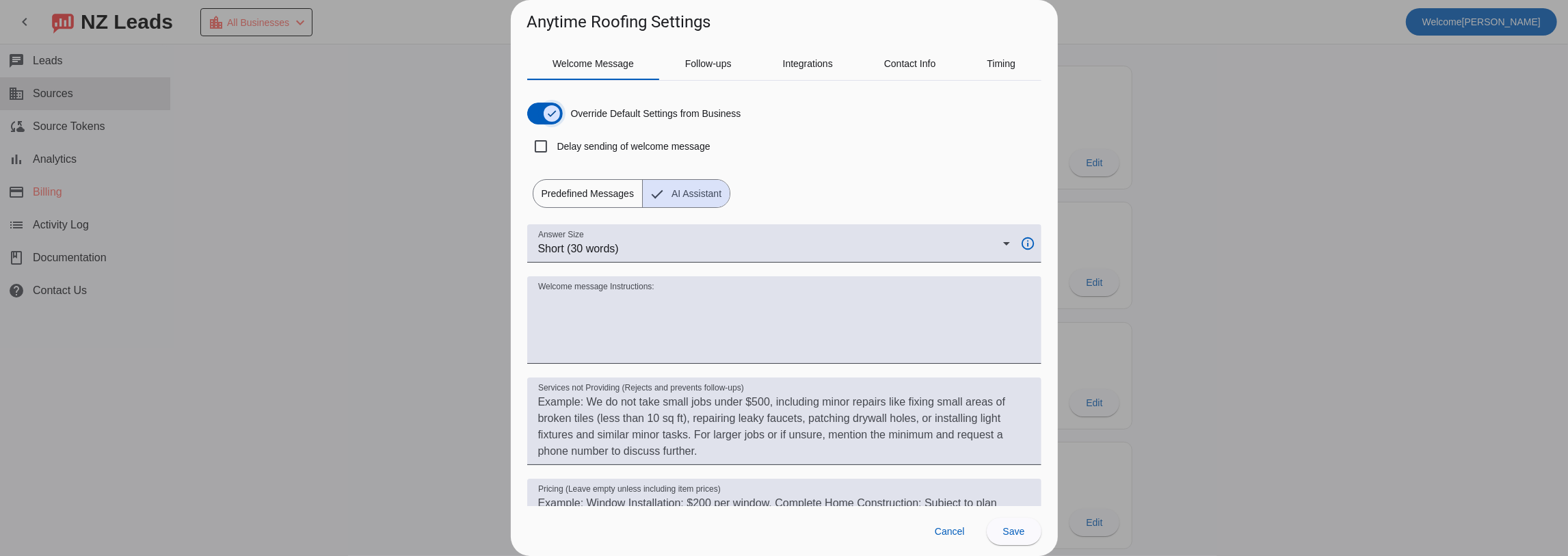
click at [552, 114] on icon "button" at bounding box center [551, 113] width 8 height 1
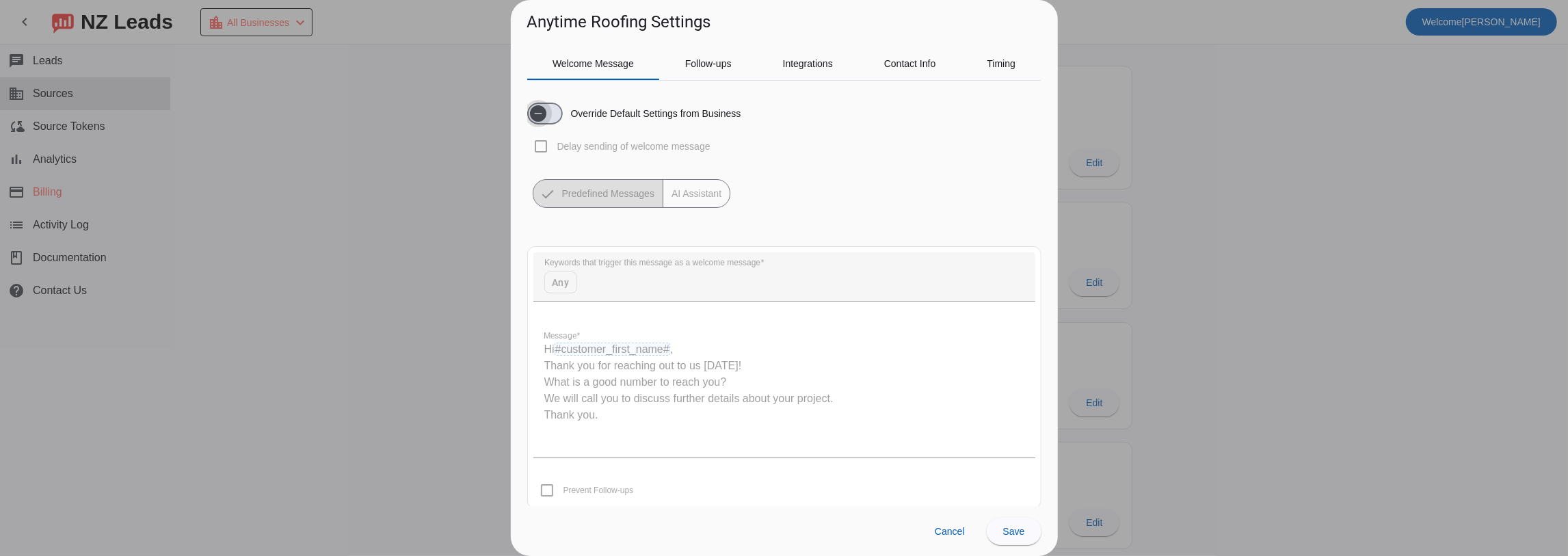
click at [549, 114] on span "button" at bounding box center [539, 114] width 27 height 27
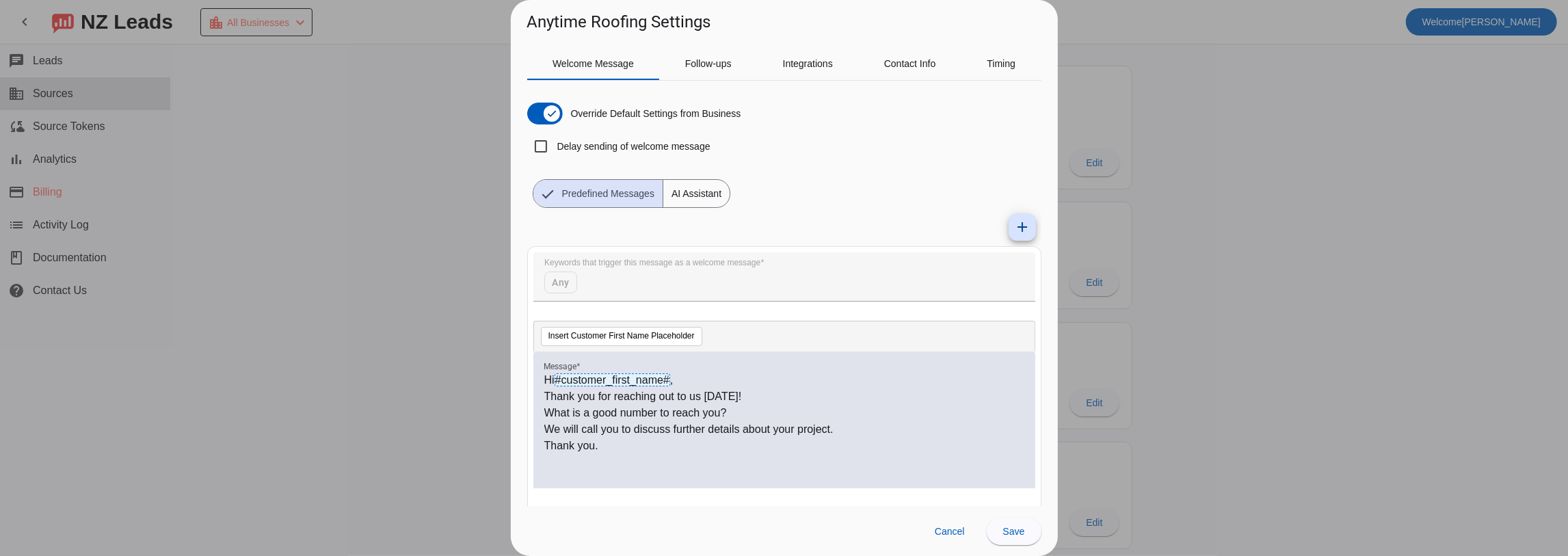
click at [591, 198] on span "Predefined Messages" at bounding box center [608, 193] width 109 height 27
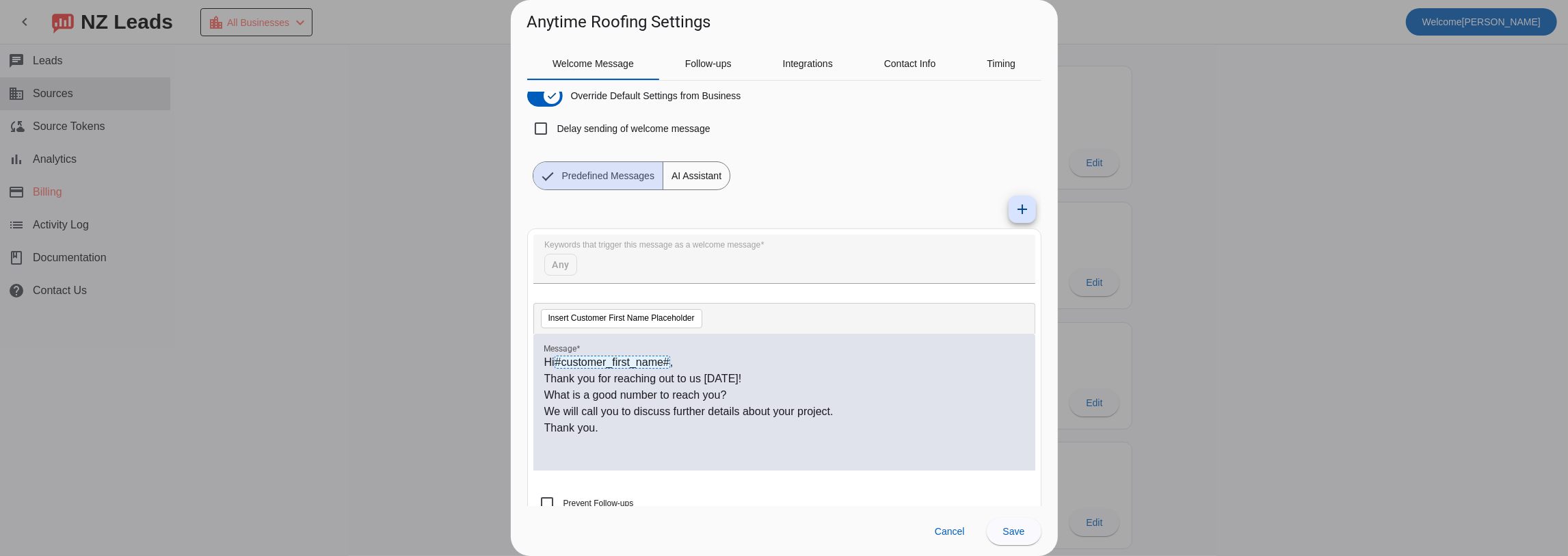
scroll to position [42, 0]
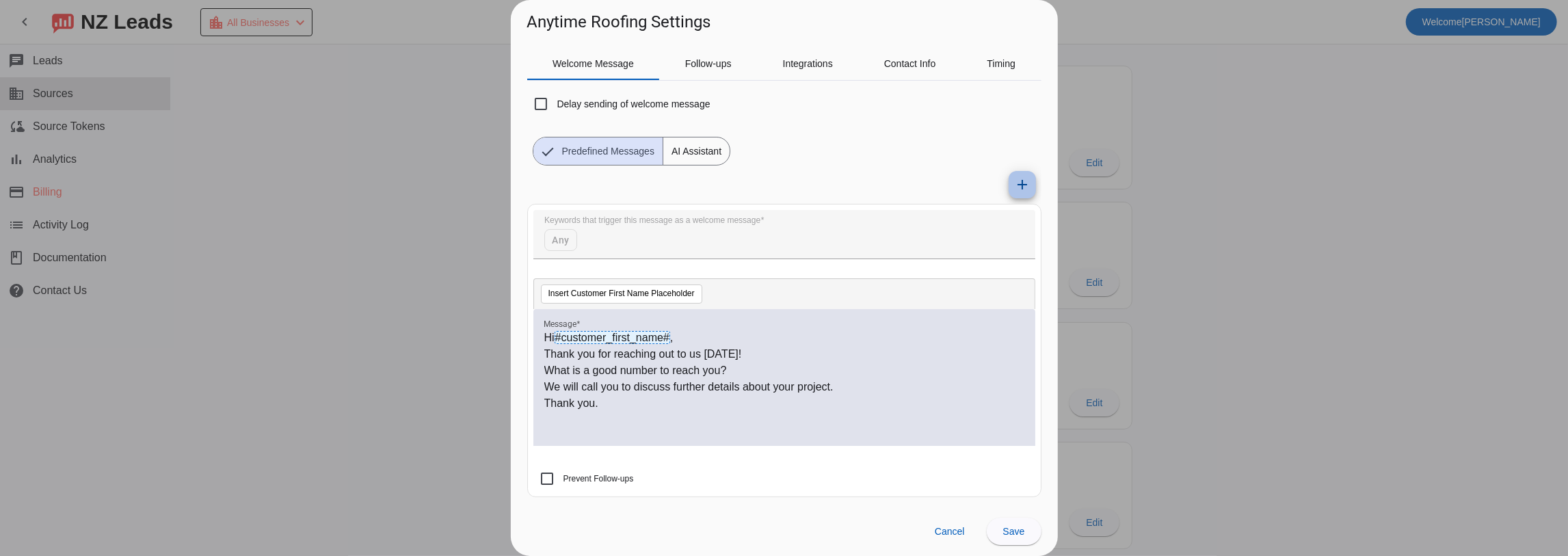
click at [1015, 182] on mat-icon "add" at bounding box center [1022, 184] width 17 height 17
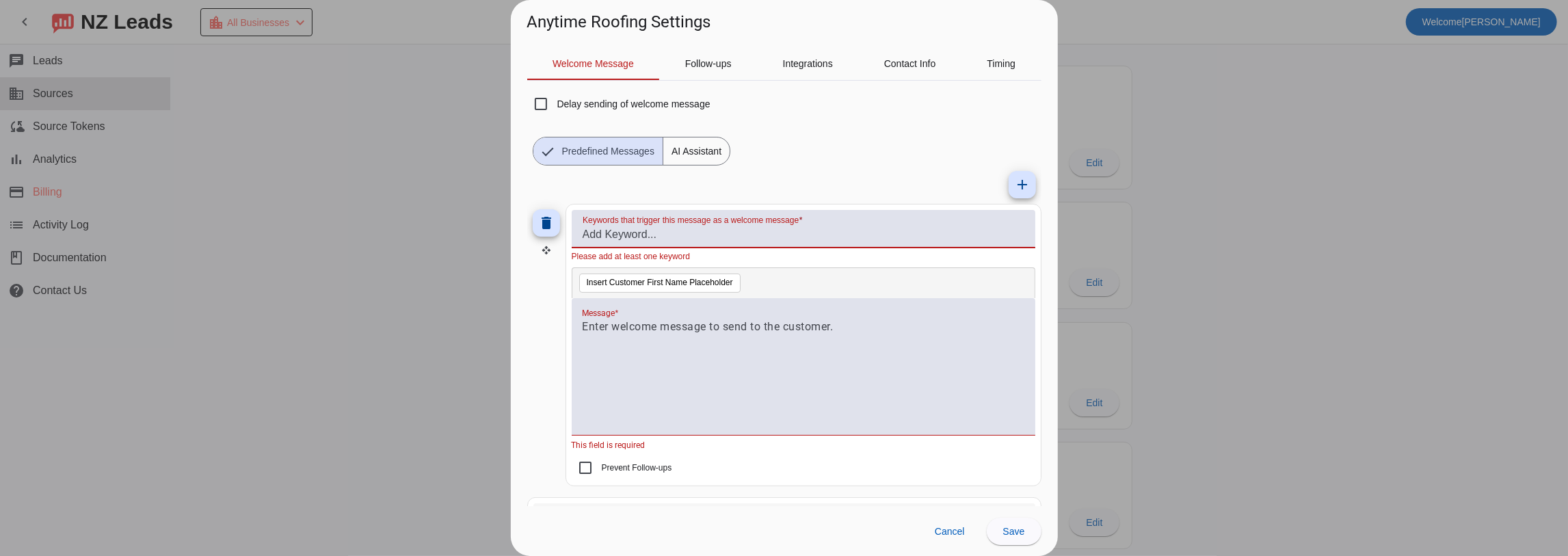
click at [621, 235] on input "Keywords that trigger this message as a welcome message" at bounding box center [804, 234] width 442 height 17
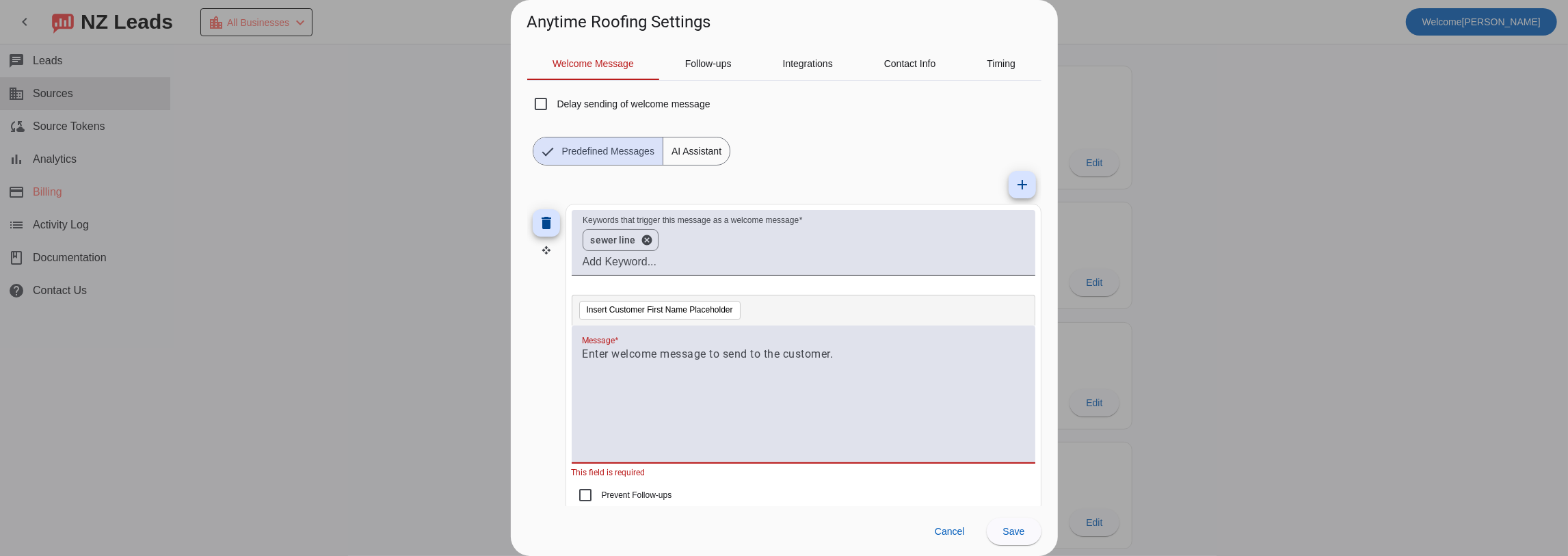
click at [681, 335] on div at bounding box center [804, 393] width 464 height 136
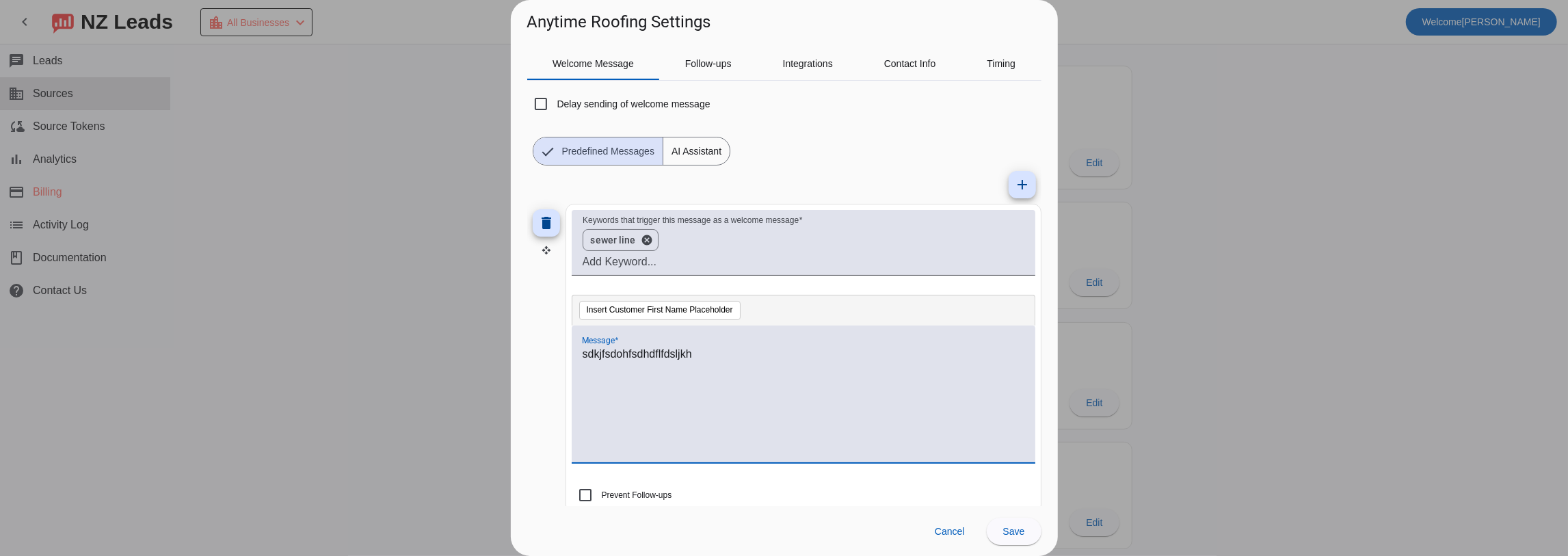
click at [706, 159] on span "AI Assistant" at bounding box center [697, 151] width 67 height 27
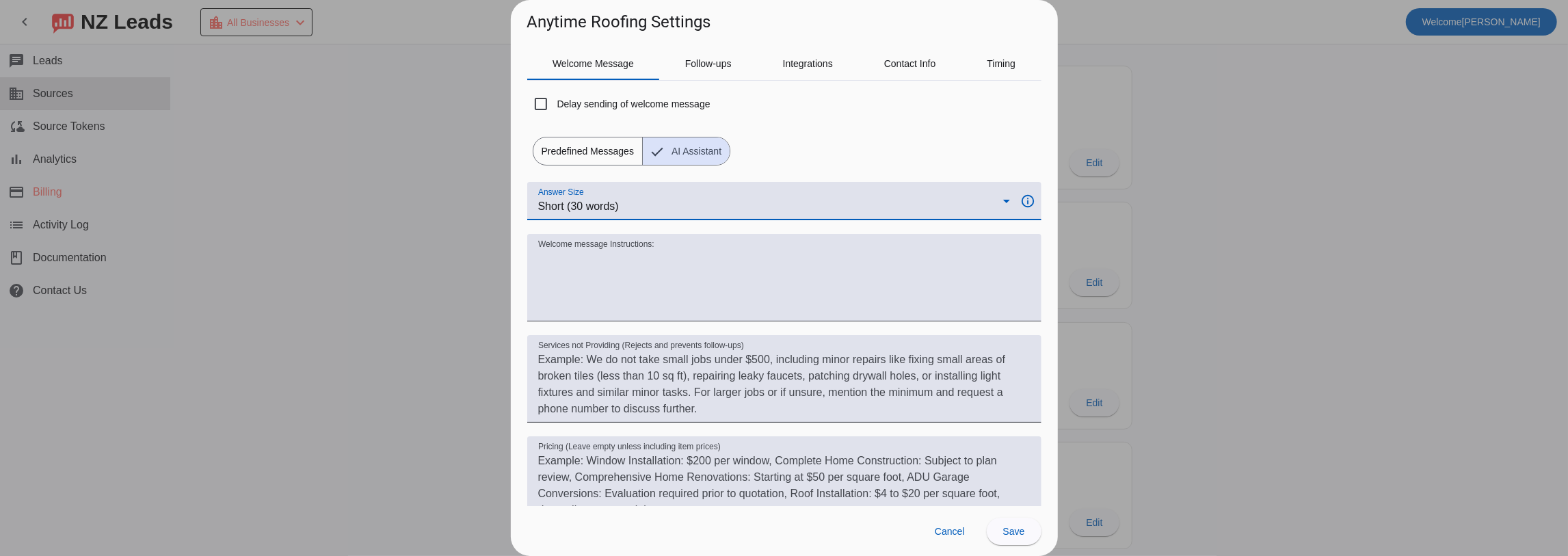
click at [604, 206] on span "Short (30 words)" at bounding box center [579, 206] width 80 height 12
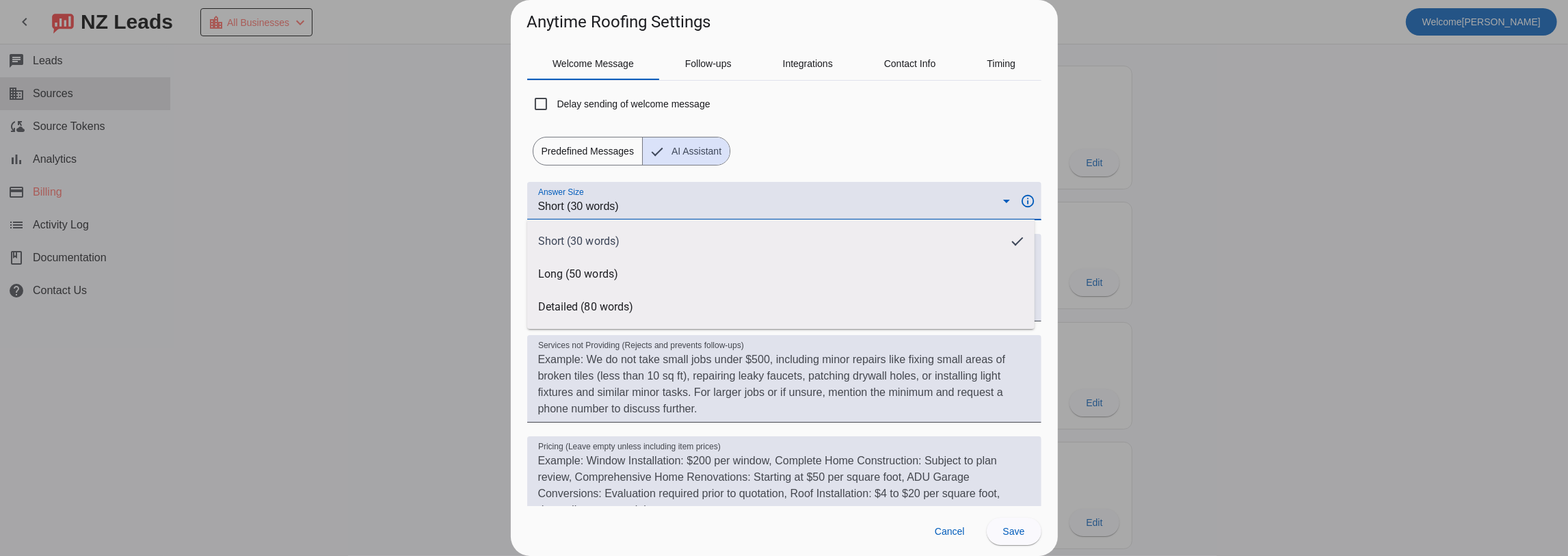
click at [813, 174] on div at bounding box center [784, 278] width 1568 height 556
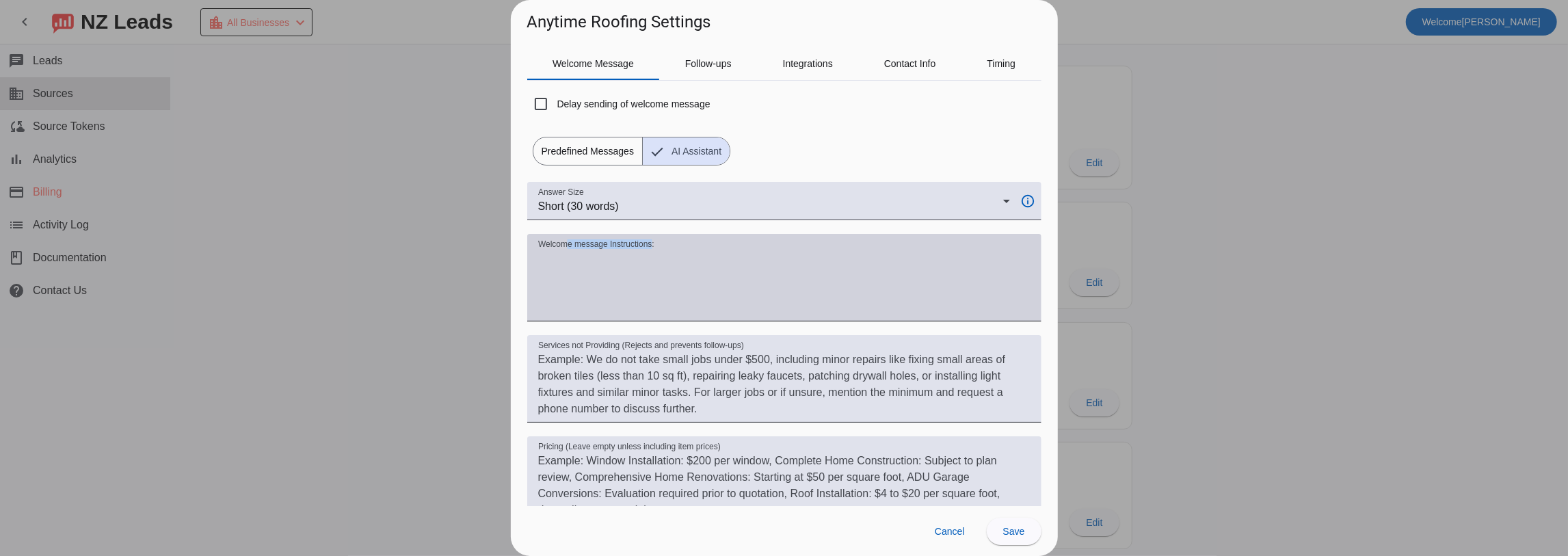
drag, startPoint x: 565, startPoint y: 243, endPoint x: 652, endPoint y: 252, distance: 87.5
click at [653, 247] on div "Welcome message Instructions:" at bounding box center [785, 277] width 493 height 87
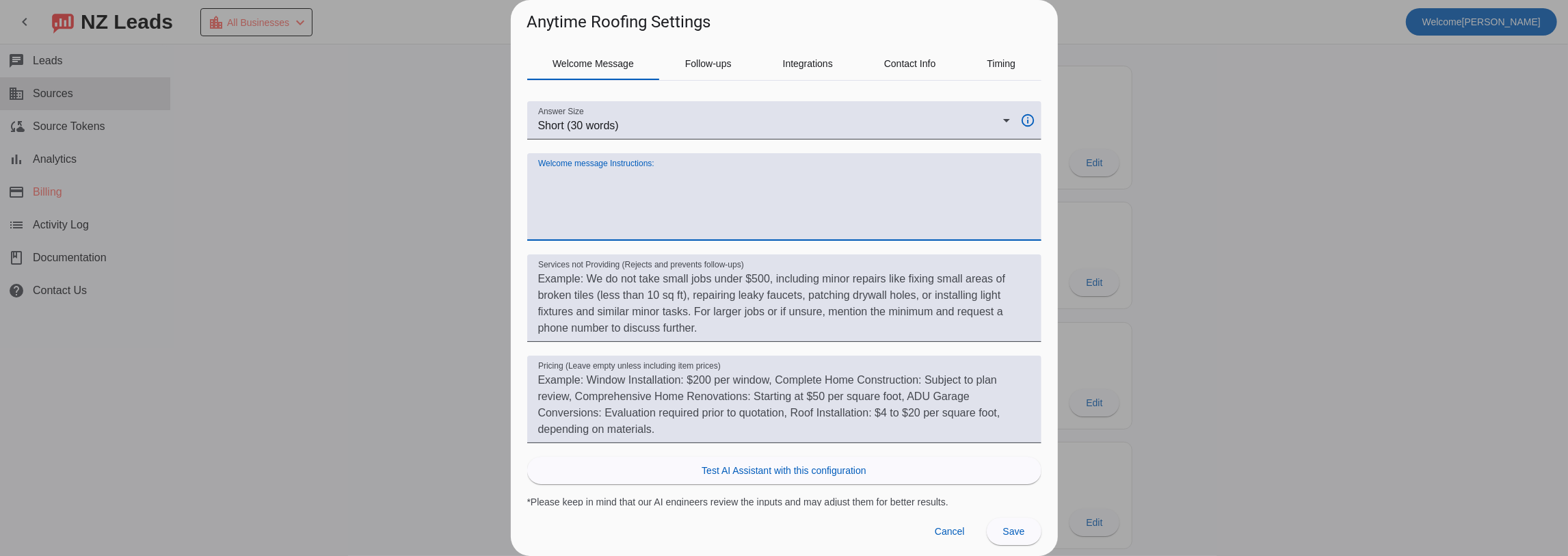
scroll to position [125, 0]
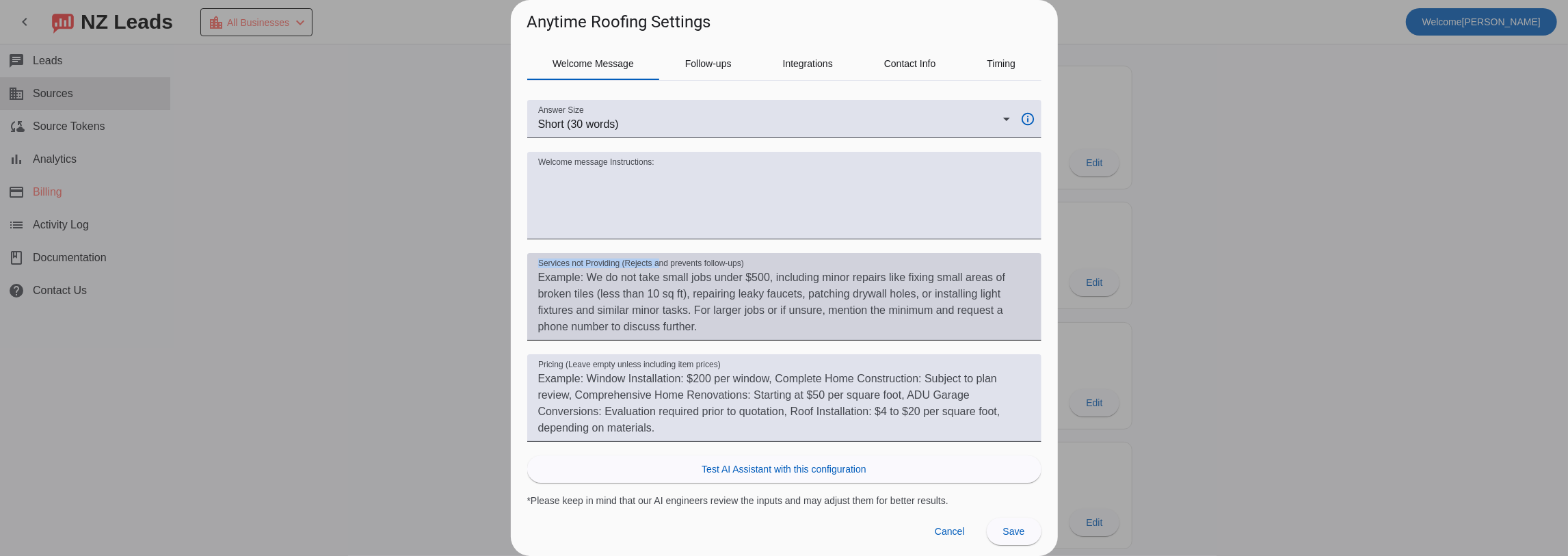
drag, startPoint x: 551, startPoint y: 268, endPoint x: 660, endPoint y: 263, distance: 109.1
click at [660, 263] on div "Services not Providing (Rejects and prevents follow-ups)" at bounding box center [785, 296] width 493 height 87
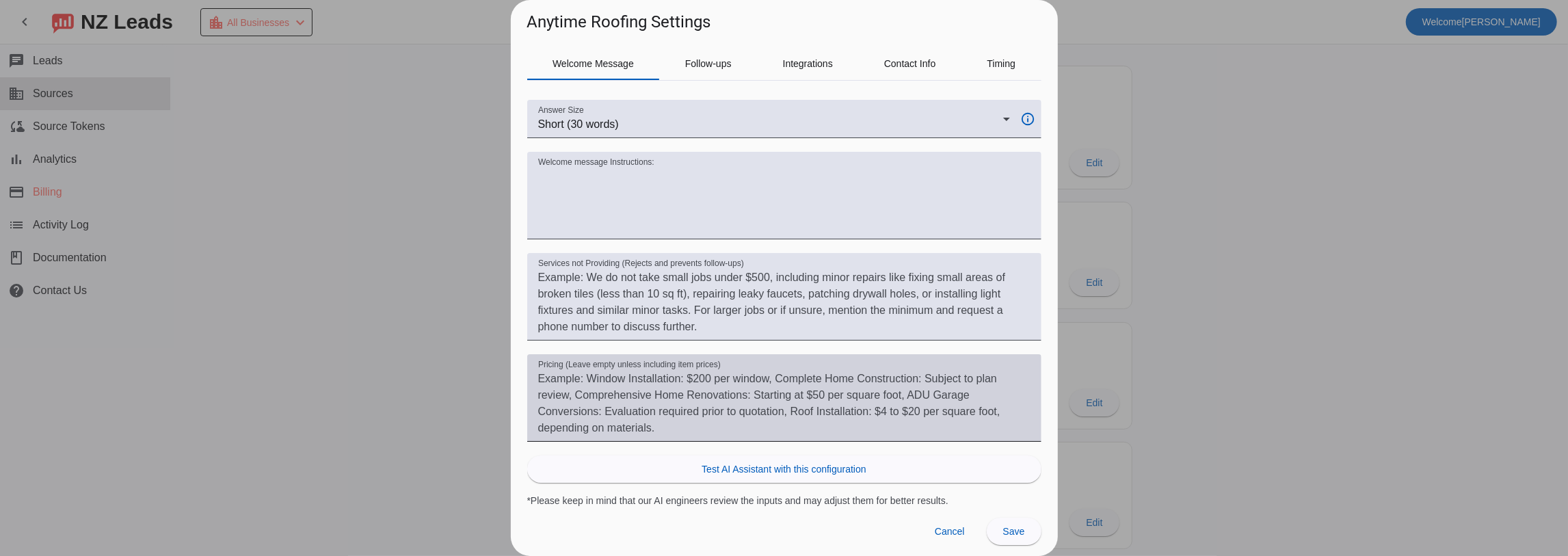
drag, startPoint x: 548, startPoint y: 368, endPoint x: 629, endPoint y: 371, distance: 81.1
click at [629, 371] on div "Pricing (Leave empty unless including item prices)" at bounding box center [785, 397] width 493 height 87
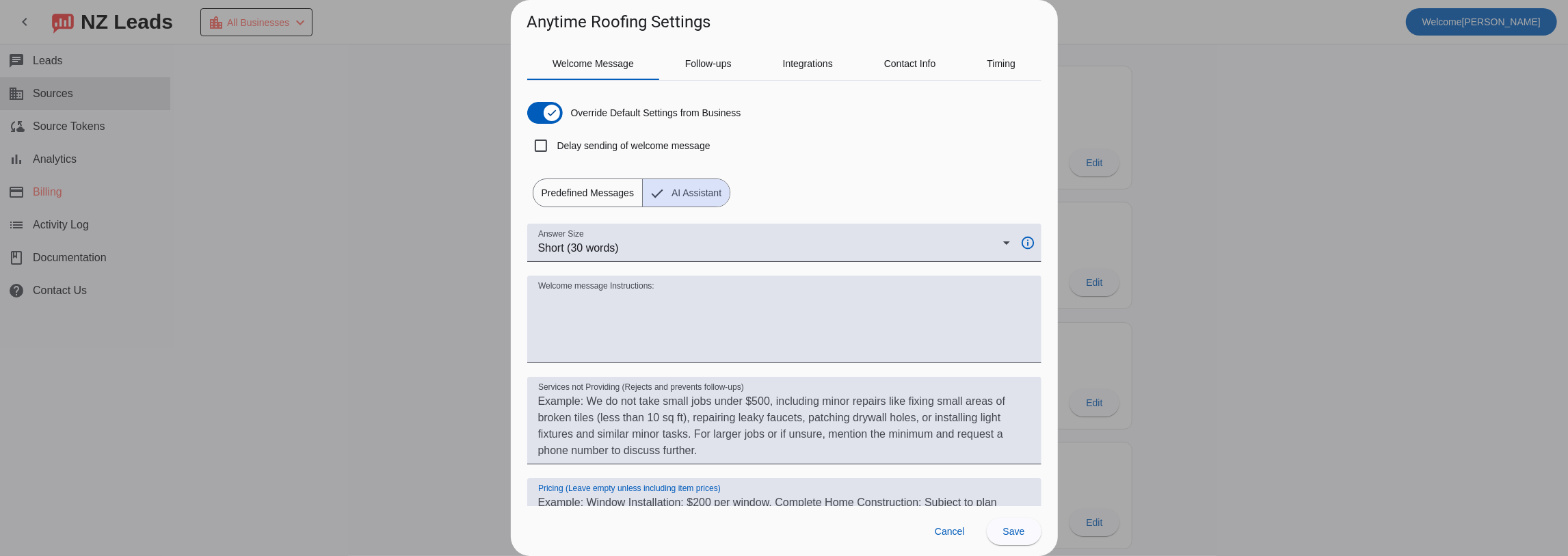
scroll to position [0, 0]
click at [600, 181] on span "Predefined Messages" at bounding box center [588, 193] width 109 height 27
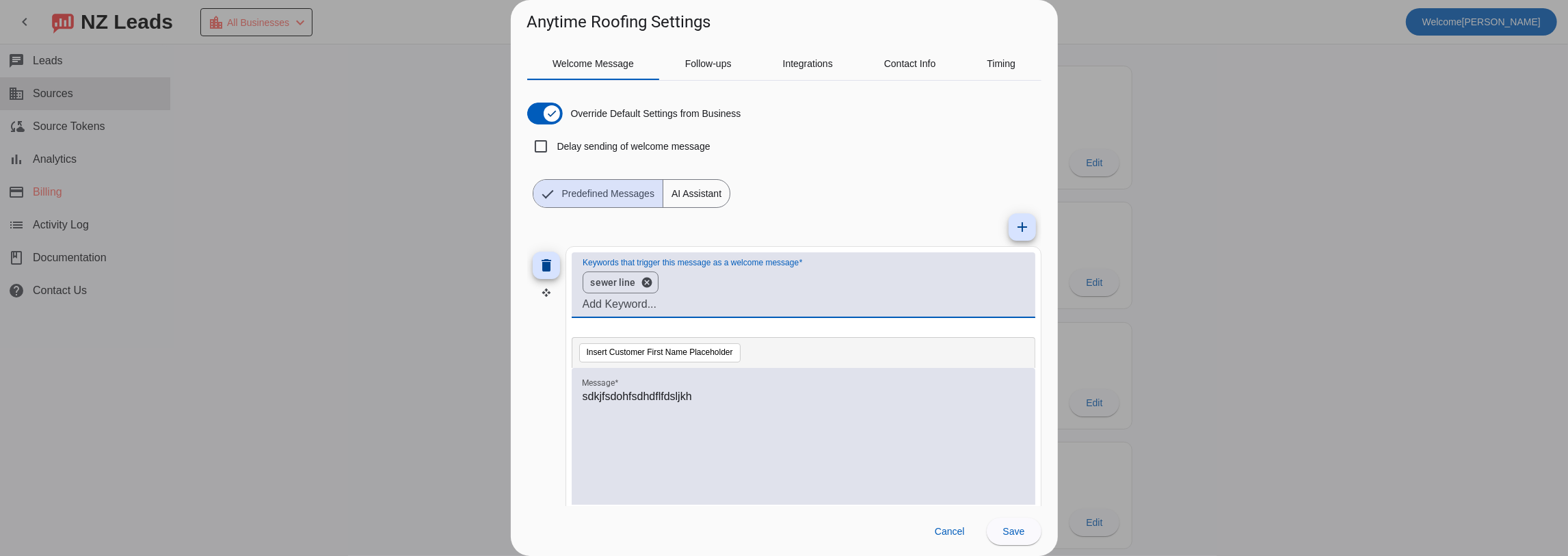
click at [629, 302] on input "Keywords that trigger this message as a welcome message" at bounding box center [804, 304] width 442 height 17
click at [626, 403] on div "sdkjfsdohfsdhdflfdsljkh" at bounding box center [804, 443] width 442 height 111
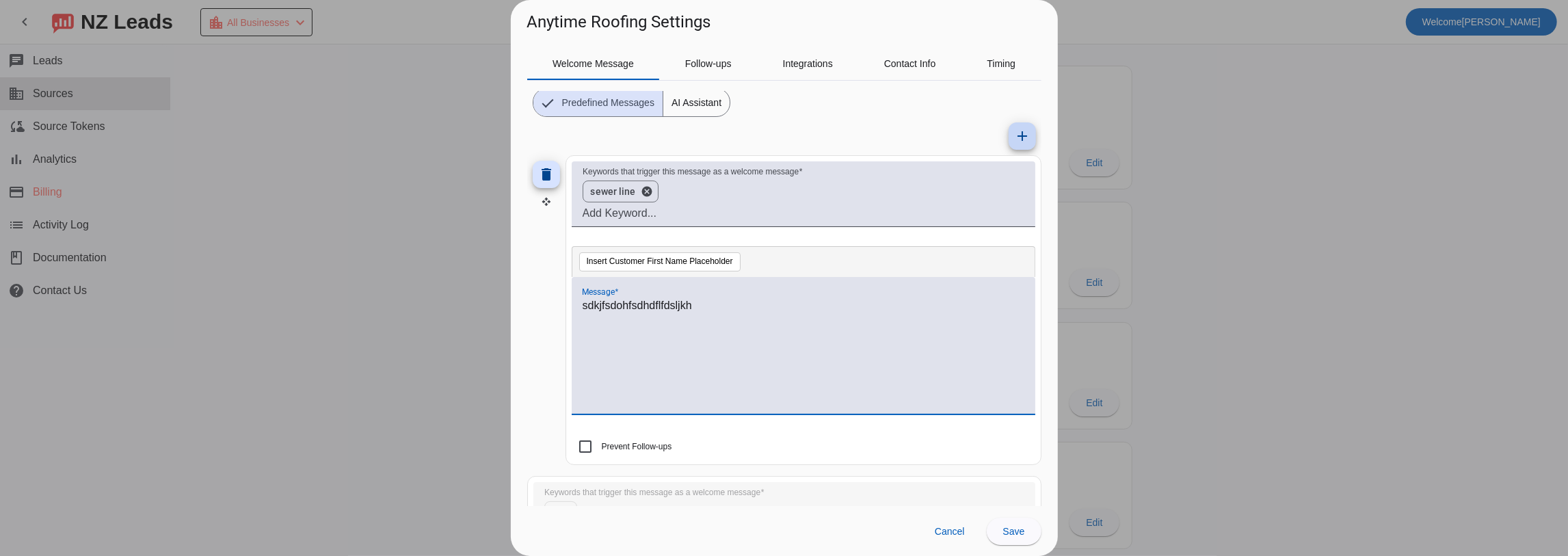
click at [1021, 128] on mat-icon "add" at bounding box center [1022, 135] width 17 height 17
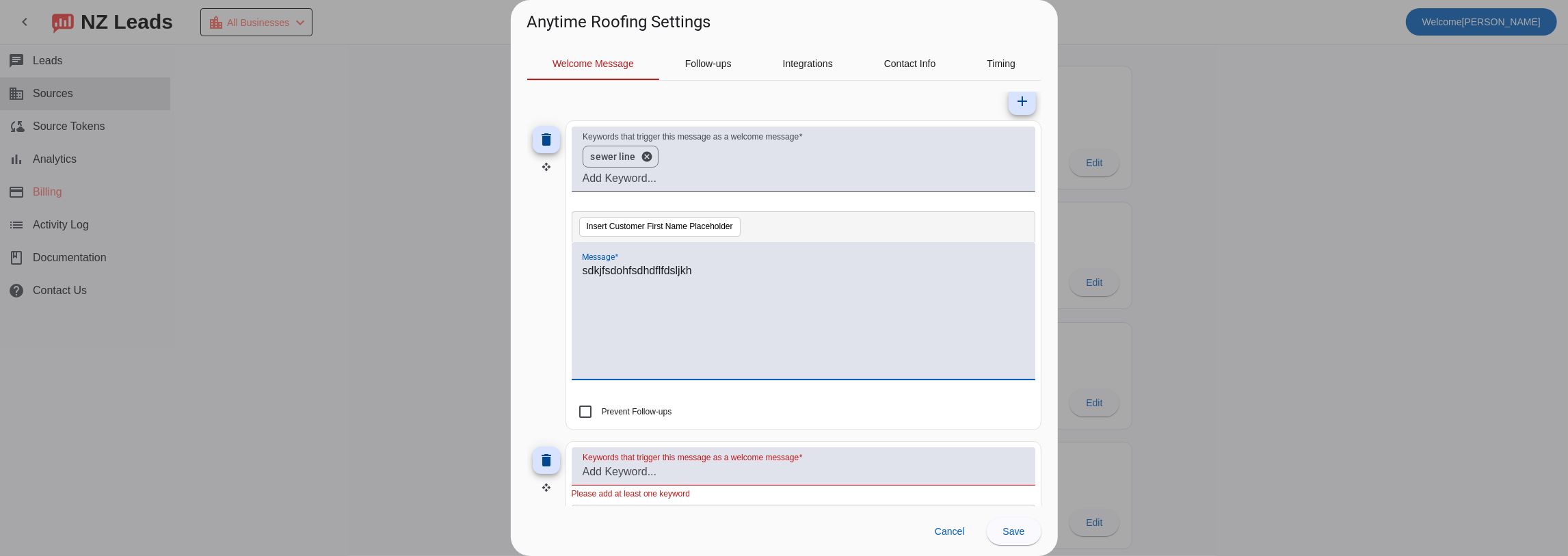
scroll to position [319, 0]
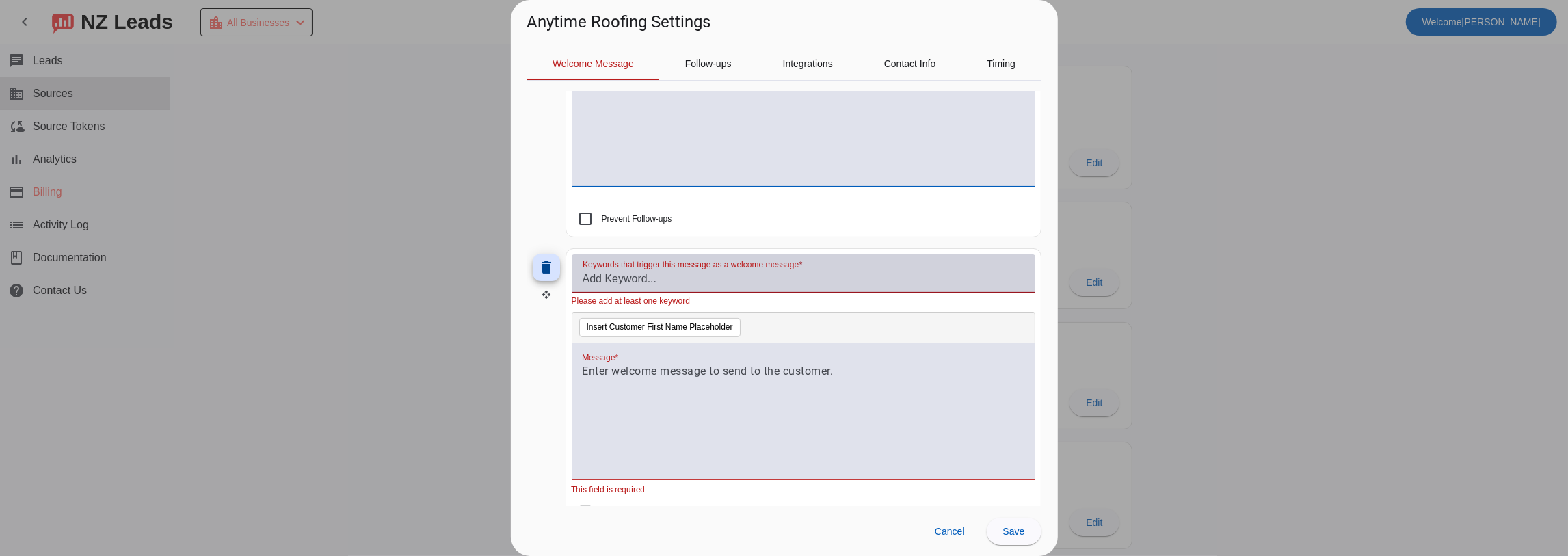
click at [649, 287] on div "Keywords that trigger this message as a welcome message" at bounding box center [804, 273] width 442 height 38
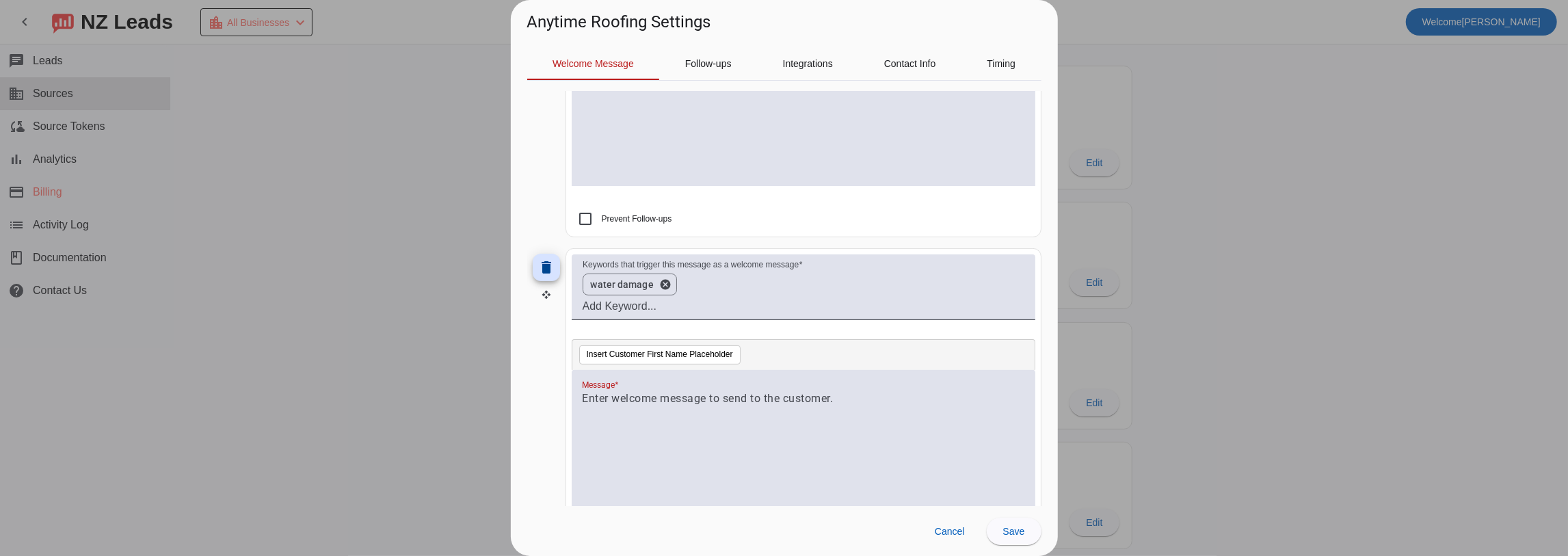
click at [613, 379] on div at bounding box center [804, 437] width 464 height 136
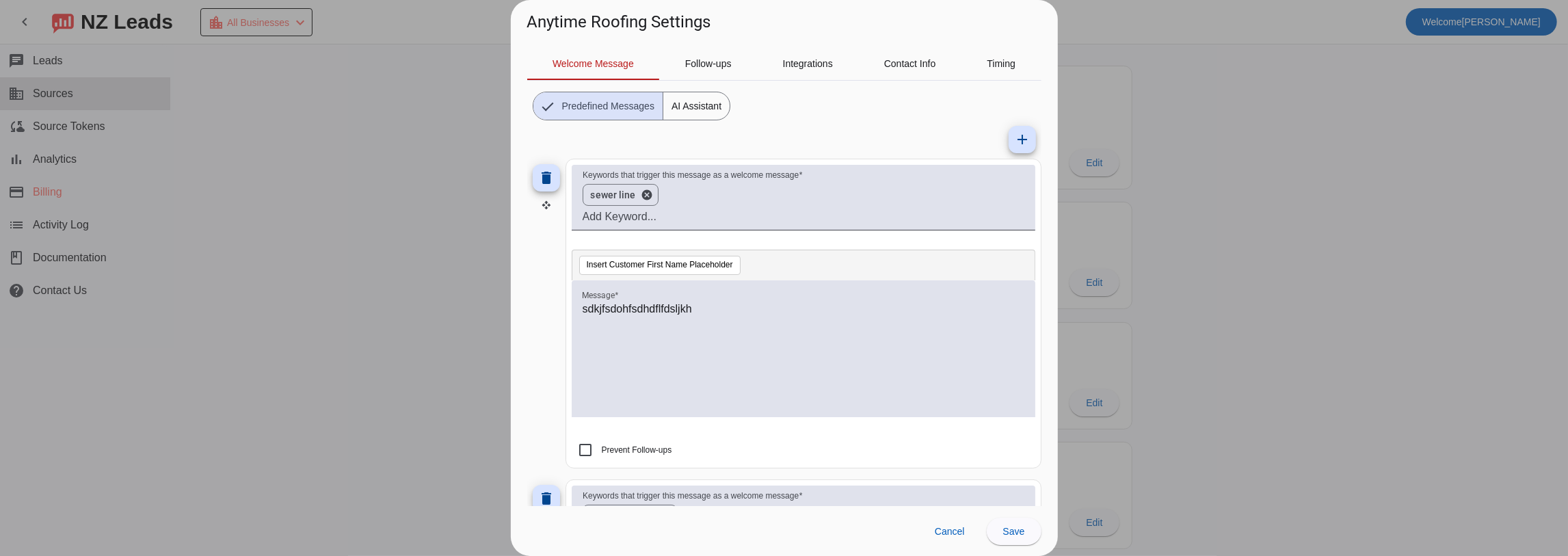
scroll to position [0, 0]
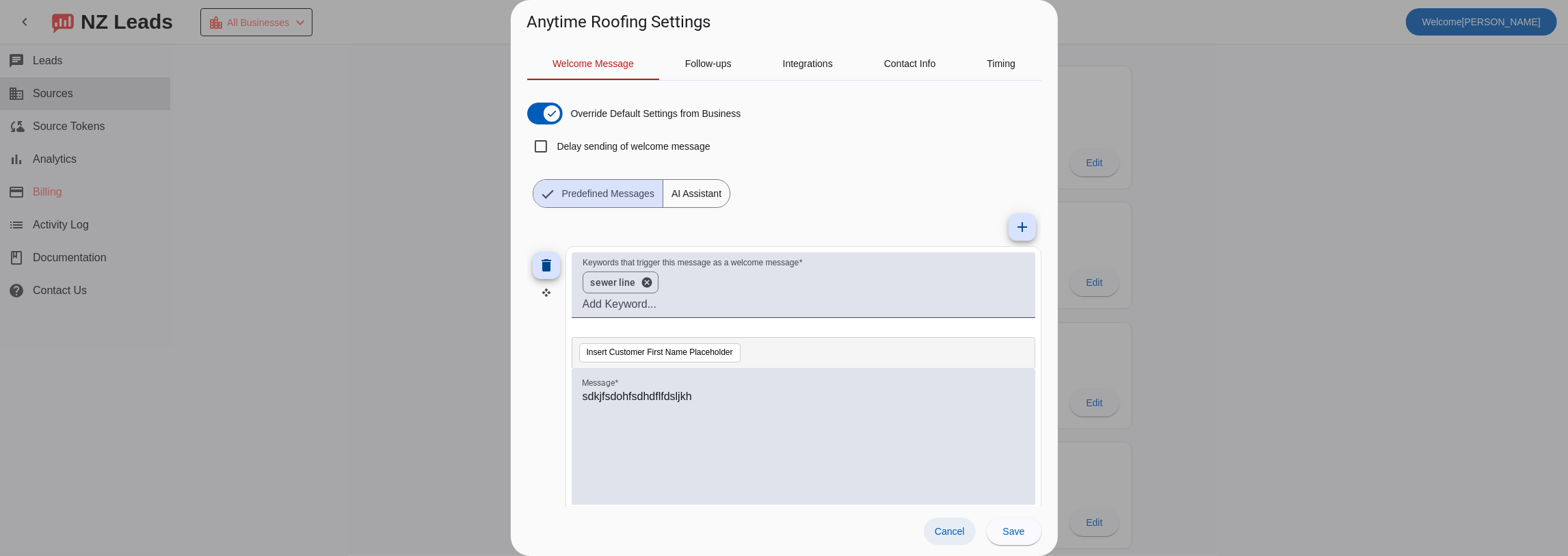
click at [942, 530] on span "Cancel" at bounding box center [950, 531] width 30 height 11
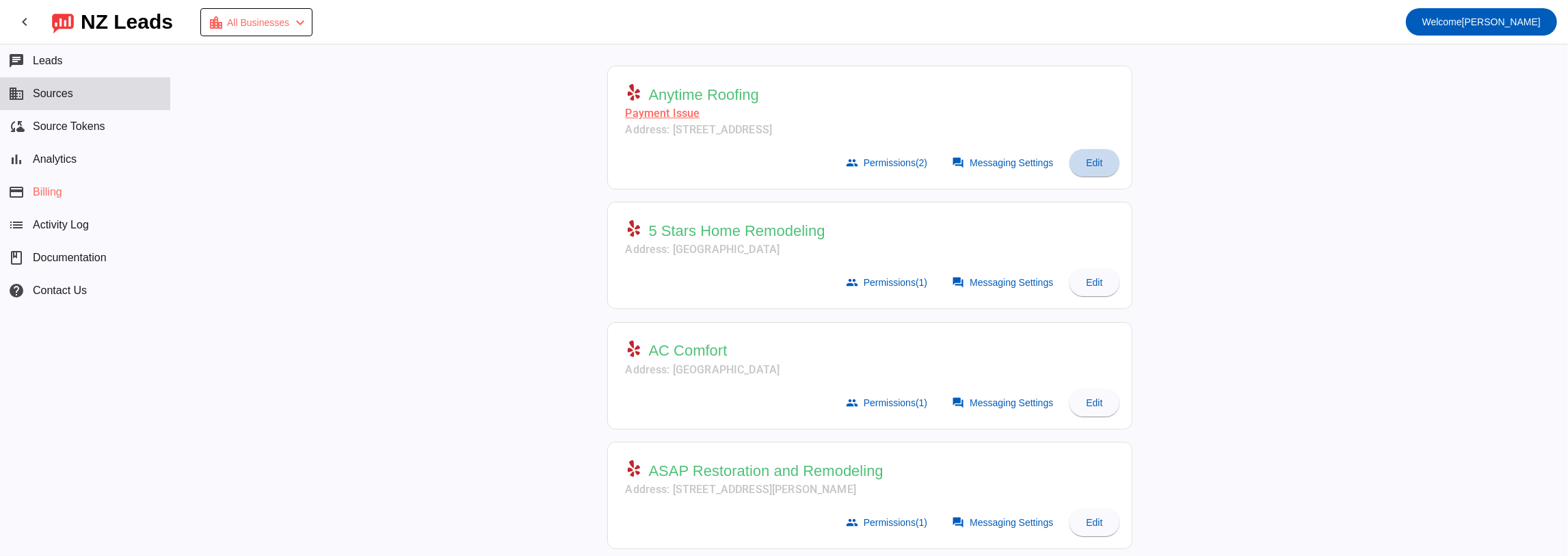
click at [1080, 166] on span at bounding box center [1094, 162] width 49 height 32
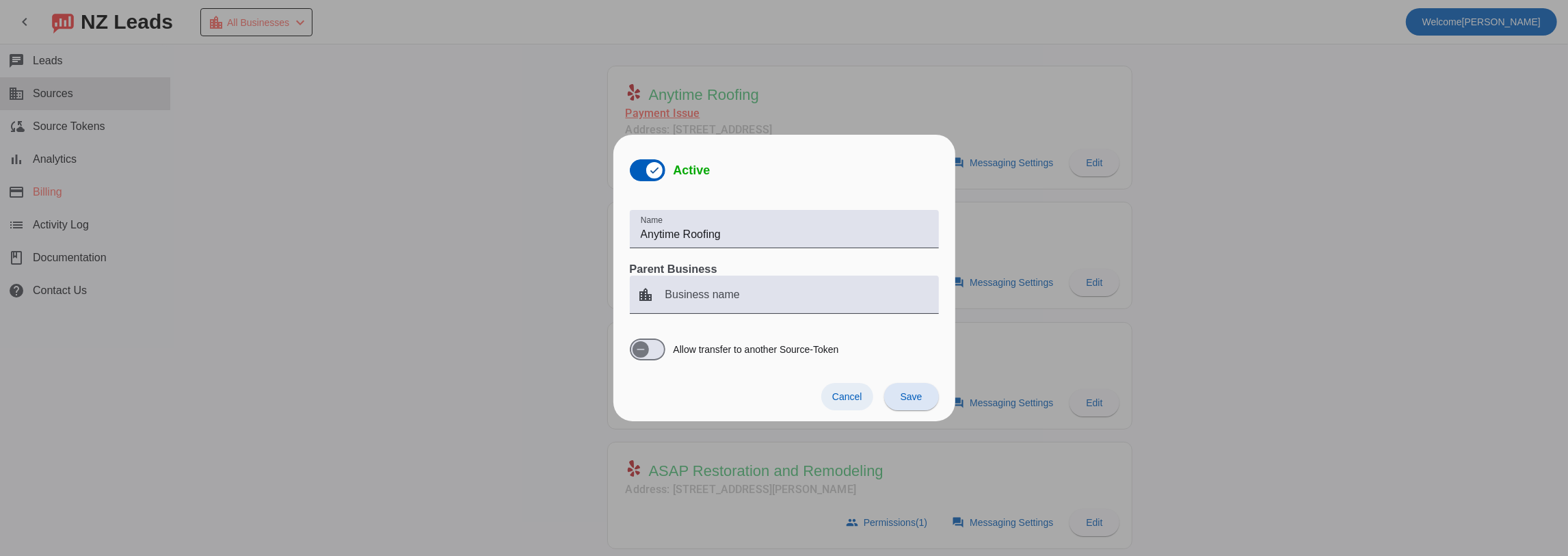
click at [849, 399] on span "Cancel" at bounding box center [847, 396] width 30 height 11
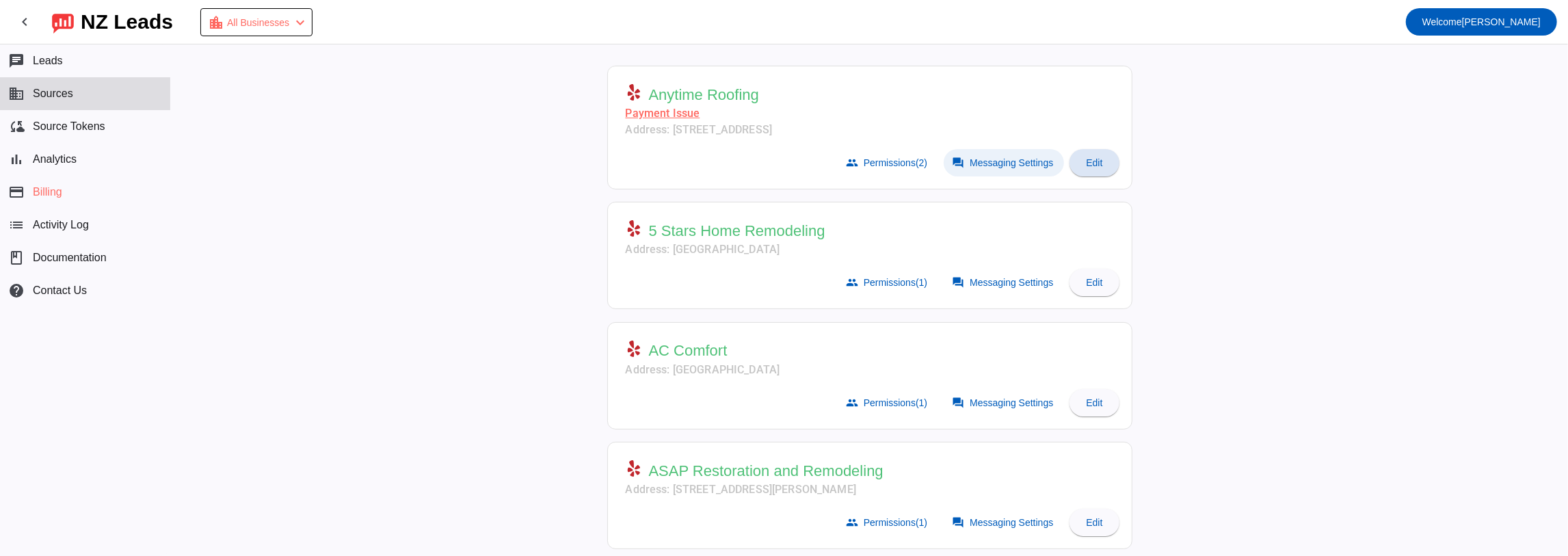
click at [993, 157] on span "Messaging Settings" at bounding box center [1011, 162] width 83 height 11
